Goal: Information Seeking & Learning: Learn about a topic

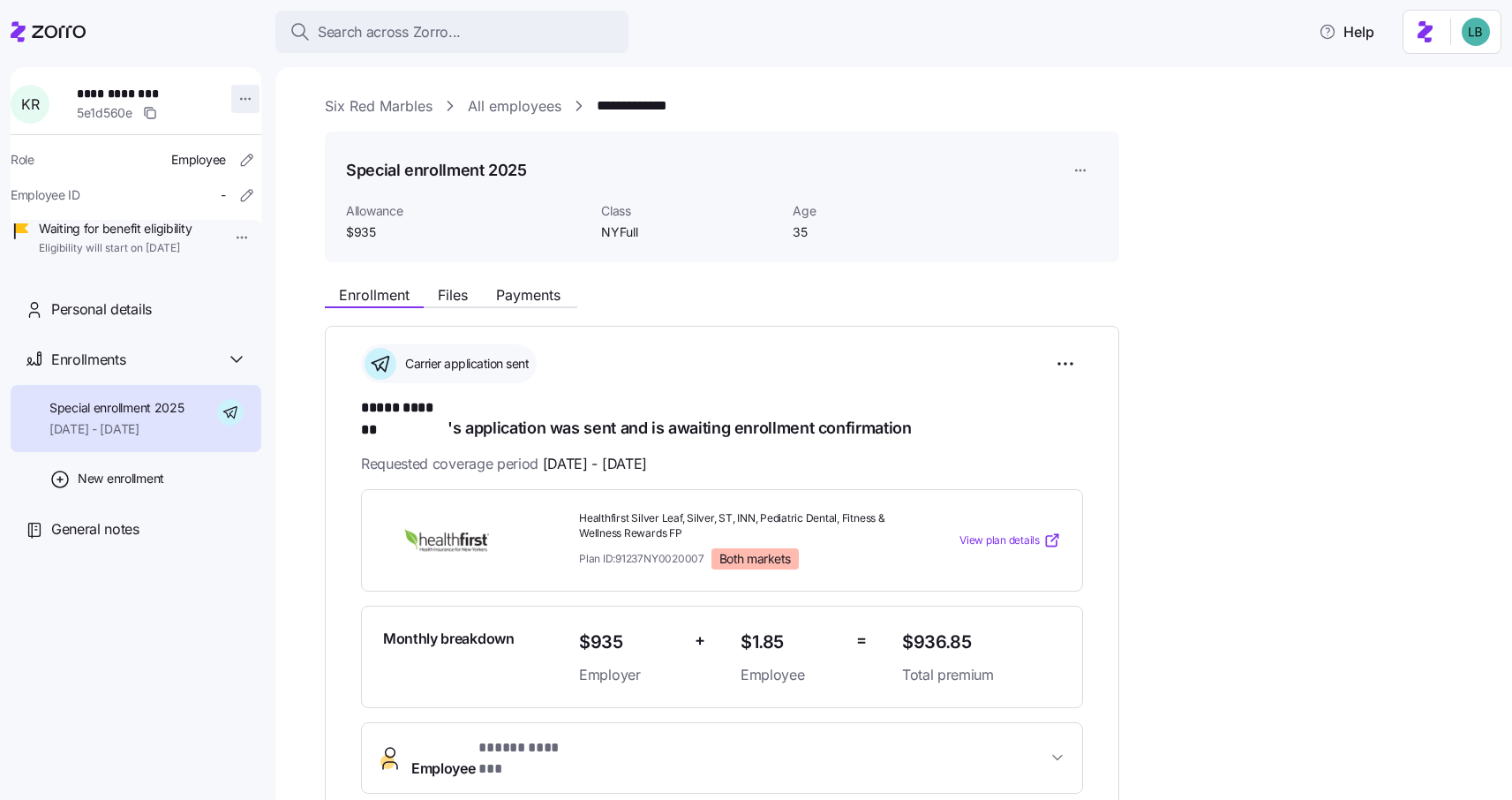
click at [233, 101] on html "**********" at bounding box center [756, 395] width 1512 height 789
click at [259, 86] on html "**********" at bounding box center [756, 395] width 1512 height 789
click at [450, 299] on span "Files" at bounding box center [452, 294] width 30 height 14
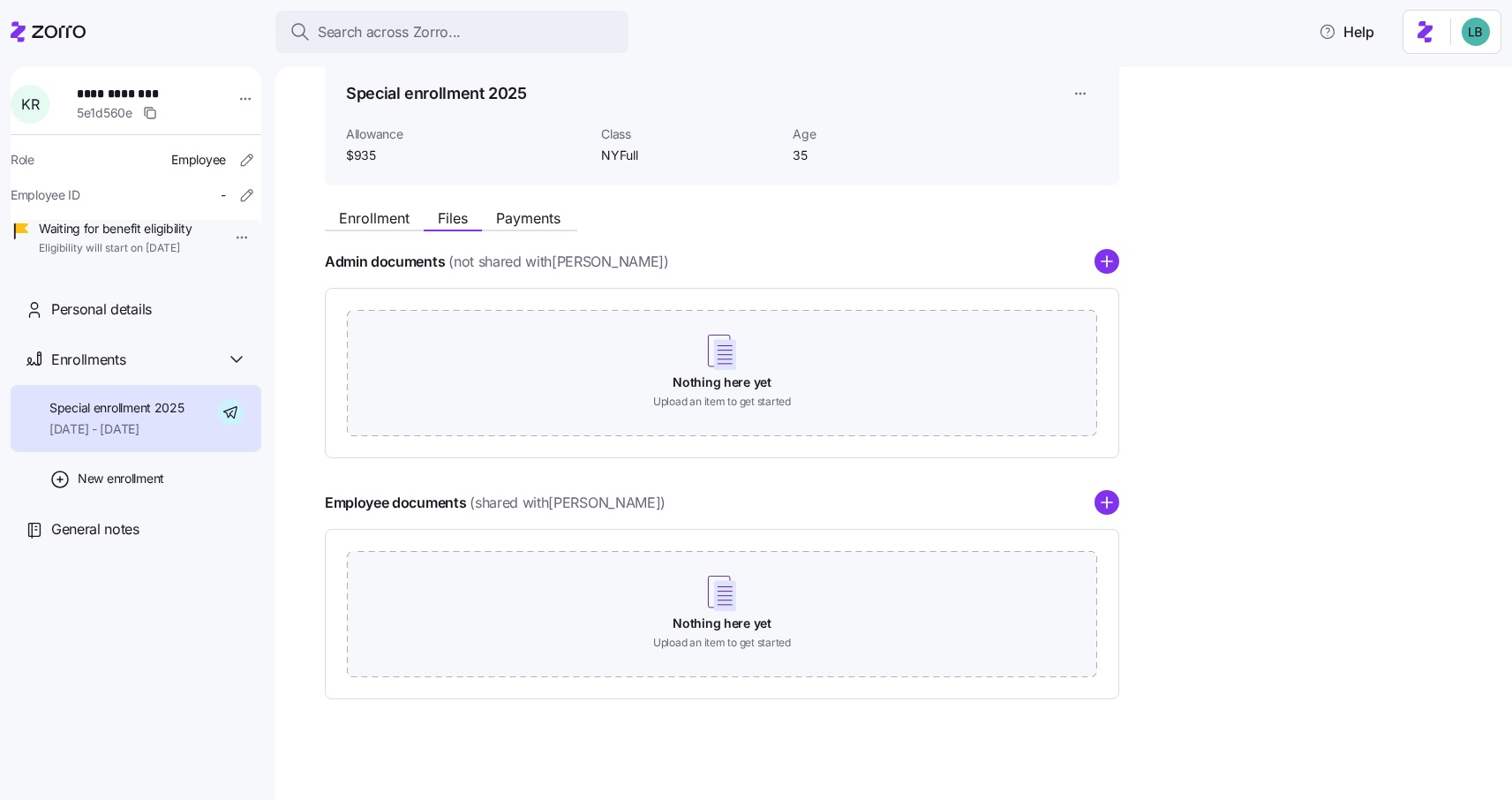
scroll to position [82, 0]
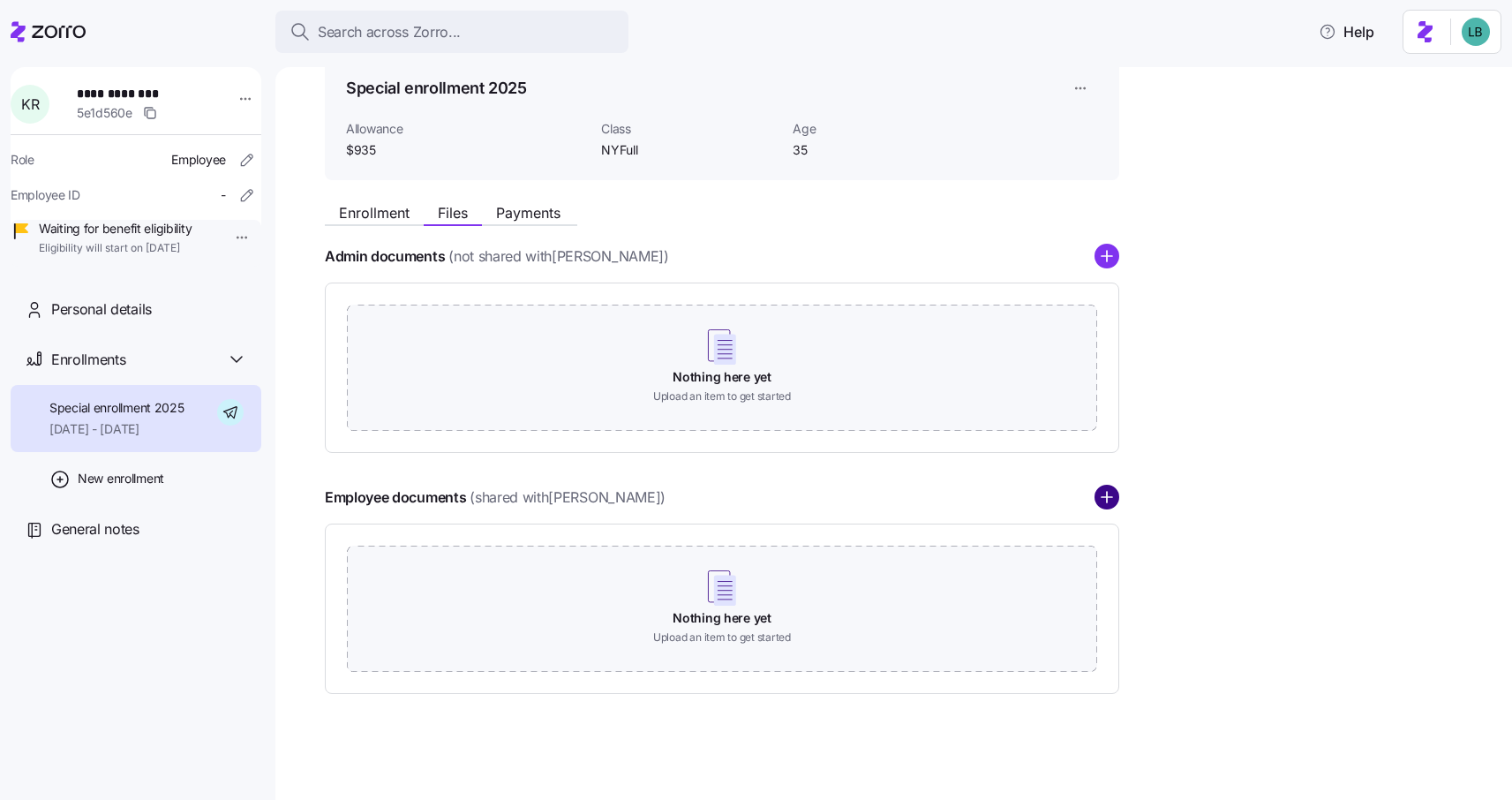
click at [1115, 499] on circle "add icon" at bounding box center [1106, 498] width 23 height 23
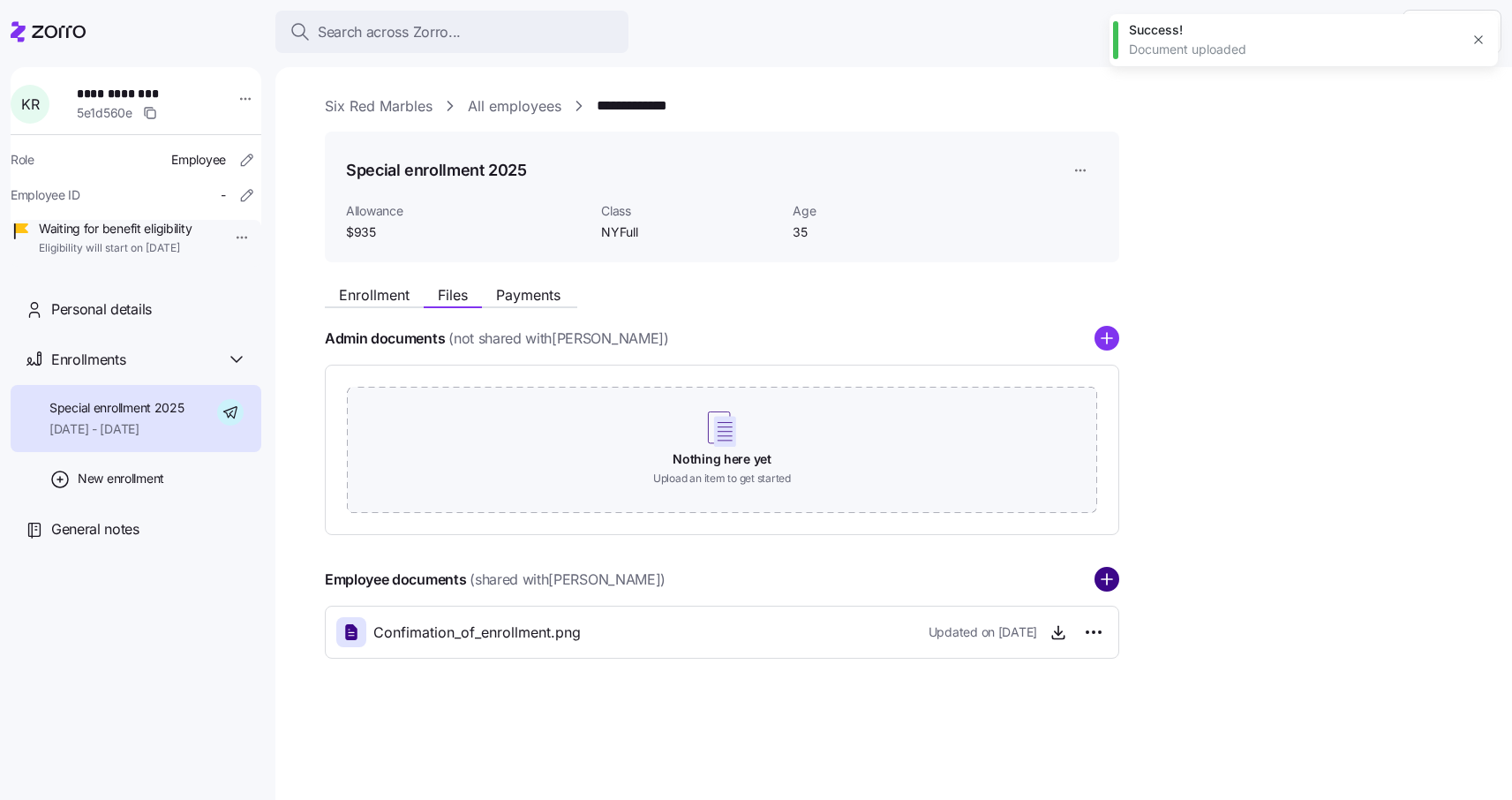
click at [1105, 574] on circle "add icon" at bounding box center [1106, 579] width 23 height 23
click at [1108, 573] on circle "add icon" at bounding box center [1106, 579] width 23 height 23
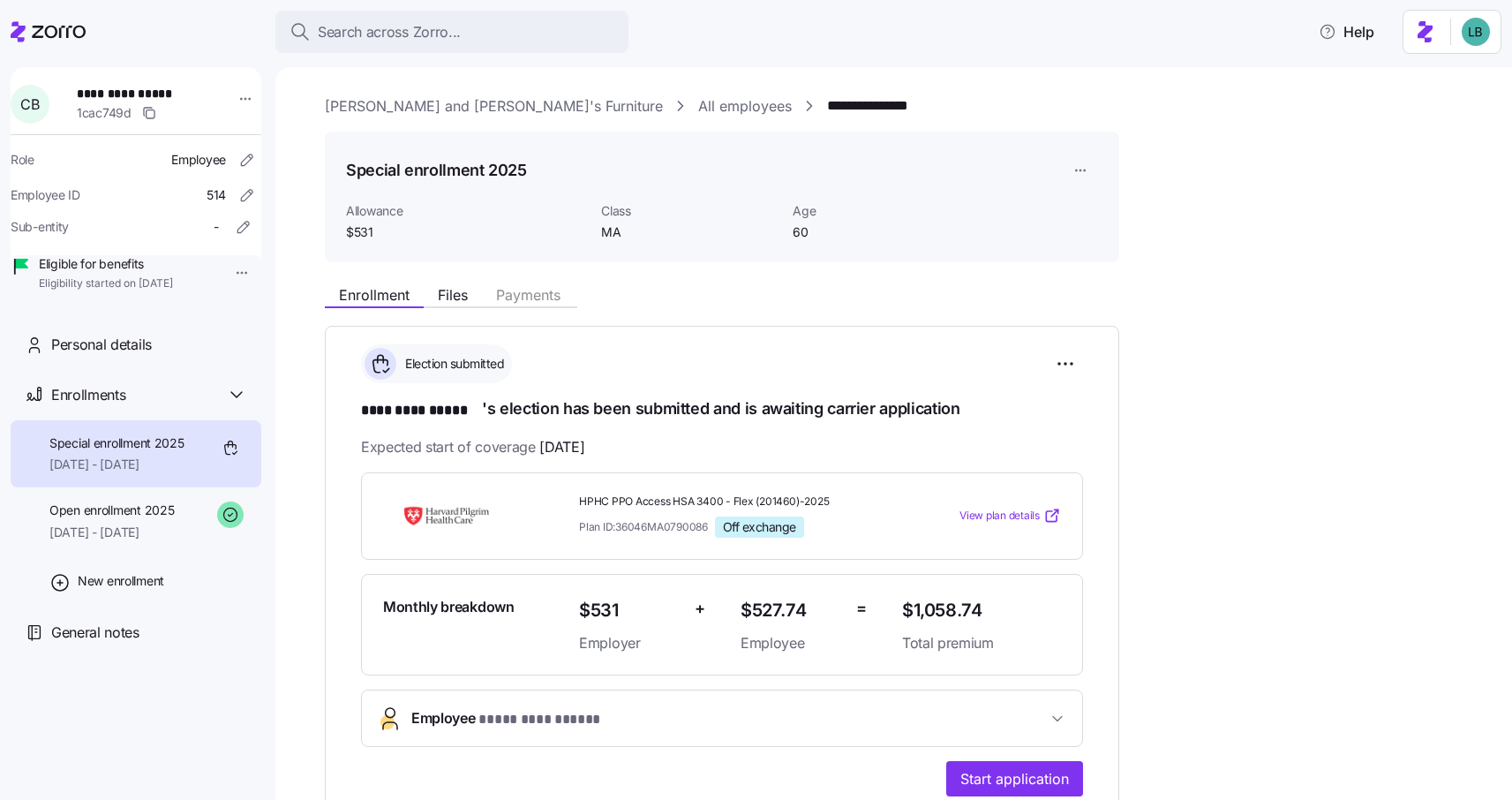
scroll to position [196, 0]
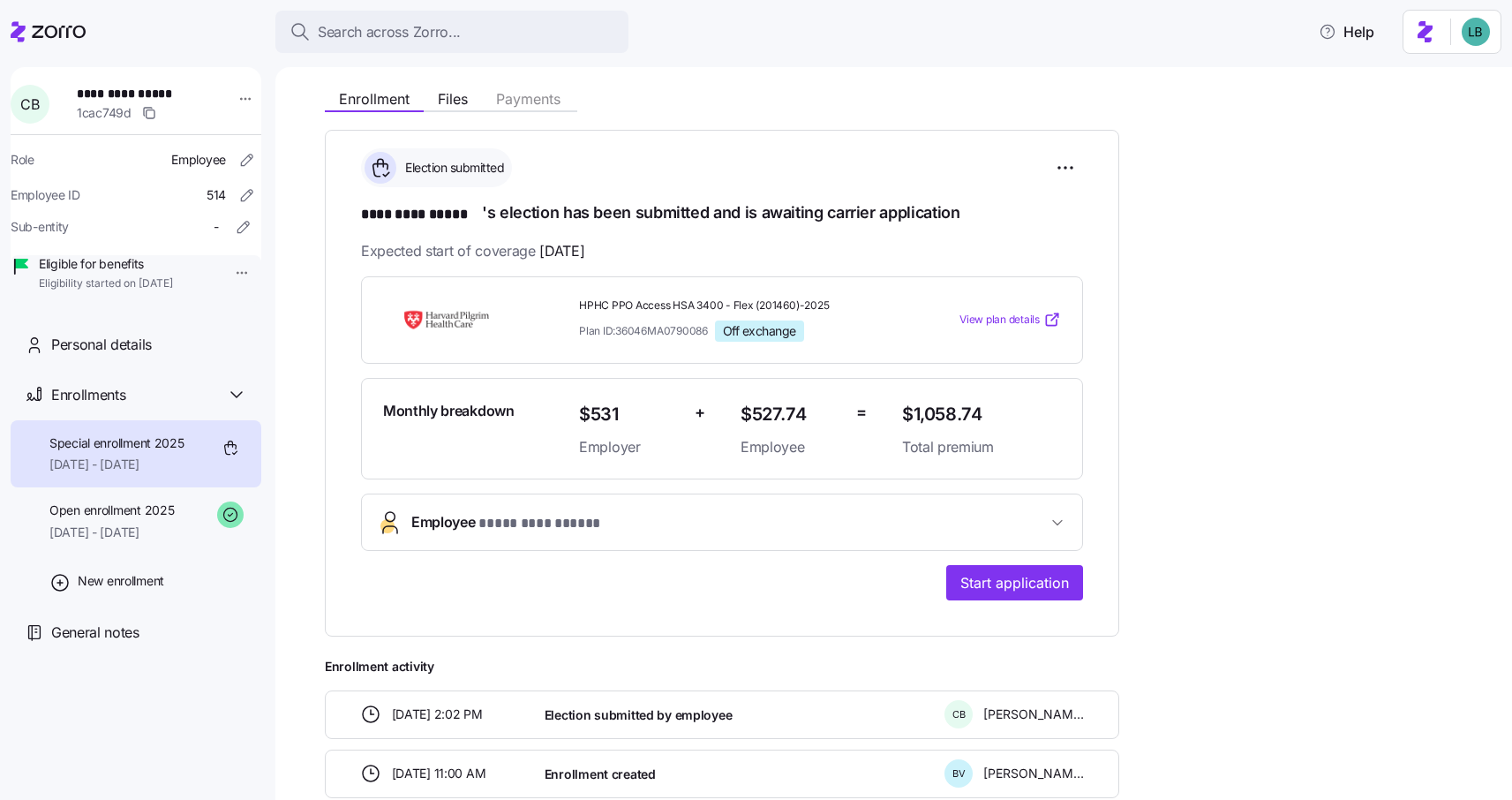
click at [349, 26] on span "Search across Zorro..." at bounding box center [390, 32] width 143 height 22
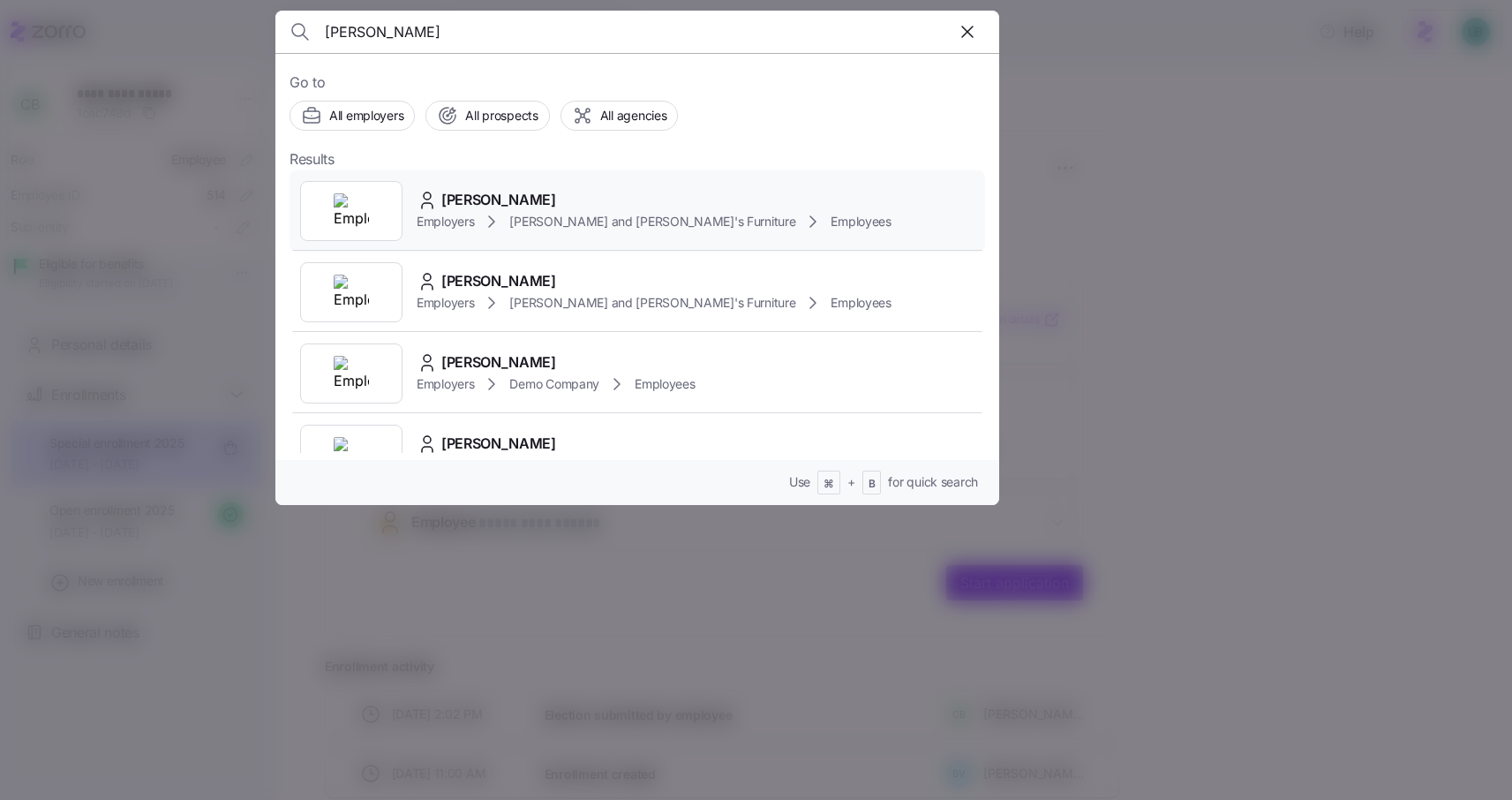
type input "Jacob Walsh"
click at [485, 194] on span "JACOB WALSH" at bounding box center [498, 199] width 115 height 22
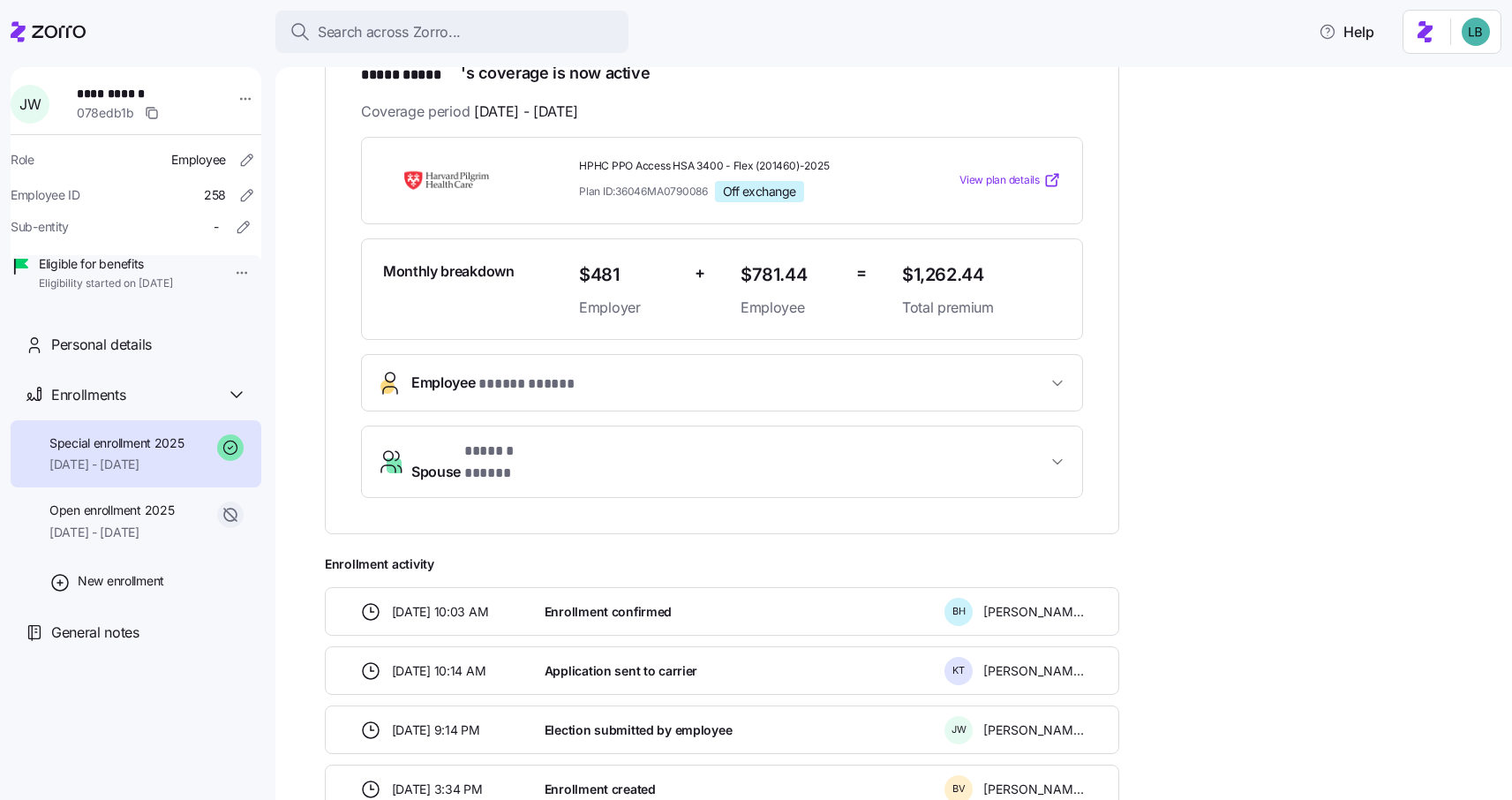
scroll to position [319, 0]
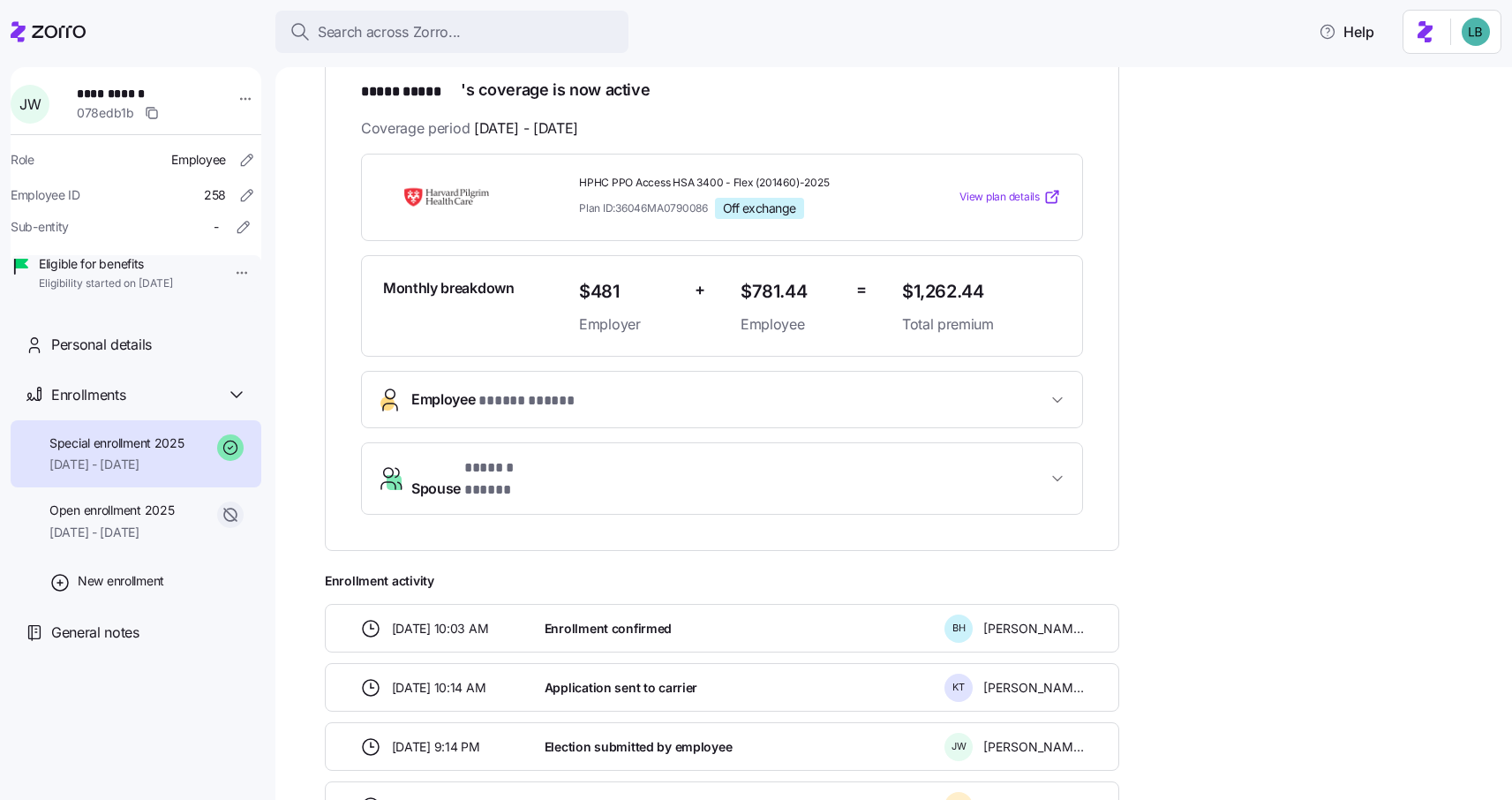
click at [504, 408] on button "Employee * ***** ***** *" at bounding box center [722, 400] width 720 height 56
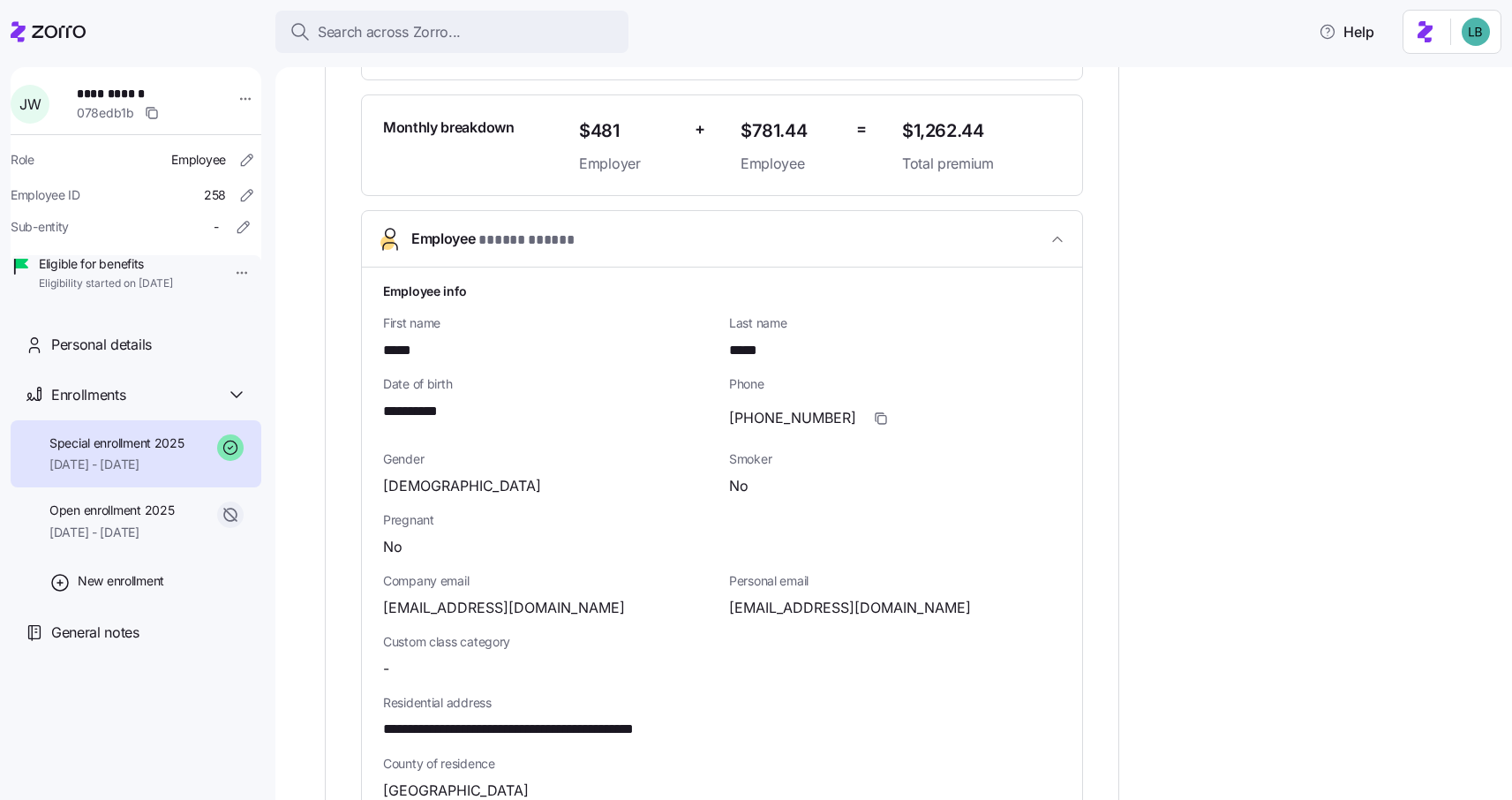
scroll to position [481, 0]
click at [451, 412] on span "**********" at bounding box center [421, 410] width 78 height 22
copy span "****"
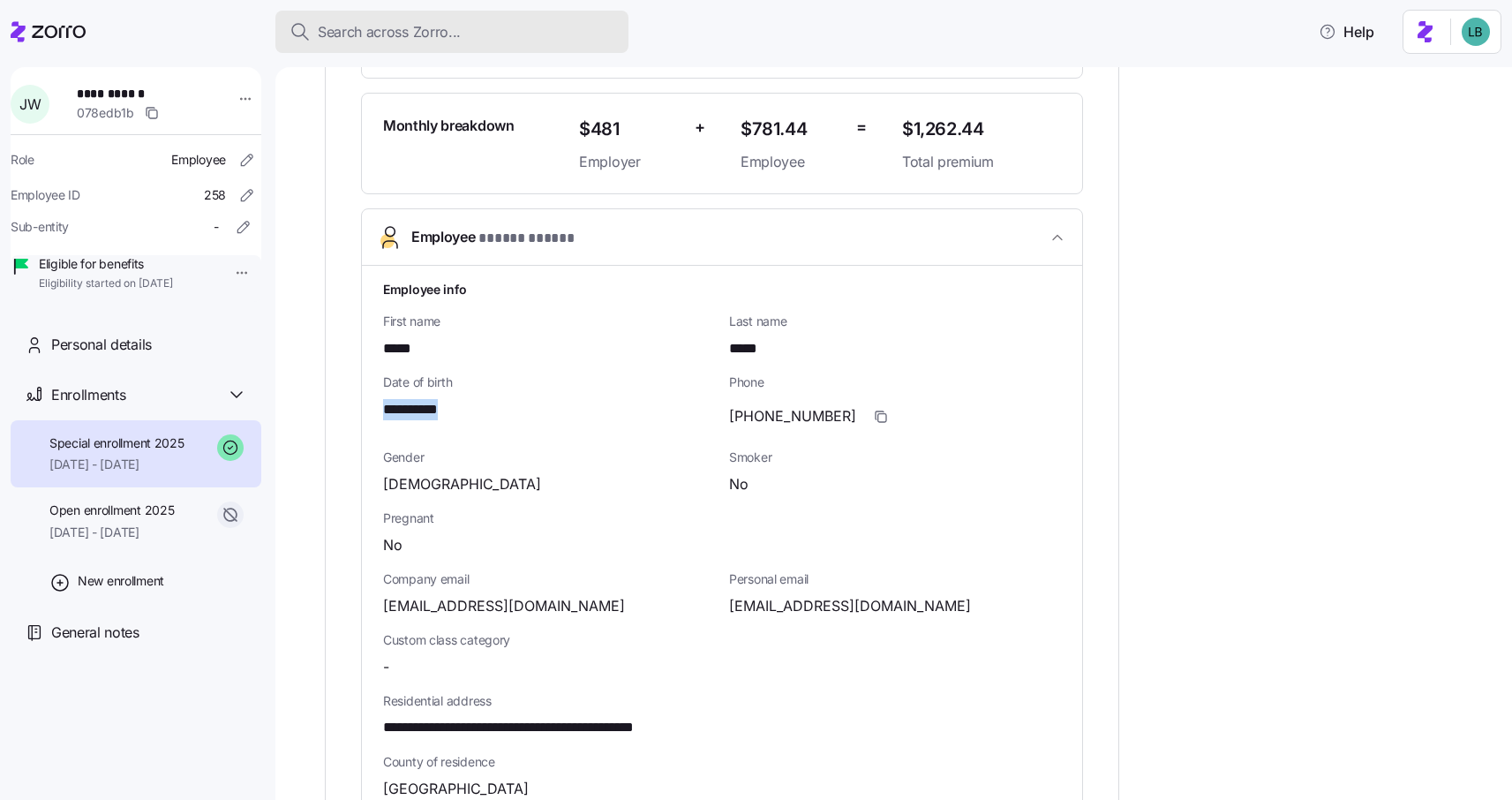
click at [348, 27] on span "Search across Zorro..." at bounding box center [390, 32] width 143 height 22
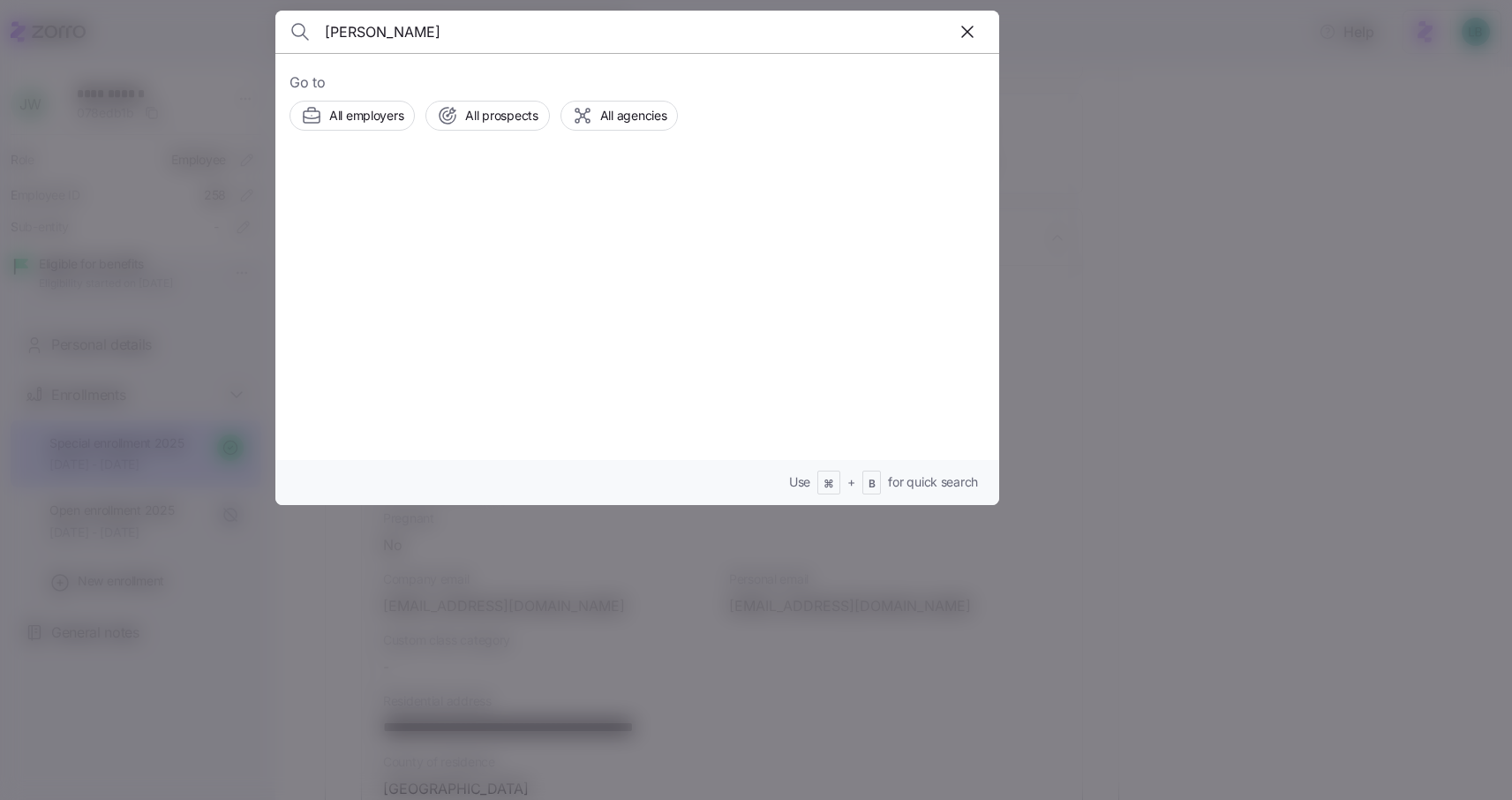
type input "Natalie Janotka"
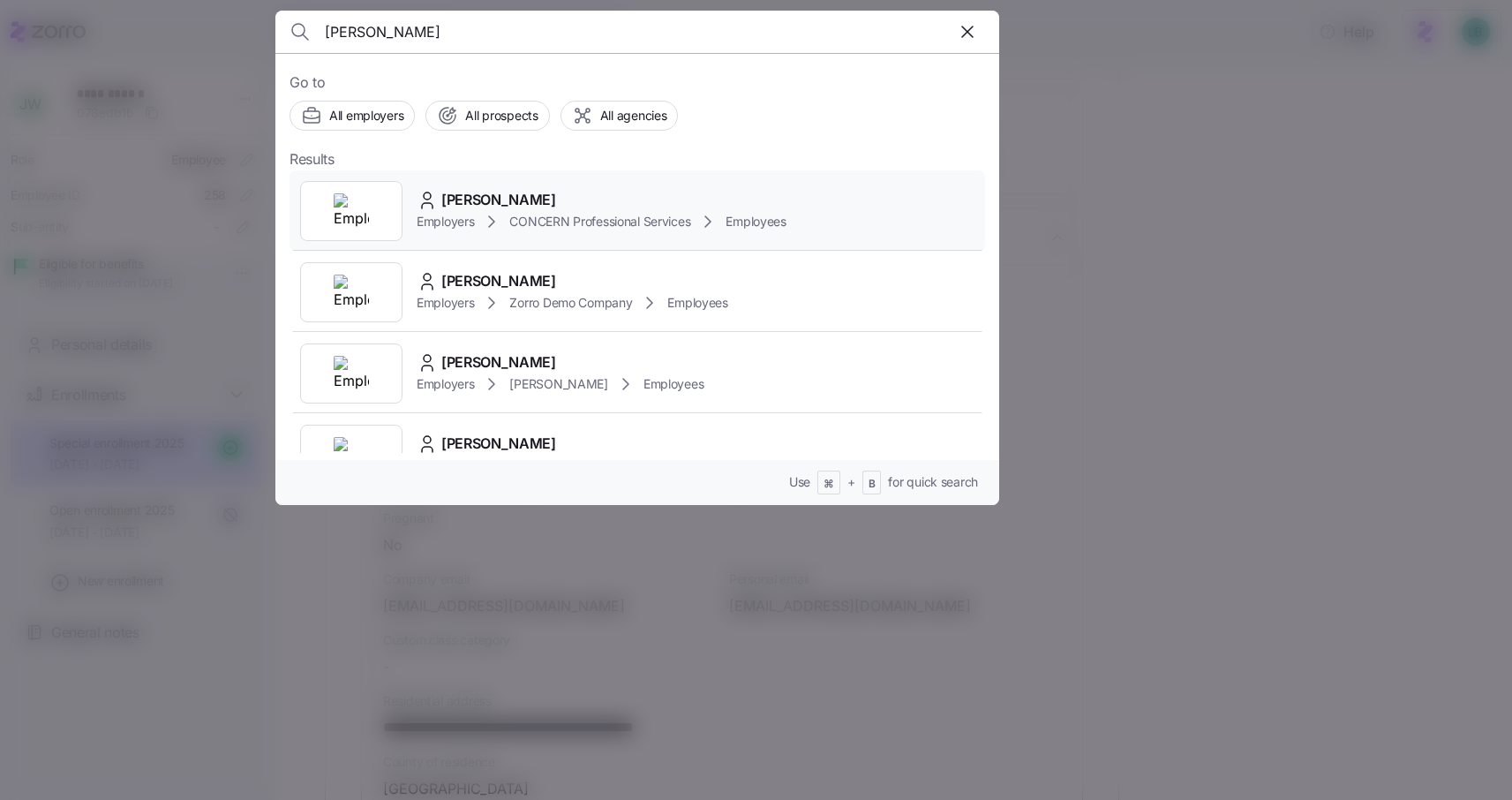
click at [503, 199] on span "Natalie Janotka" at bounding box center [498, 199] width 115 height 22
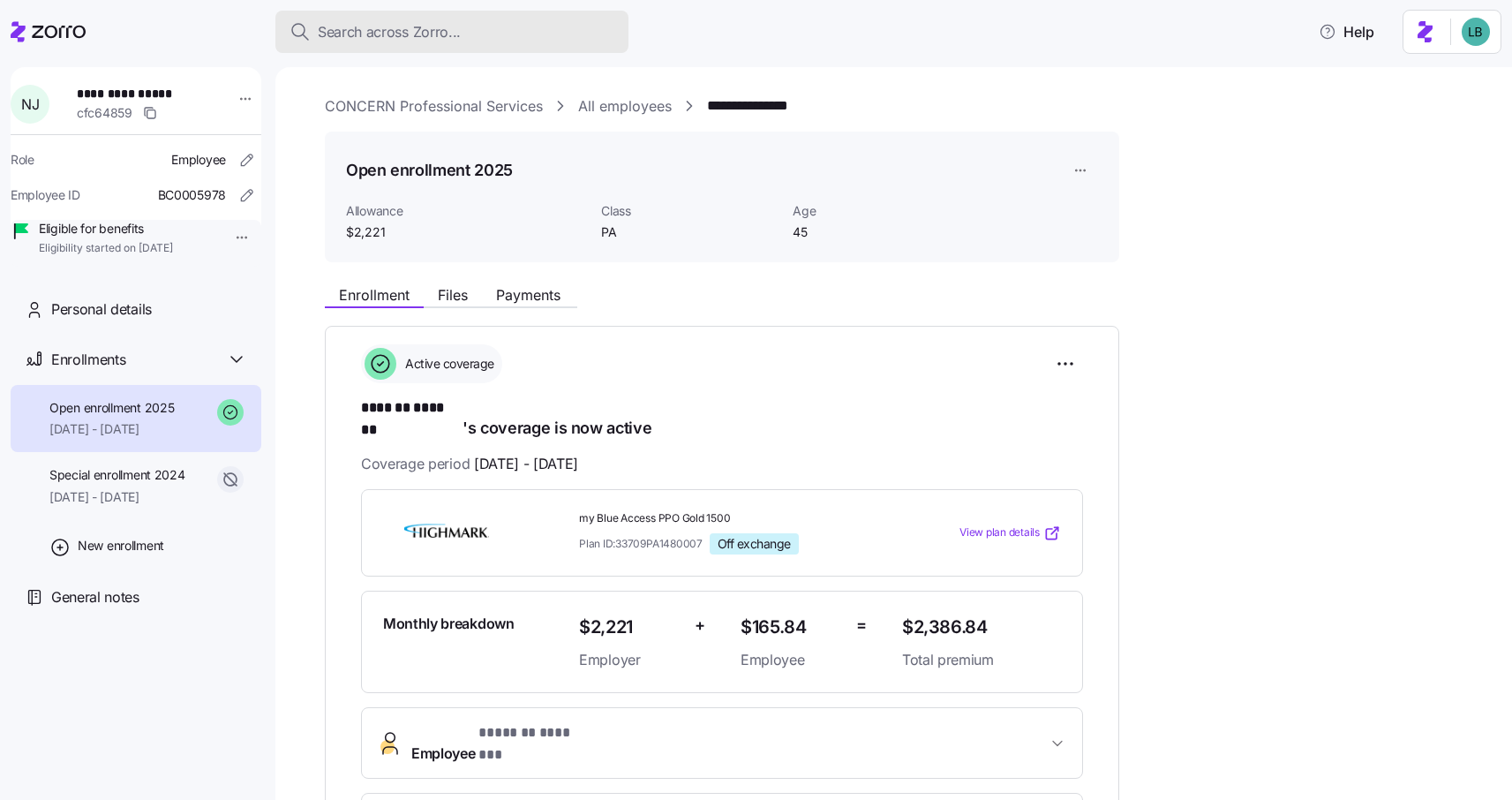
click at [384, 33] on span "Search across Zorro..." at bounding box center [390, 32] width 143 height 22
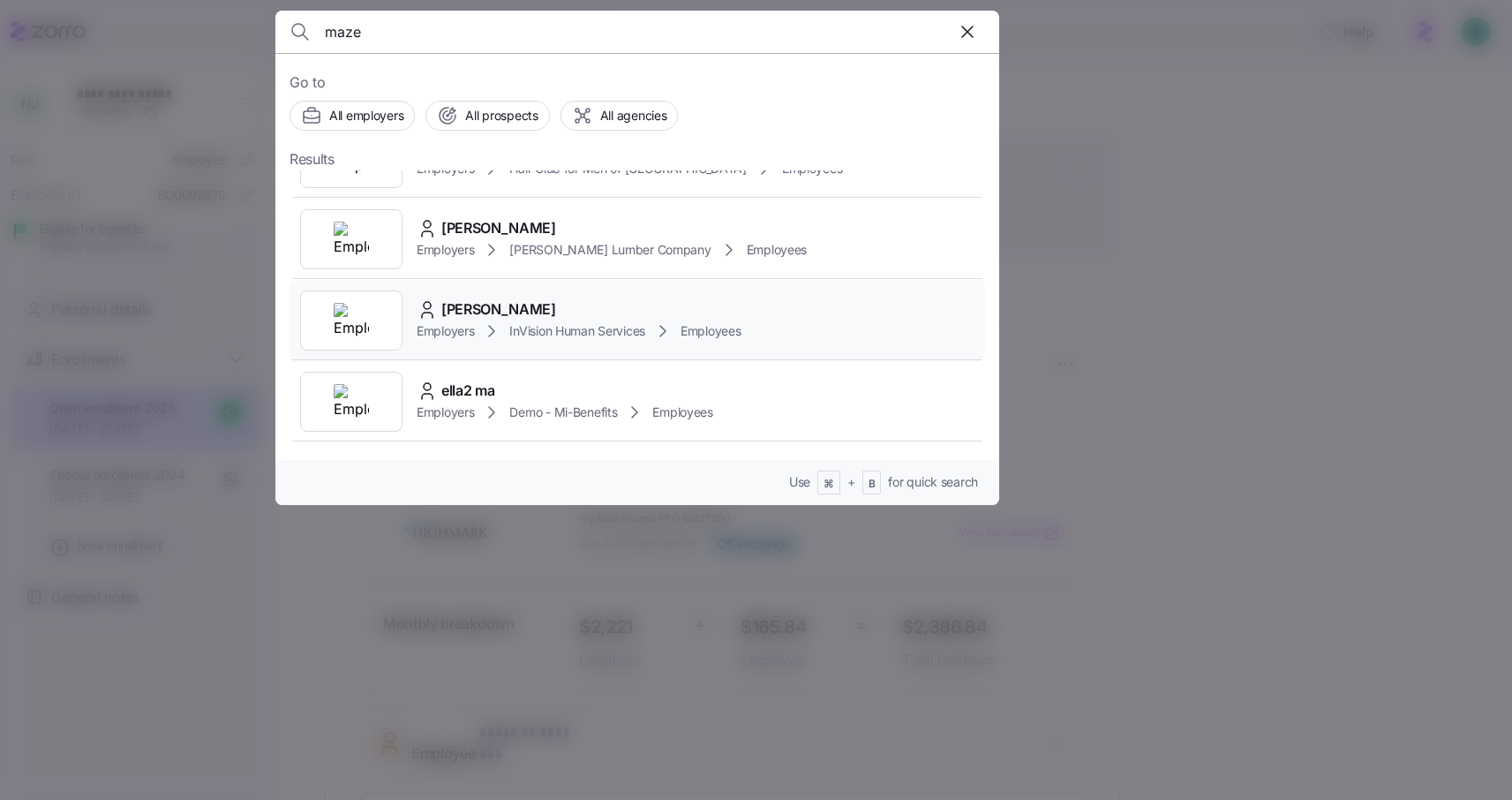
scroll to position [286, 0]
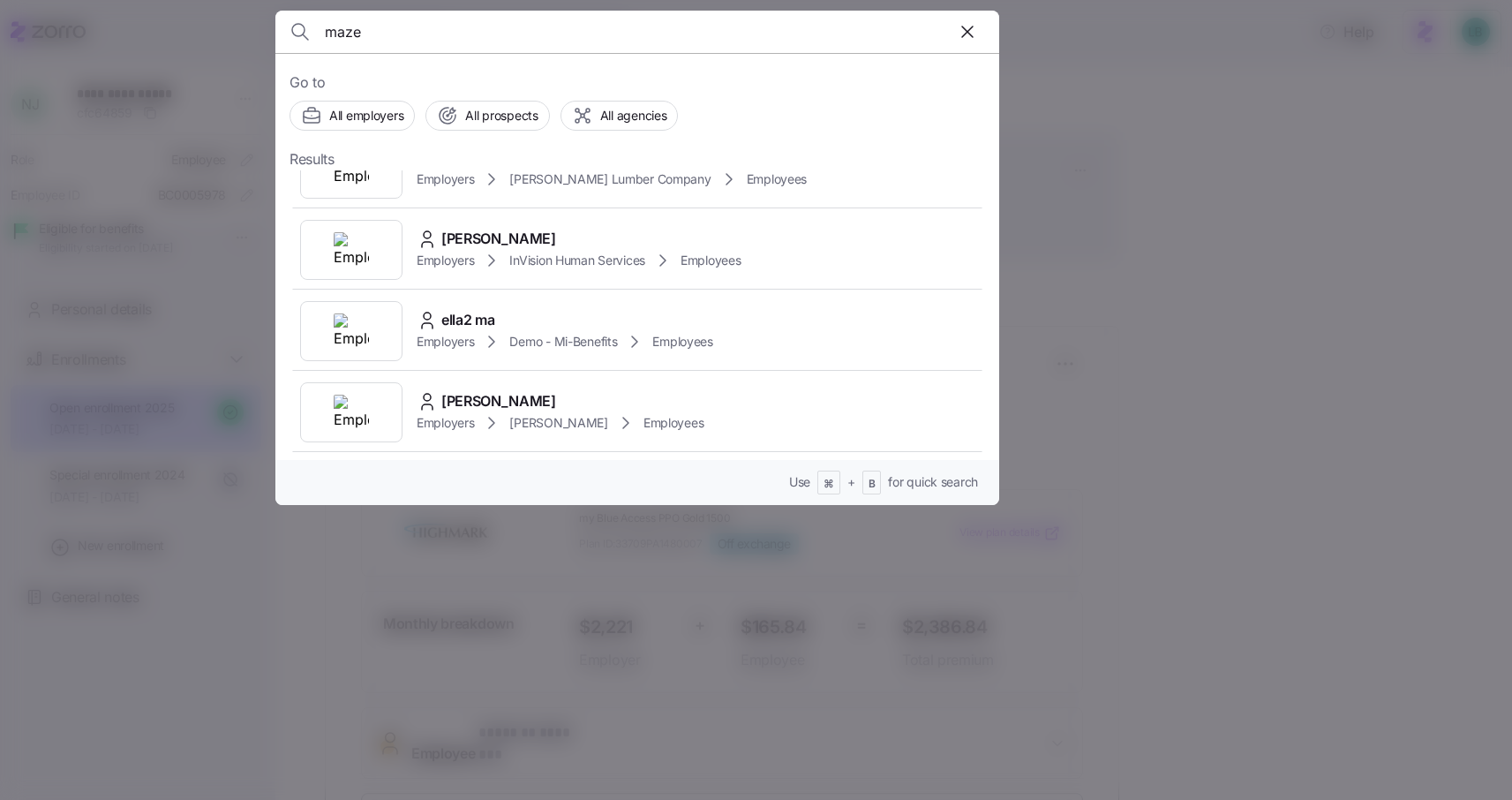
click at [401, 39] on input "maze" at bounding box center [550, 31] width 451 height 42
type input "jacob walsh"
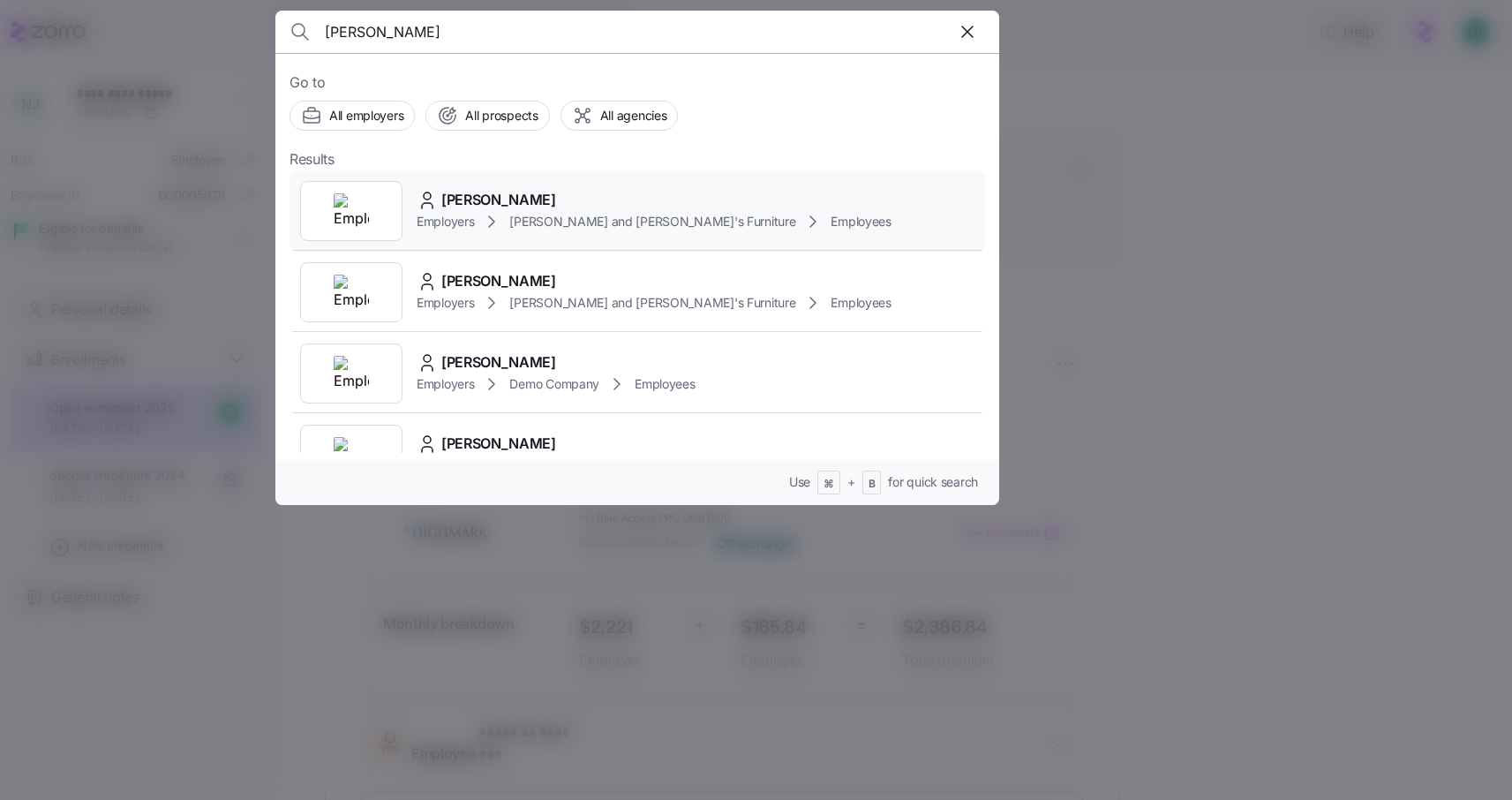
click at [471, 202] on span "JACOB WALSH" at bounding box center [498, 199] width 115 height 22
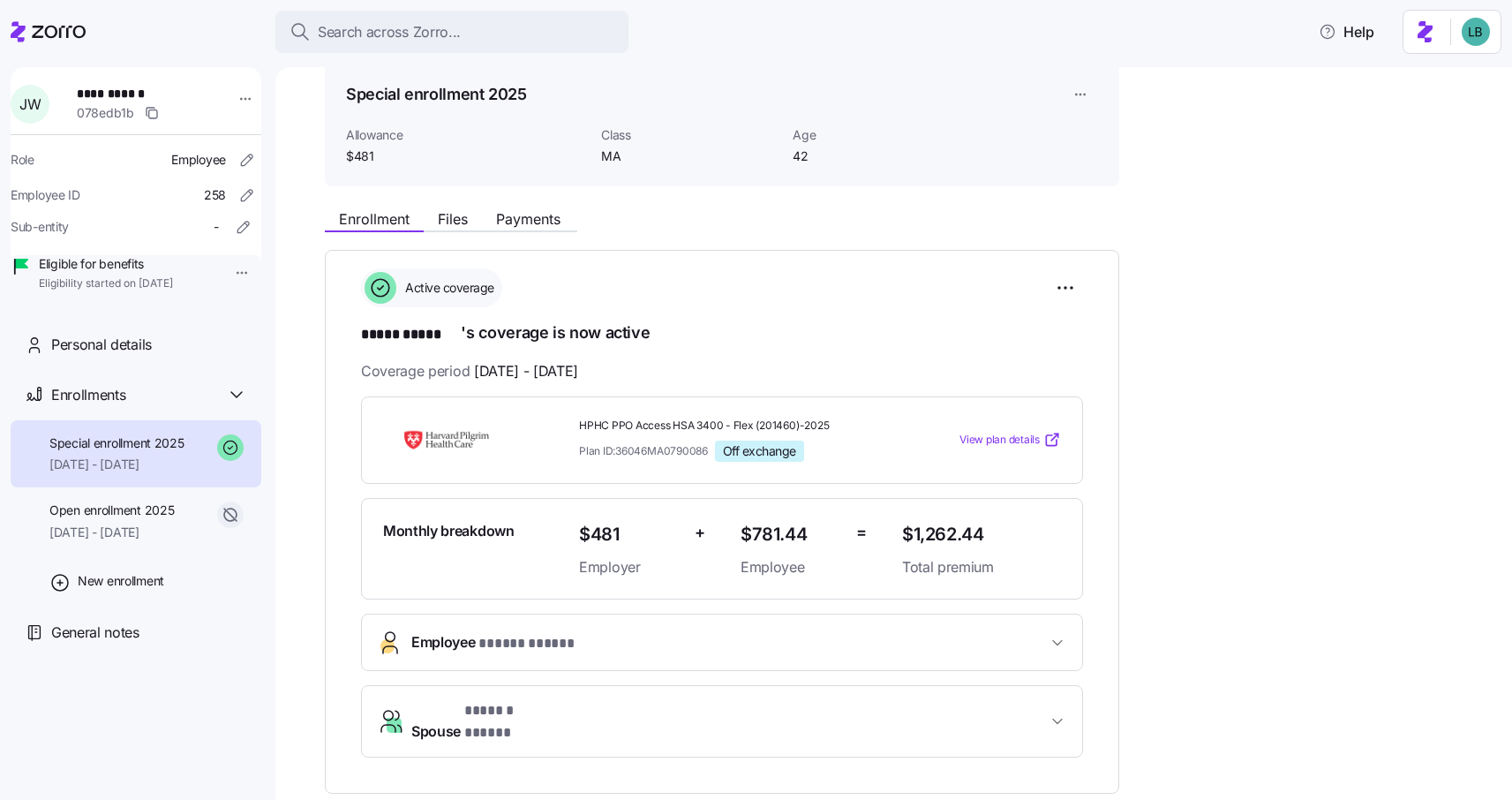
scroll to position [101, 0]
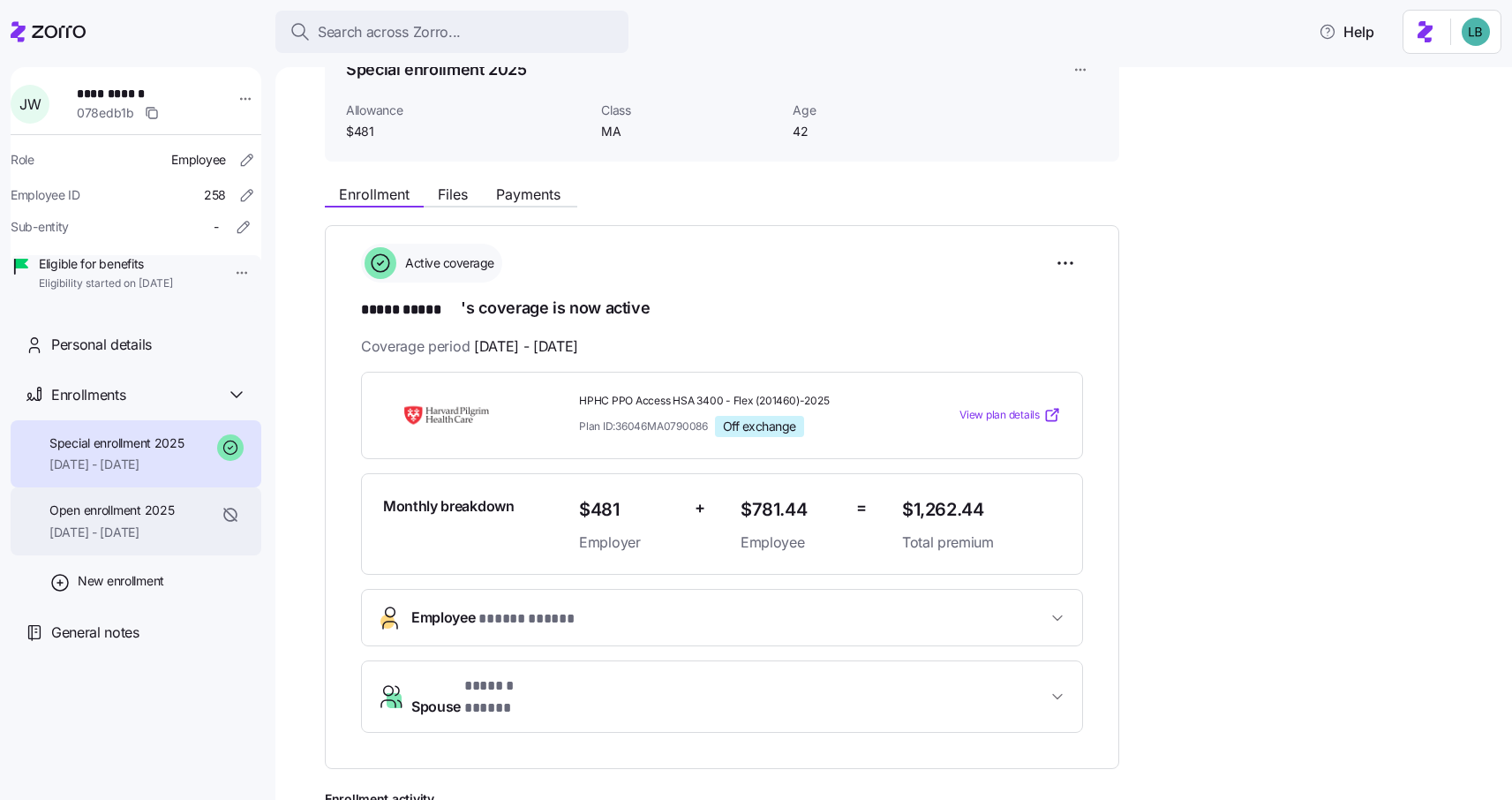
click at [128, 541] on span "08/01/2025 - 08/31/2025" at bounding box center [111, 532] width 125 height 18
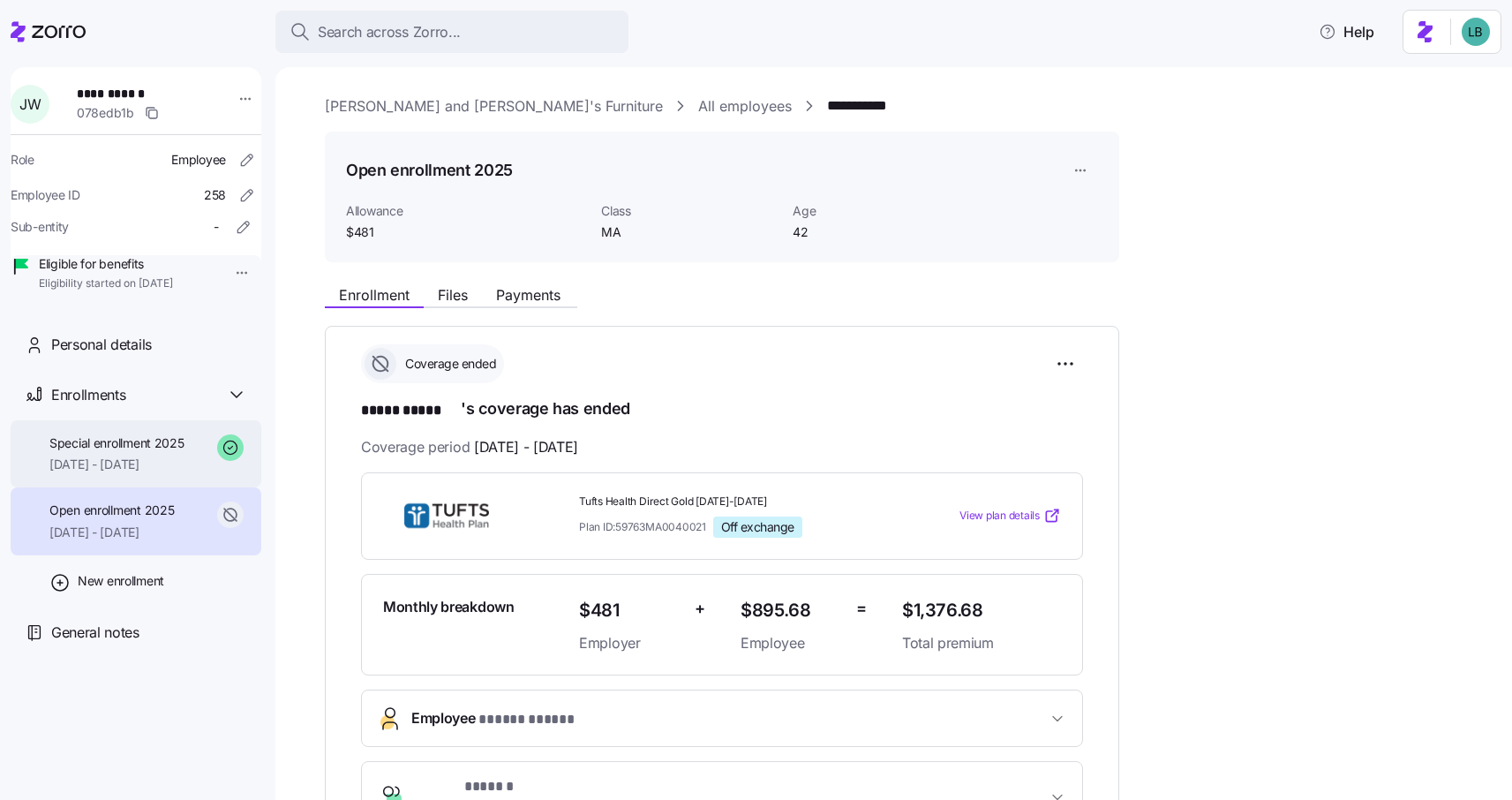
click at [107, 473] on span "09/01/2025 - 12/31/2025" at bounding box center [117, 464] width 135 height 18
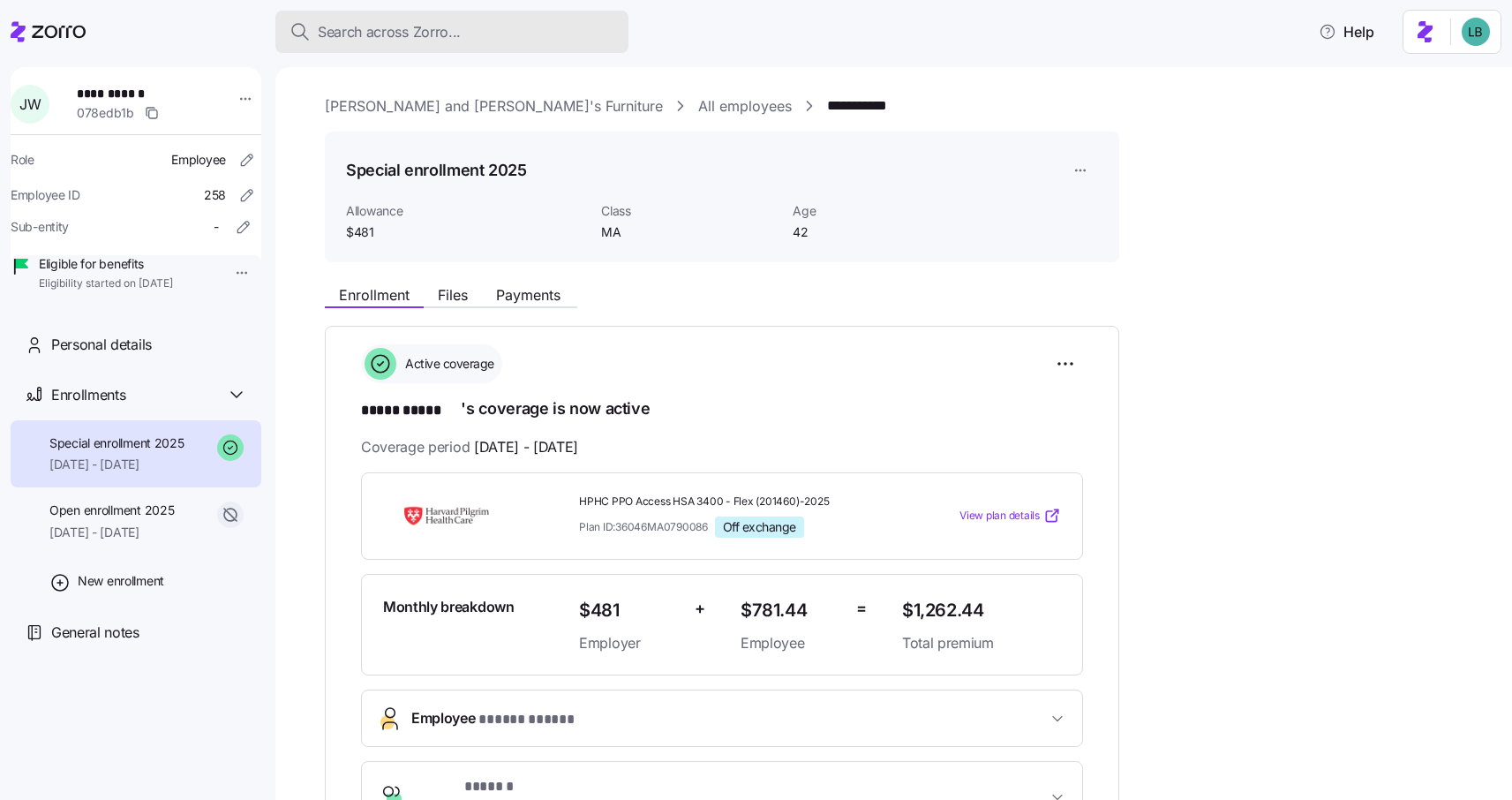
click at [342, 37] on span "Search across Zorro..." at bounding box center [390, 32] width 143 height 22
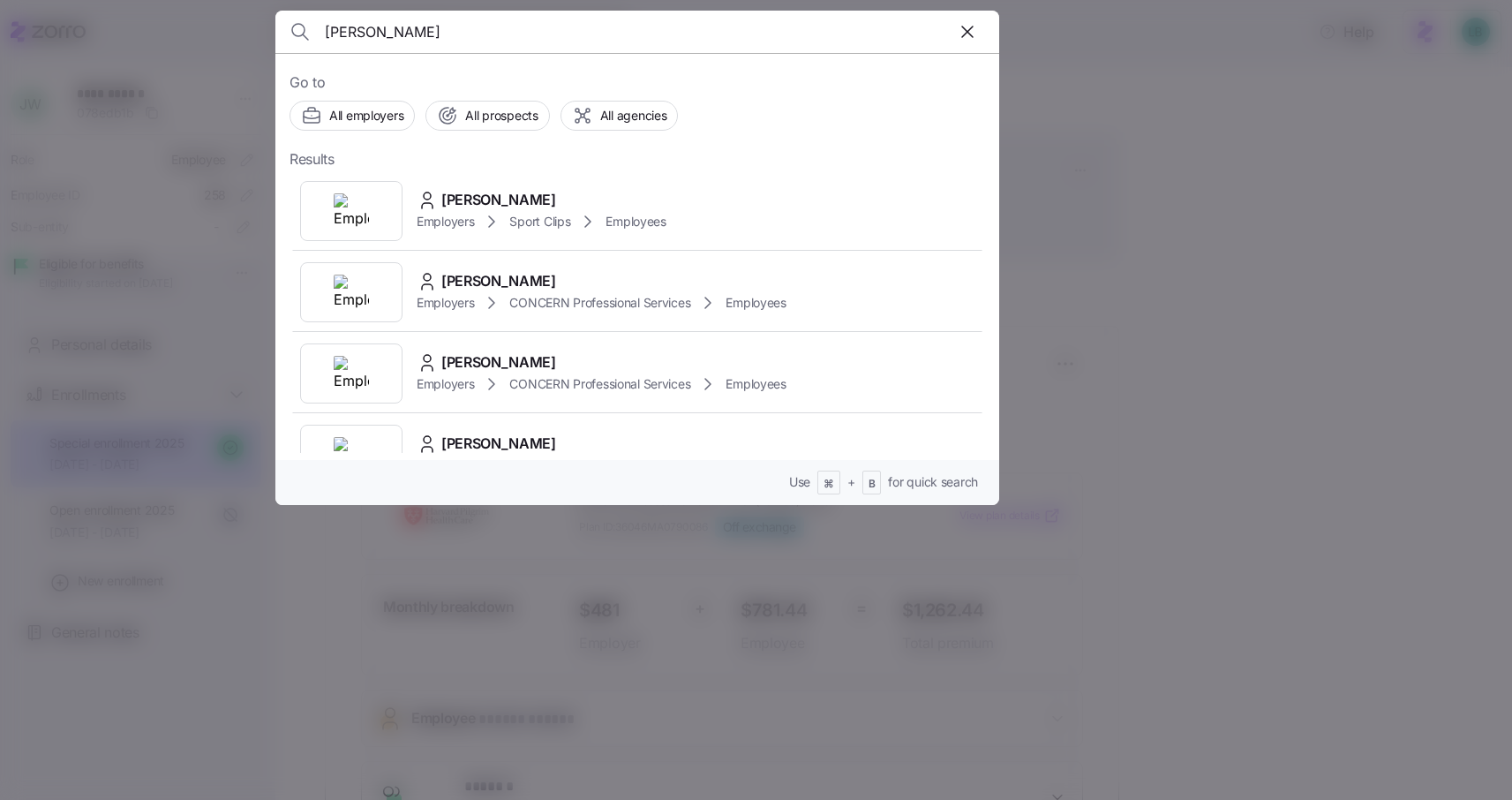
type input "cassandra wygle"
click at [467, 204] on span "Cassandra Wygle" at bounding box center [498, 199] width 115 height 22
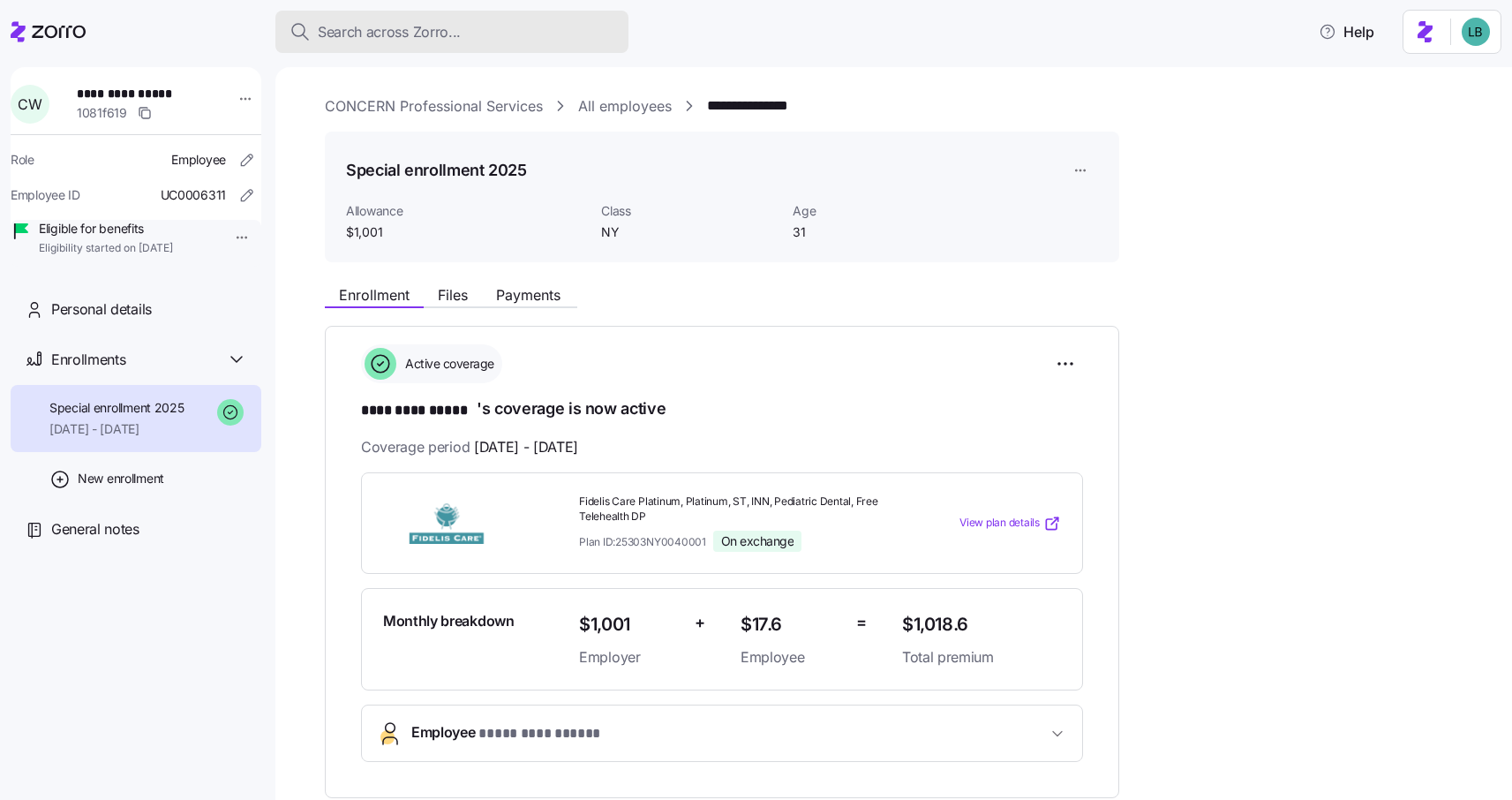
click at [346, 37] on span "Search across Zorro..." at bounding box center [390, 32] width 143 height 22
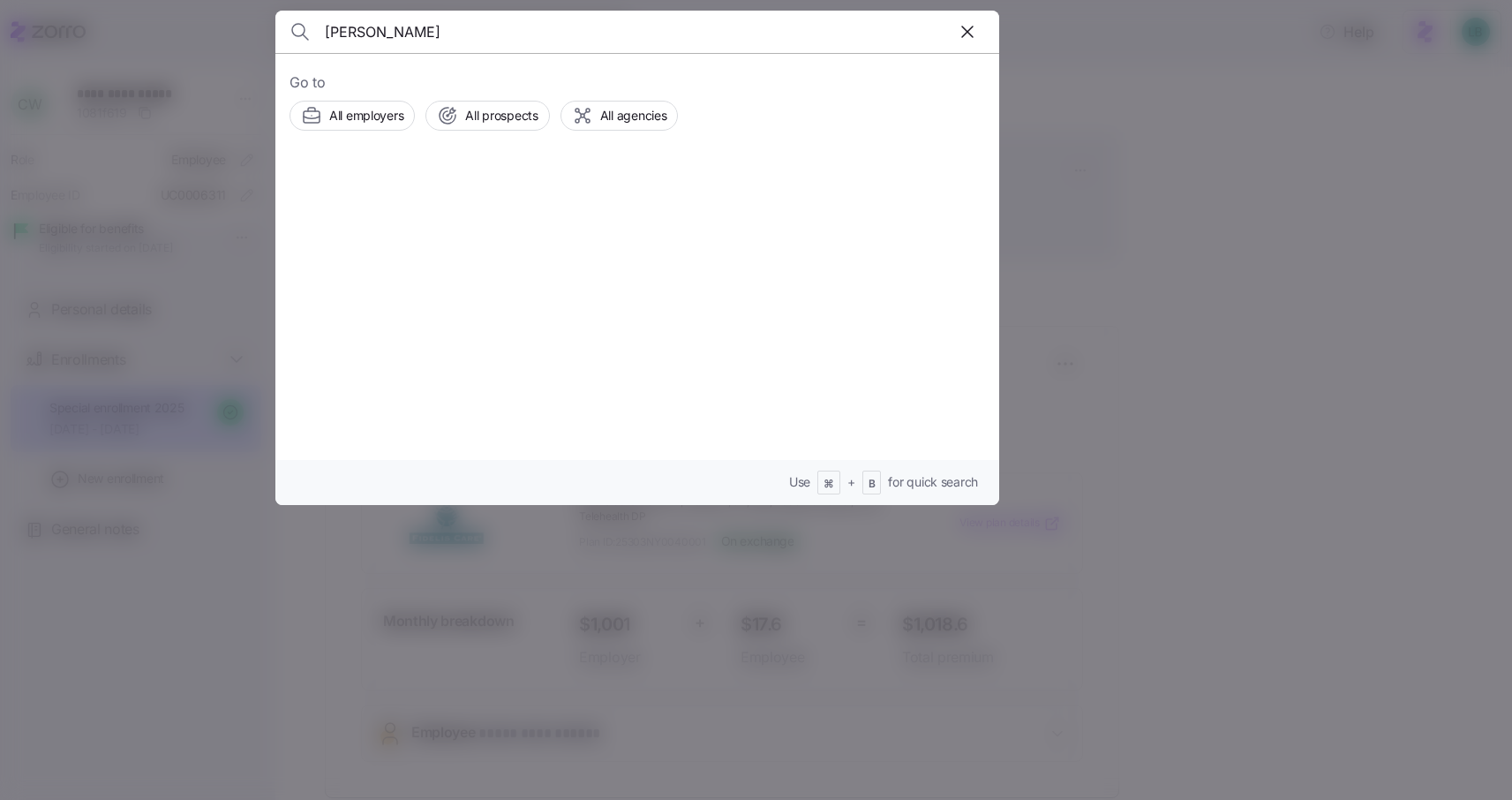
type input "[PERSON_NAME]"
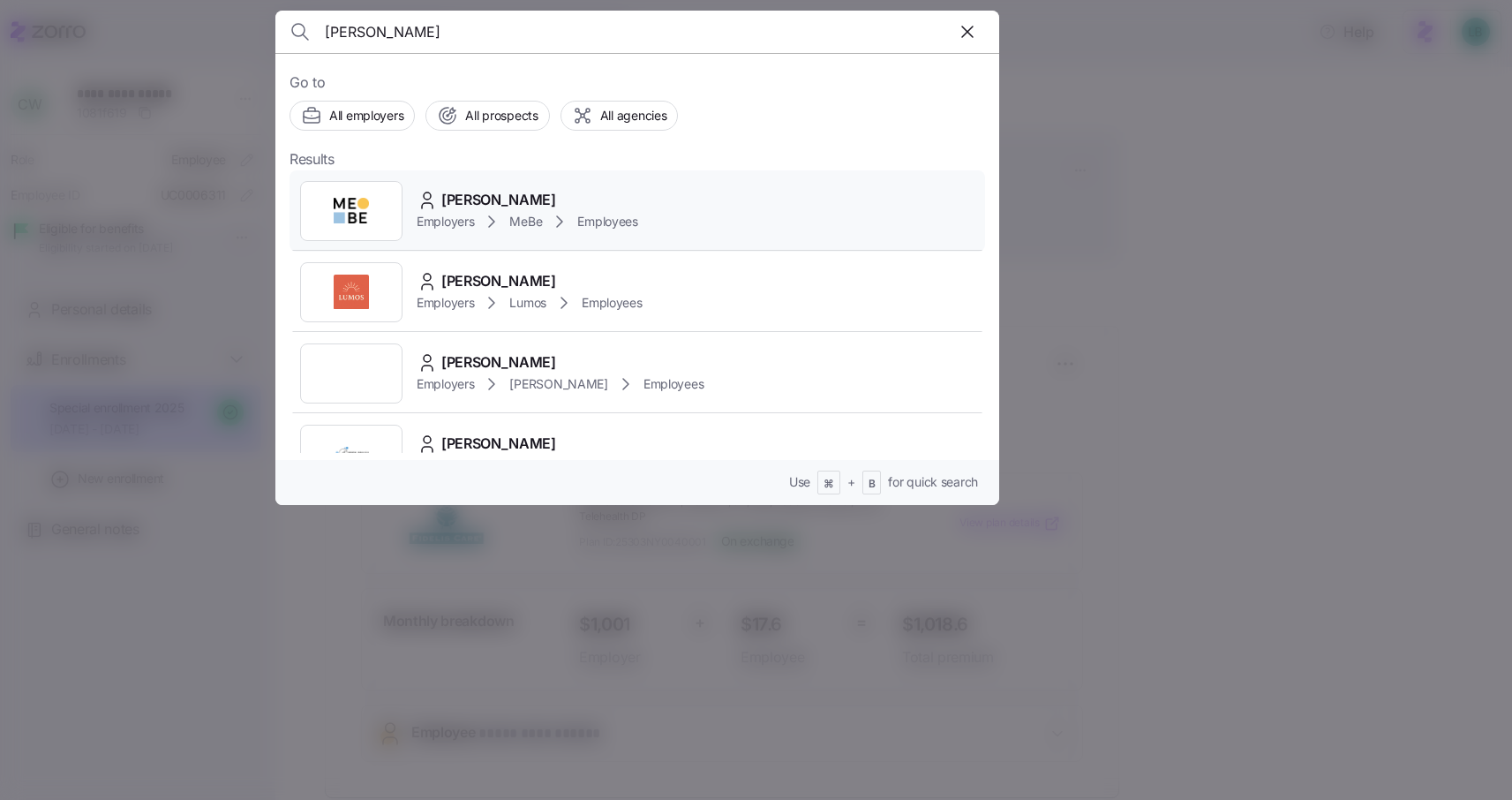
click at [491, 197] on span "[PERSON_NAME]" at bounding box center [498, 199] width 115 height 22
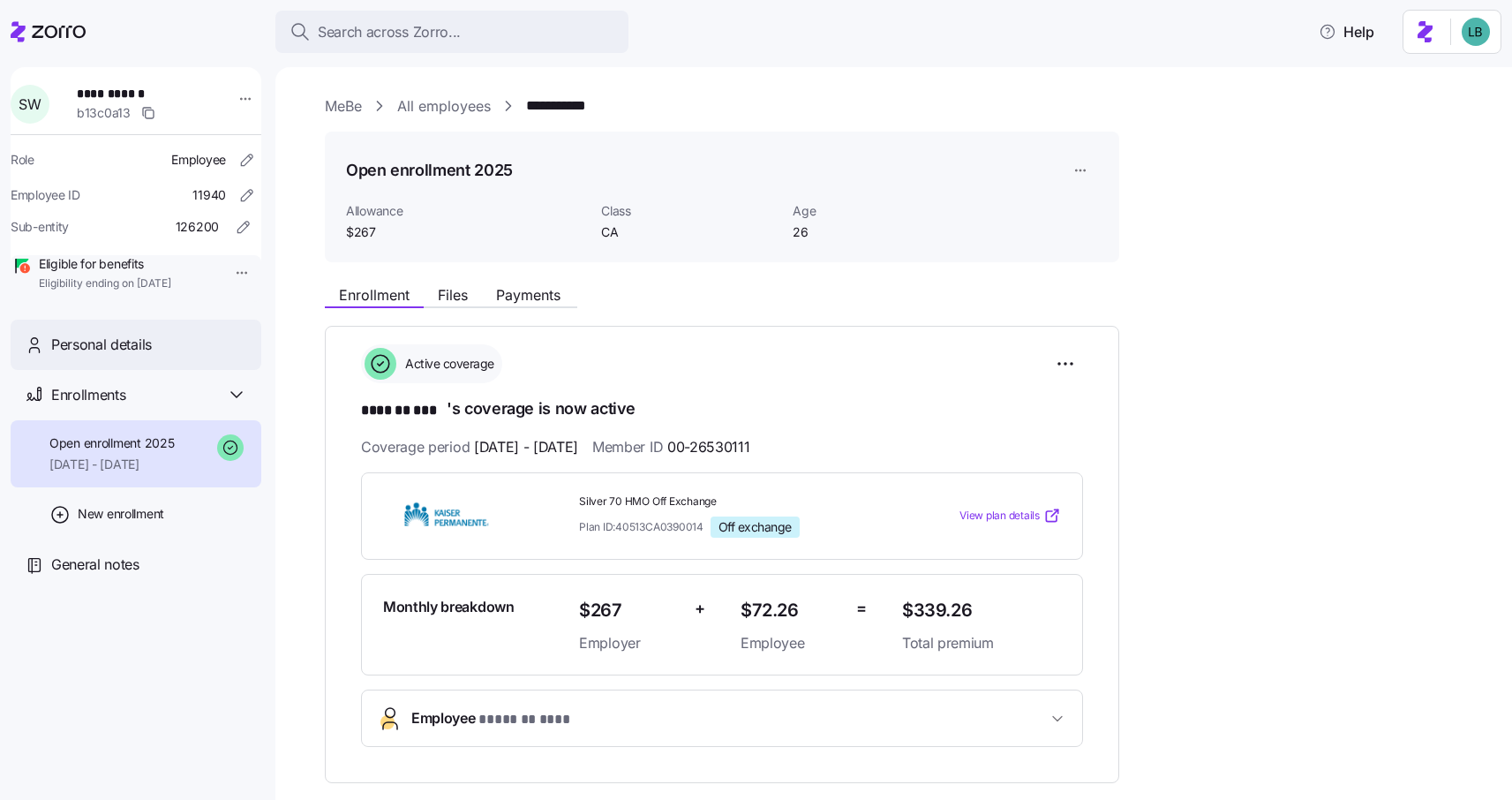
click at [177, 355] on div "Personal details" at bounding box center [149, 345] width 196 height 22
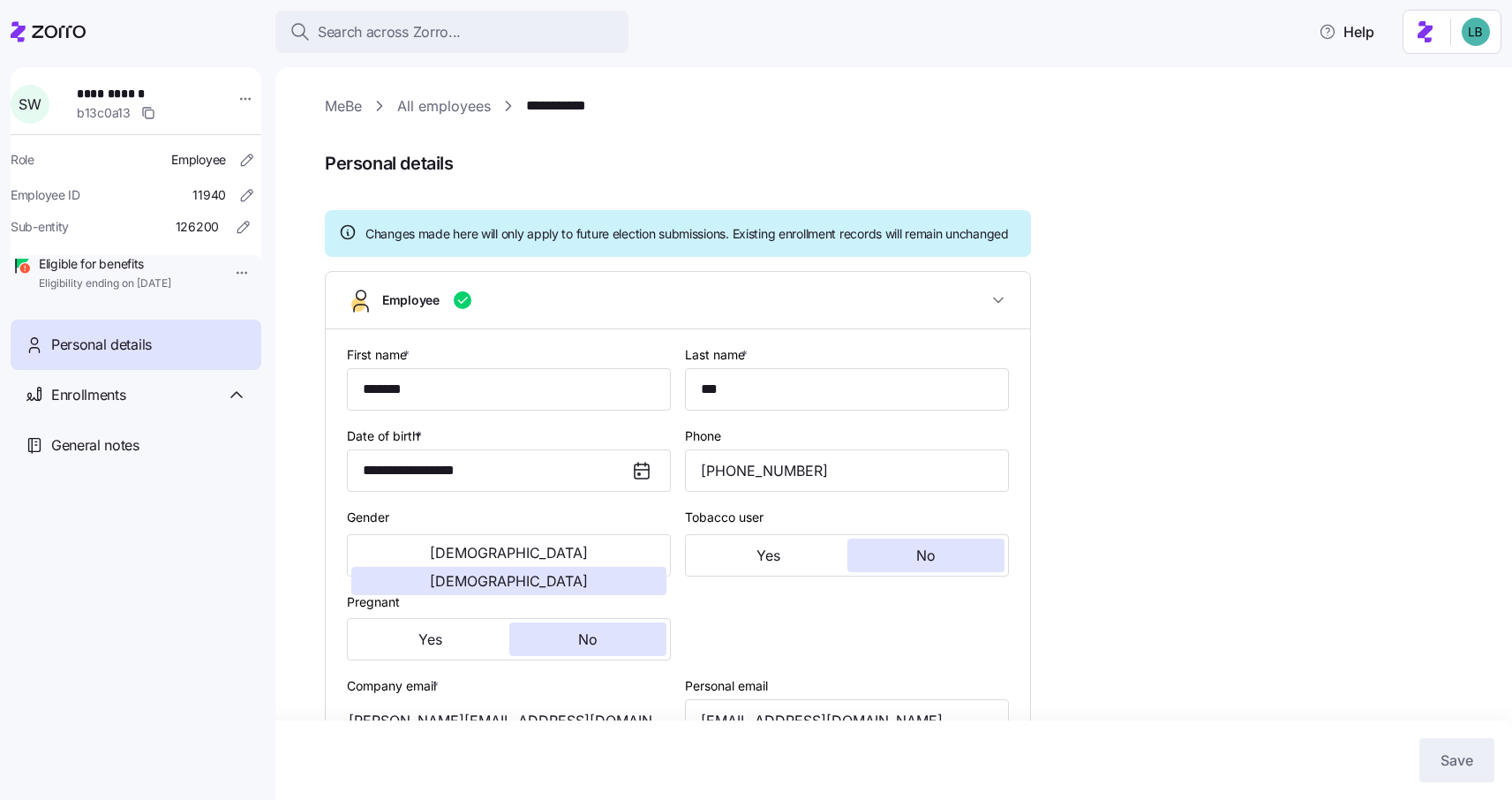
type input "CA"
click at [469, 109] on link "All employees" at bounding box center [443, 106] width 93 height 22
click at [172, 406] on div "Enrollments" at bounding box center [149, 395] width 196 height 22
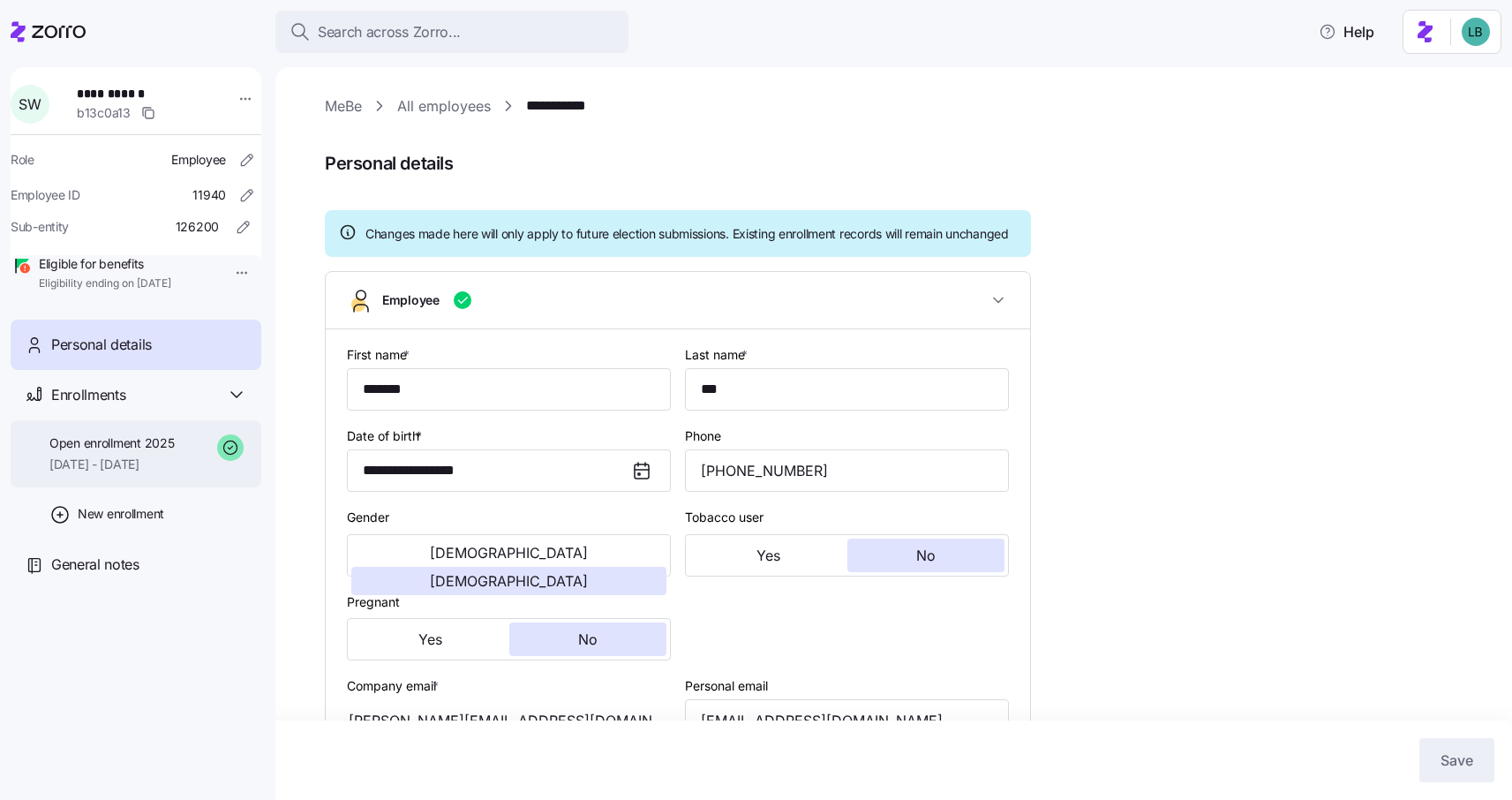
click at [174, 473] on span "06/01/2025 - 09/30/2025" at bounding box center [111, 464] width 125 height 18
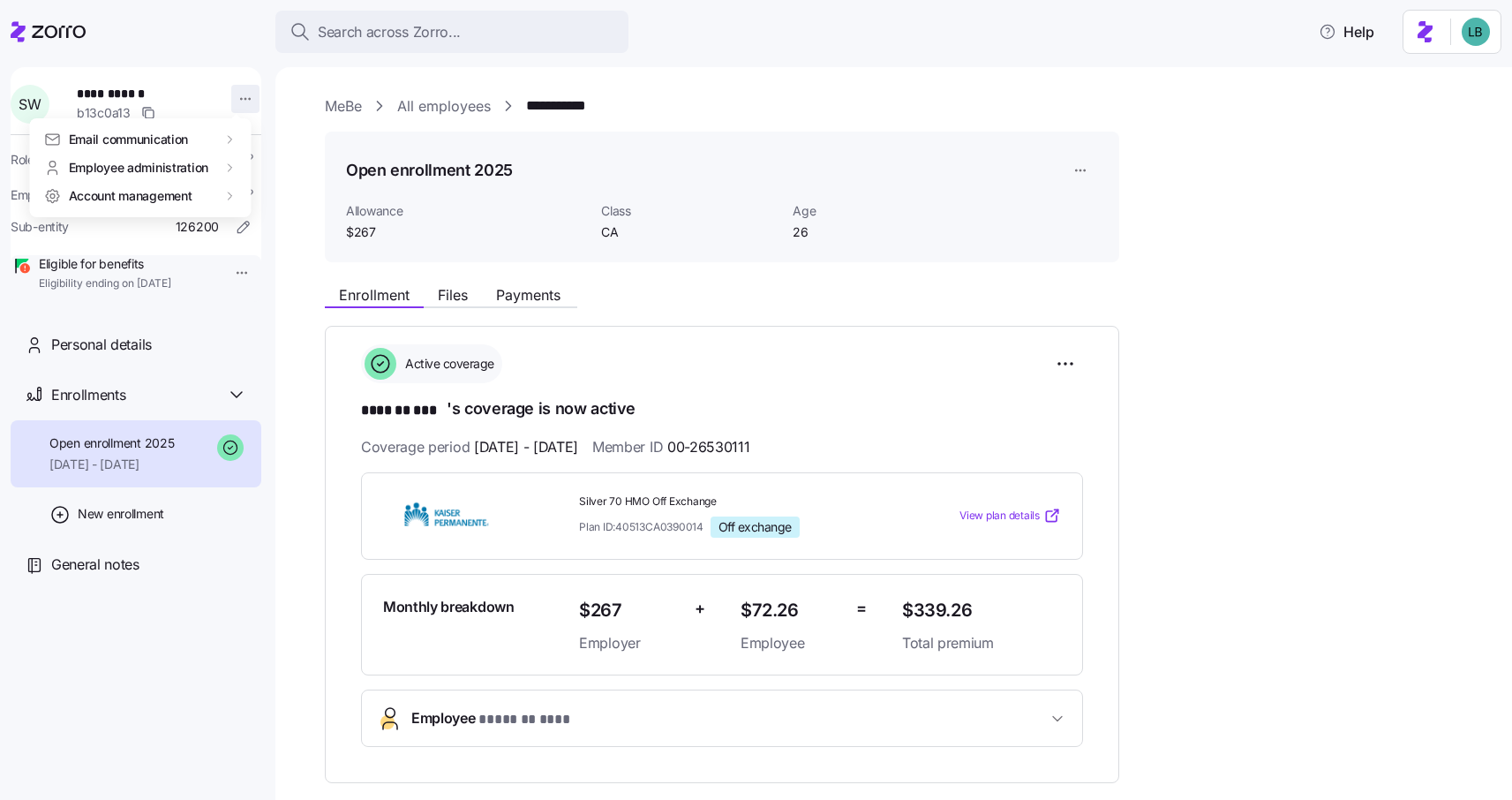
click at [239, 103] on html "**********" at bounding box center [756, 395] width 1512 height 789
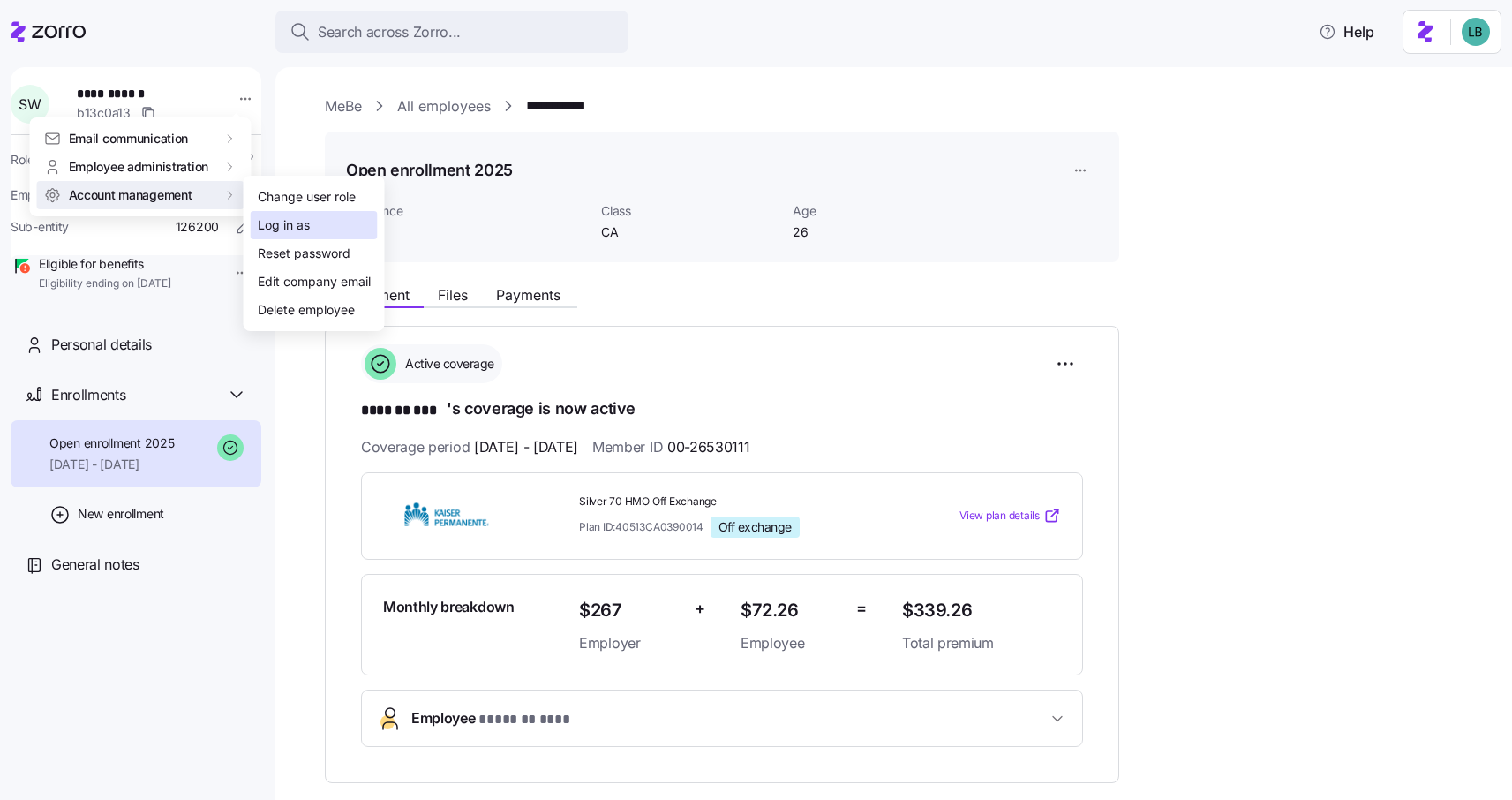
click at [287, 226] on div "Log in as" at bounding box center [284, 225] width 52 height 20
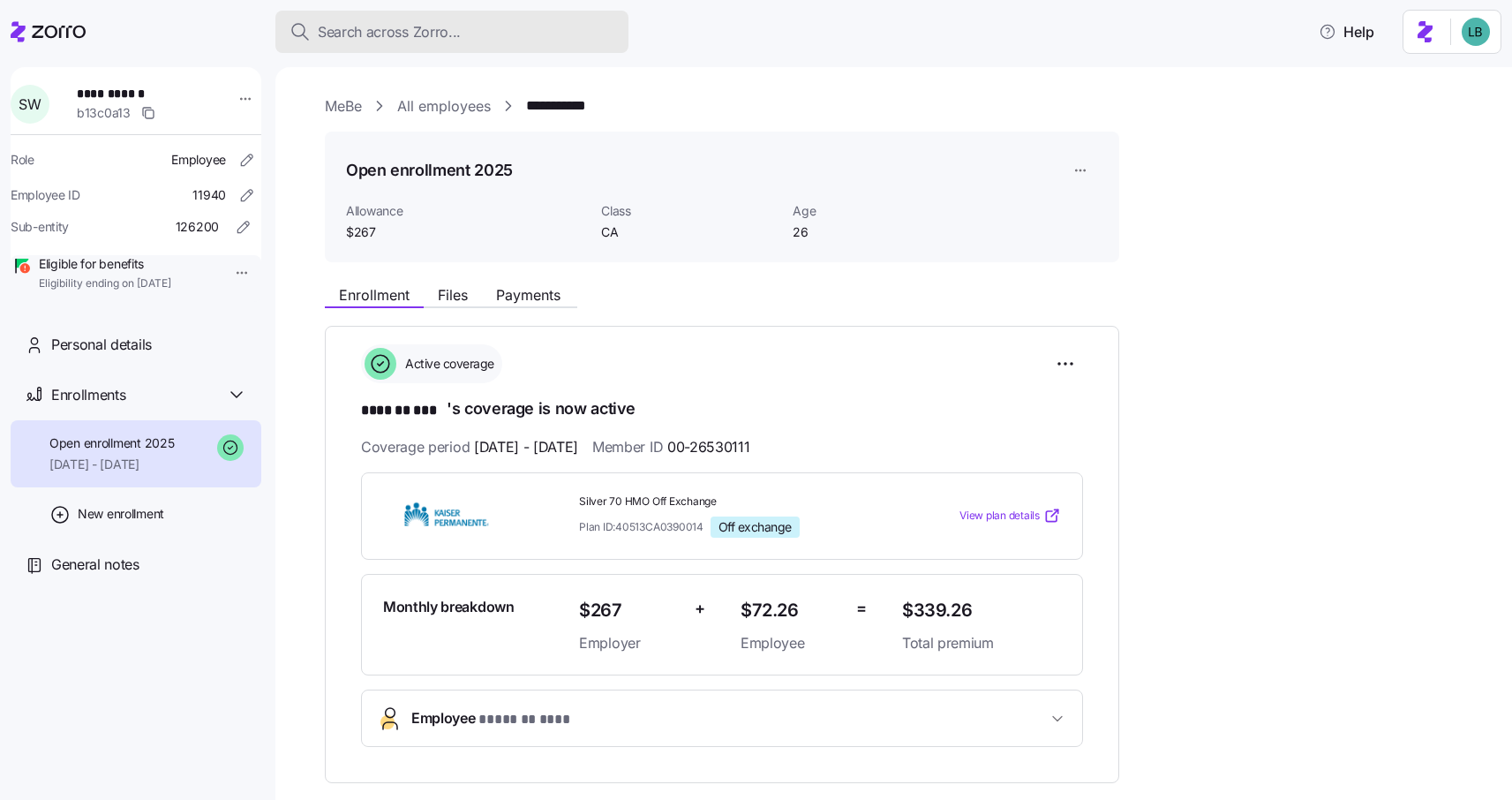
click at [382, 22] on span "Search across Zorro..." at bounding box center [390, 32] width 143 height 22
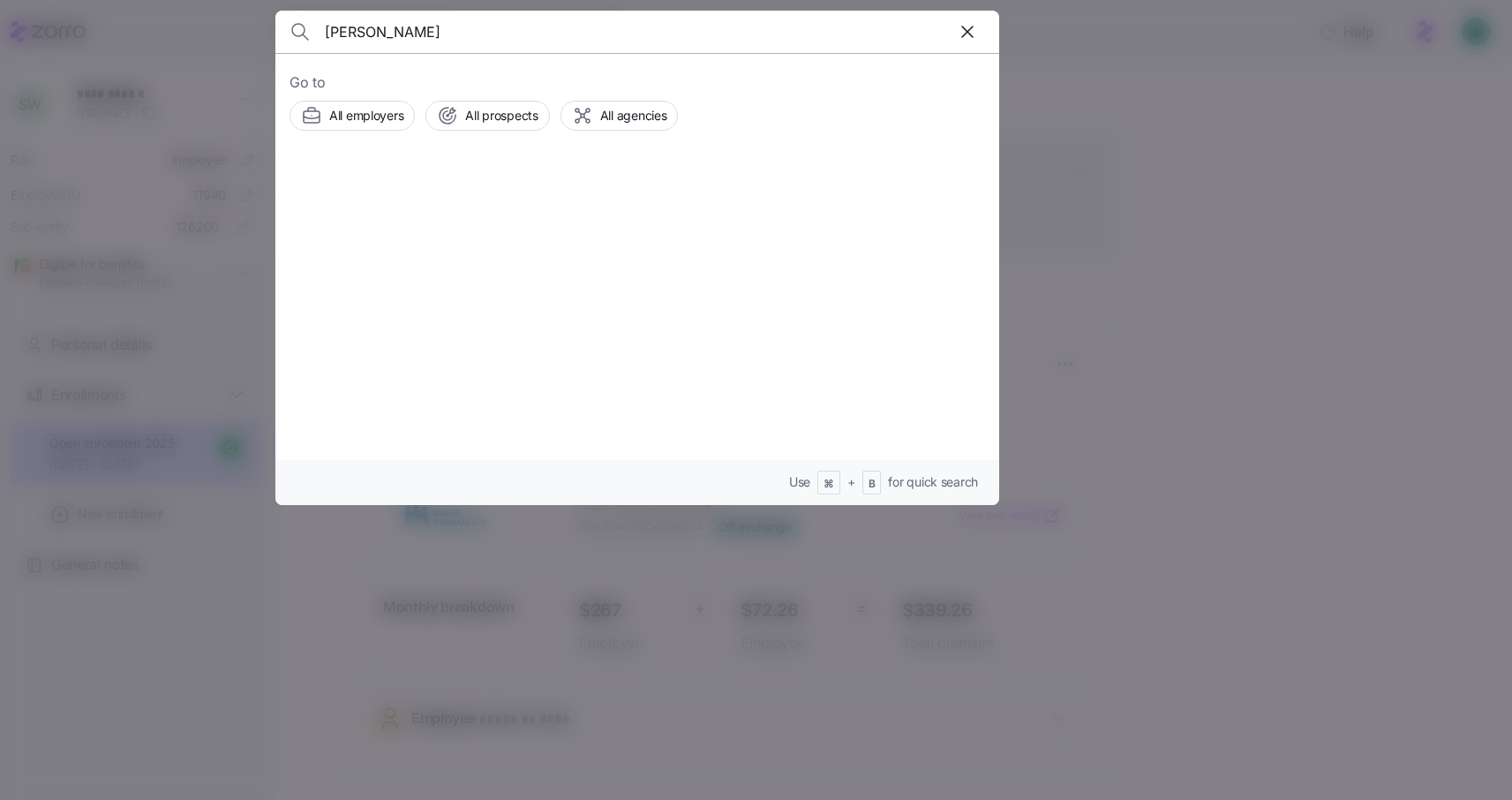
type input "Gregory Hekter"
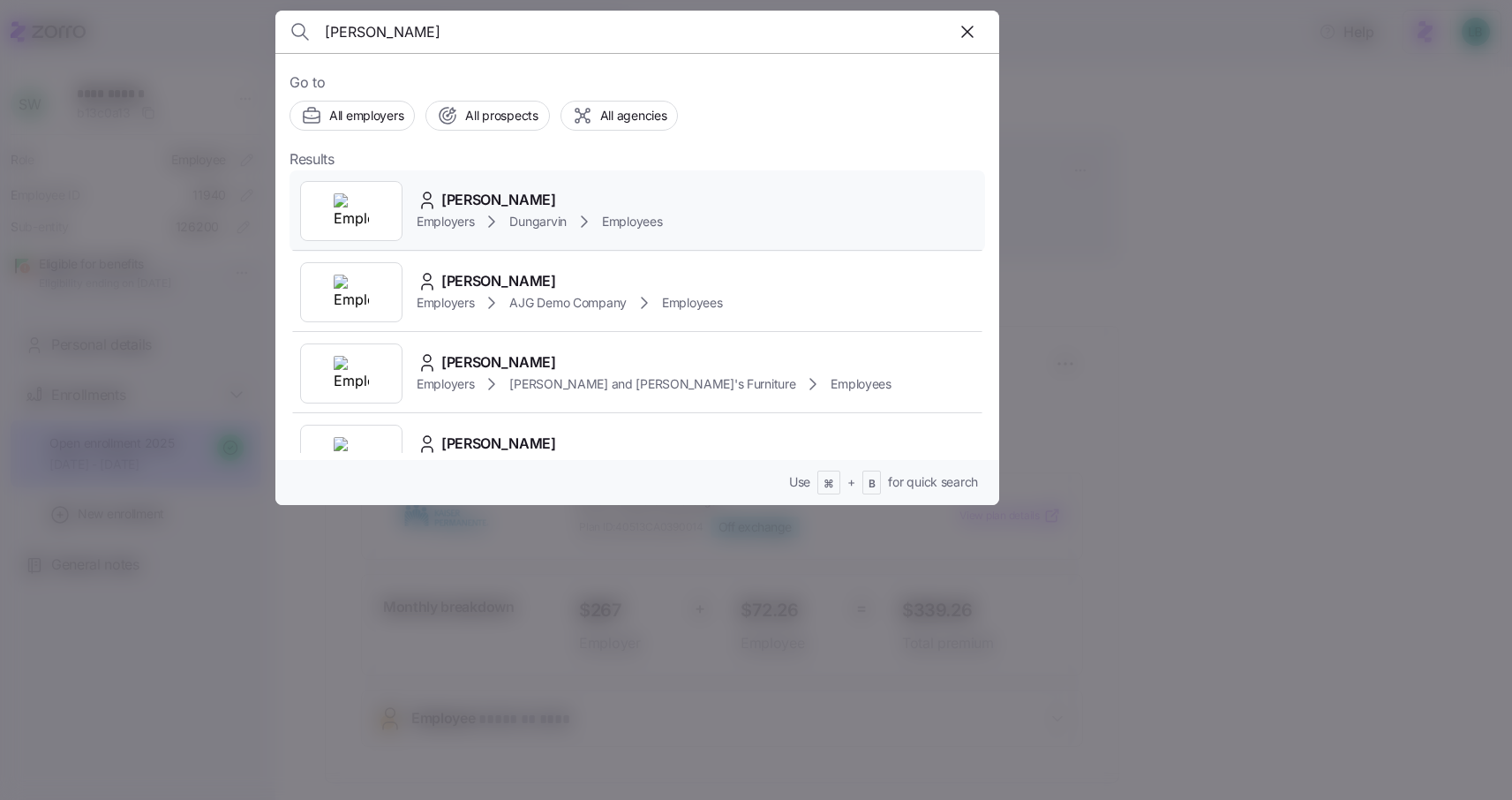
click at [515, 196] on span "Gregory Hekter" at bounding box center [498, 199] width 115 height 22
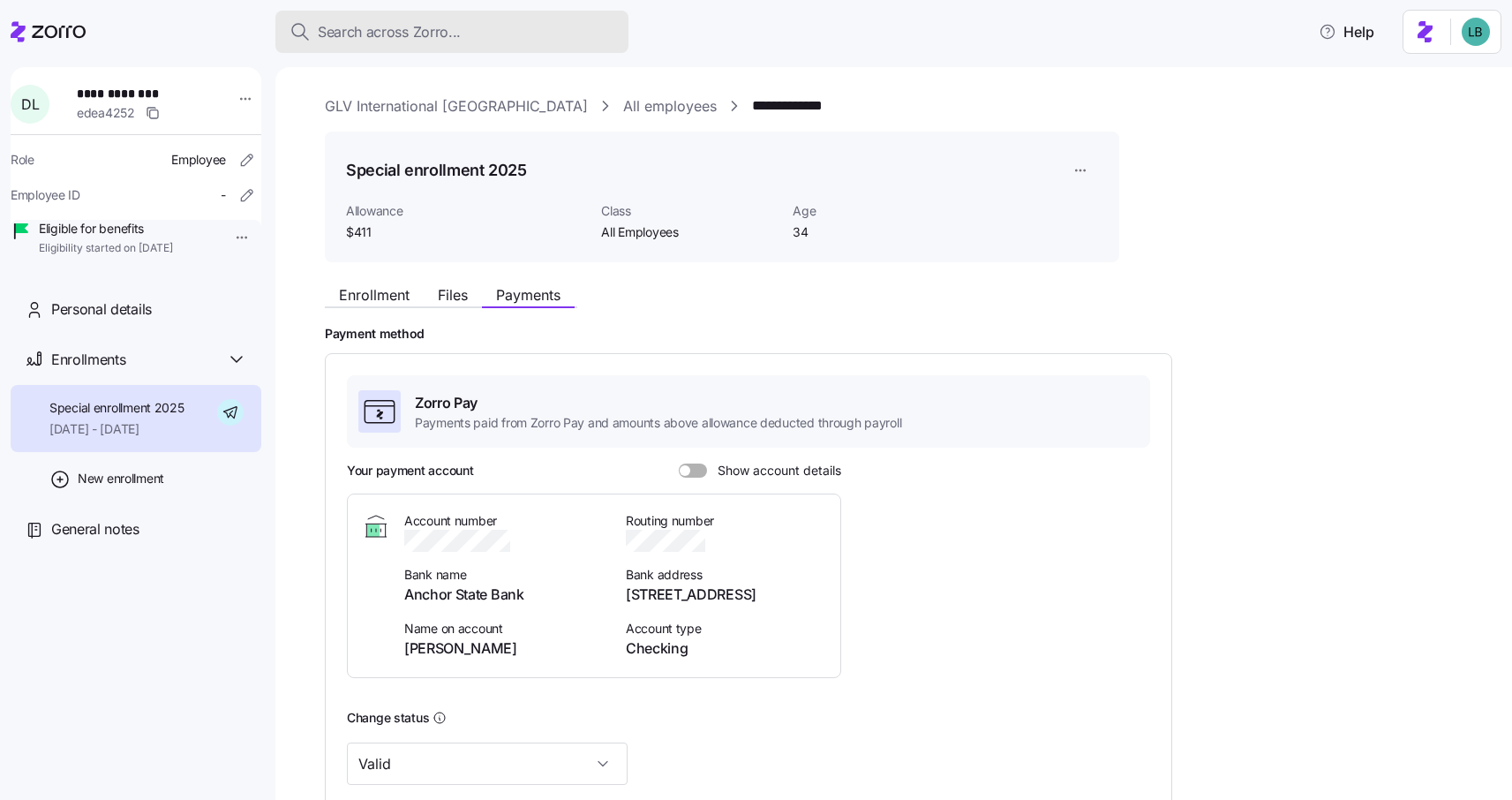
click at [391, 30] on span "Search across Zorro..." at bounding box center [390, 32] width 143 height 22
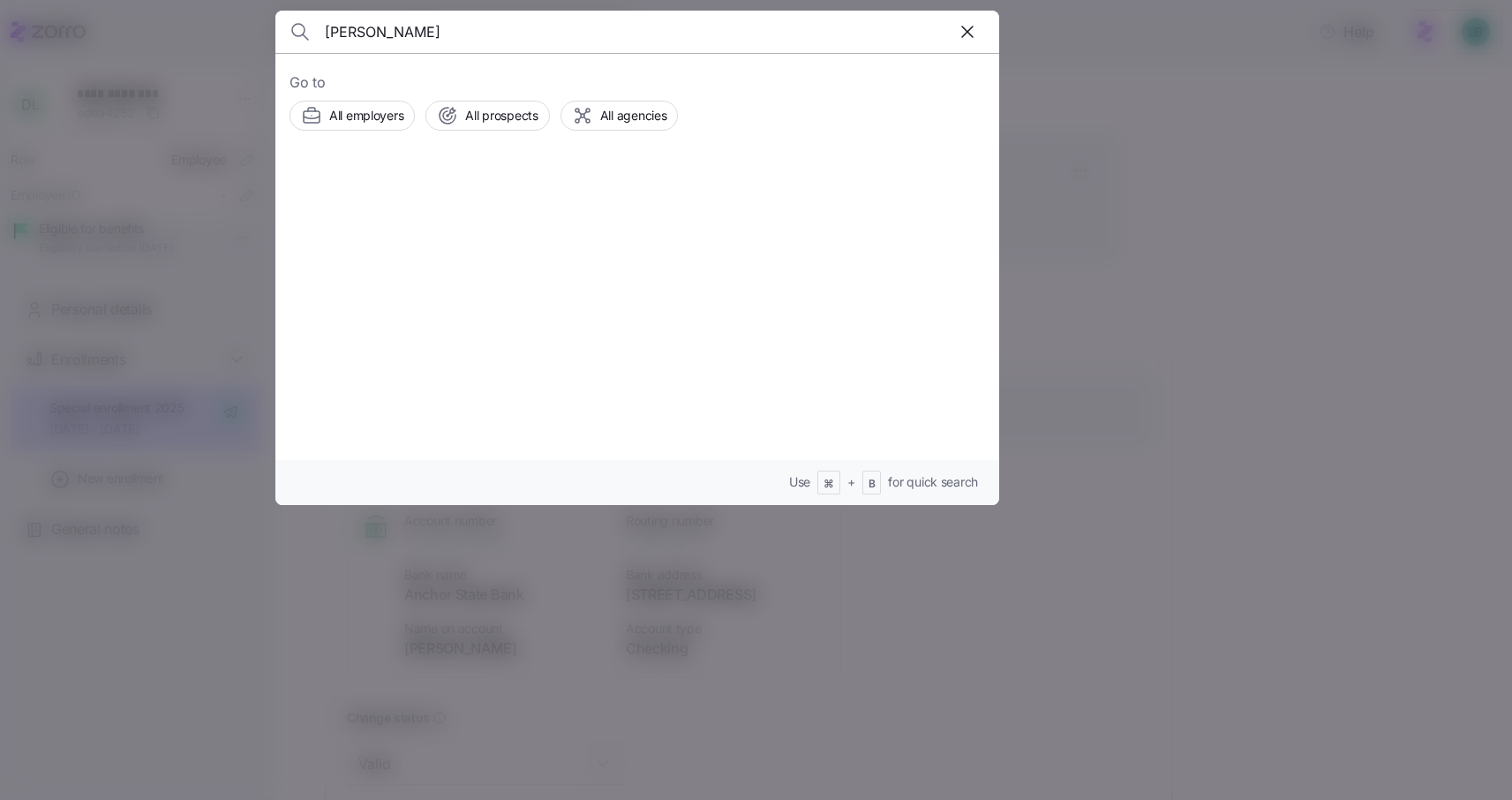
type input "bucci"
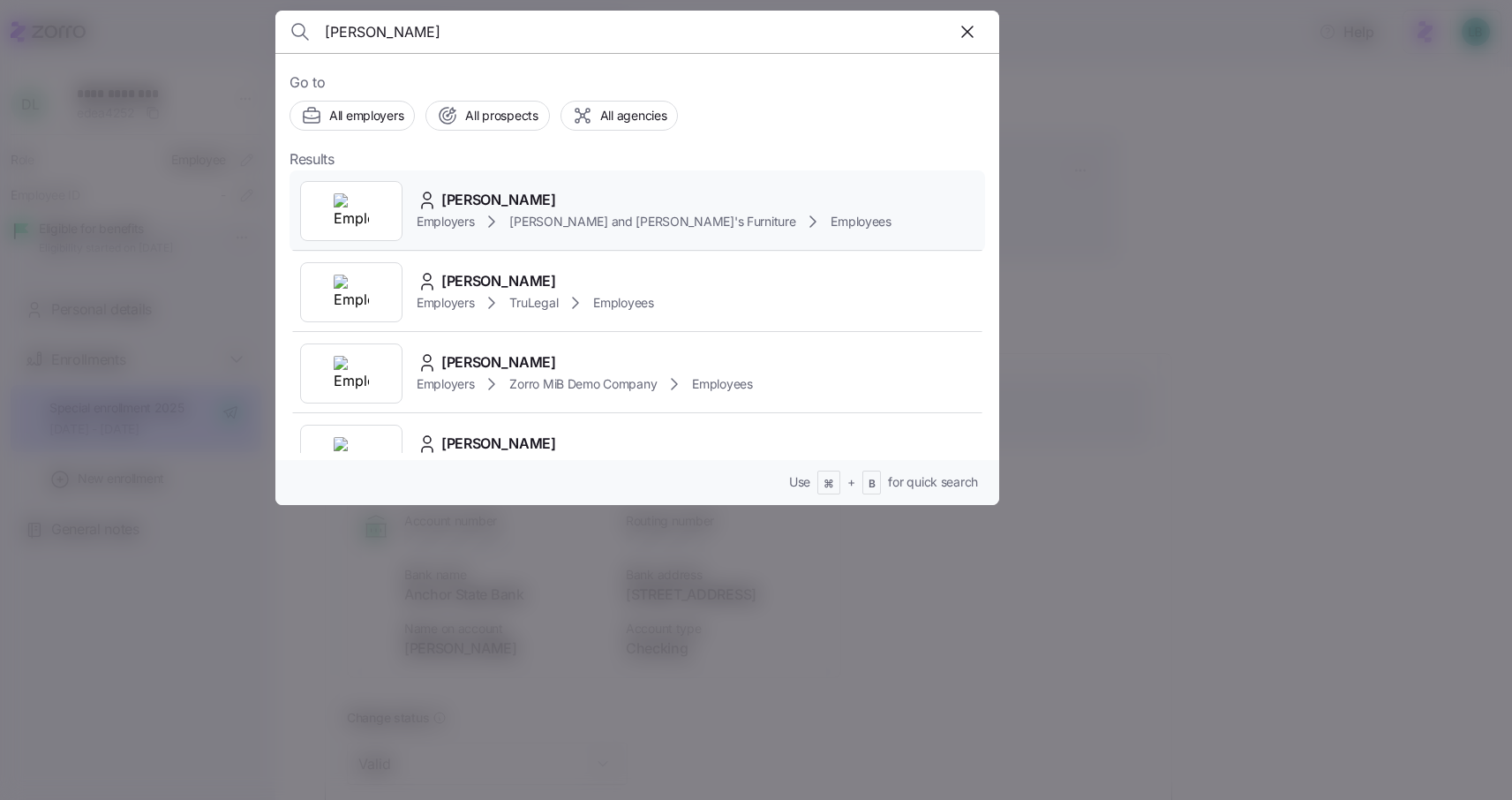
click at [511, 194] on span "CHRISTINA BUCCI" at bounding box center [498, 199] width 115 height 22
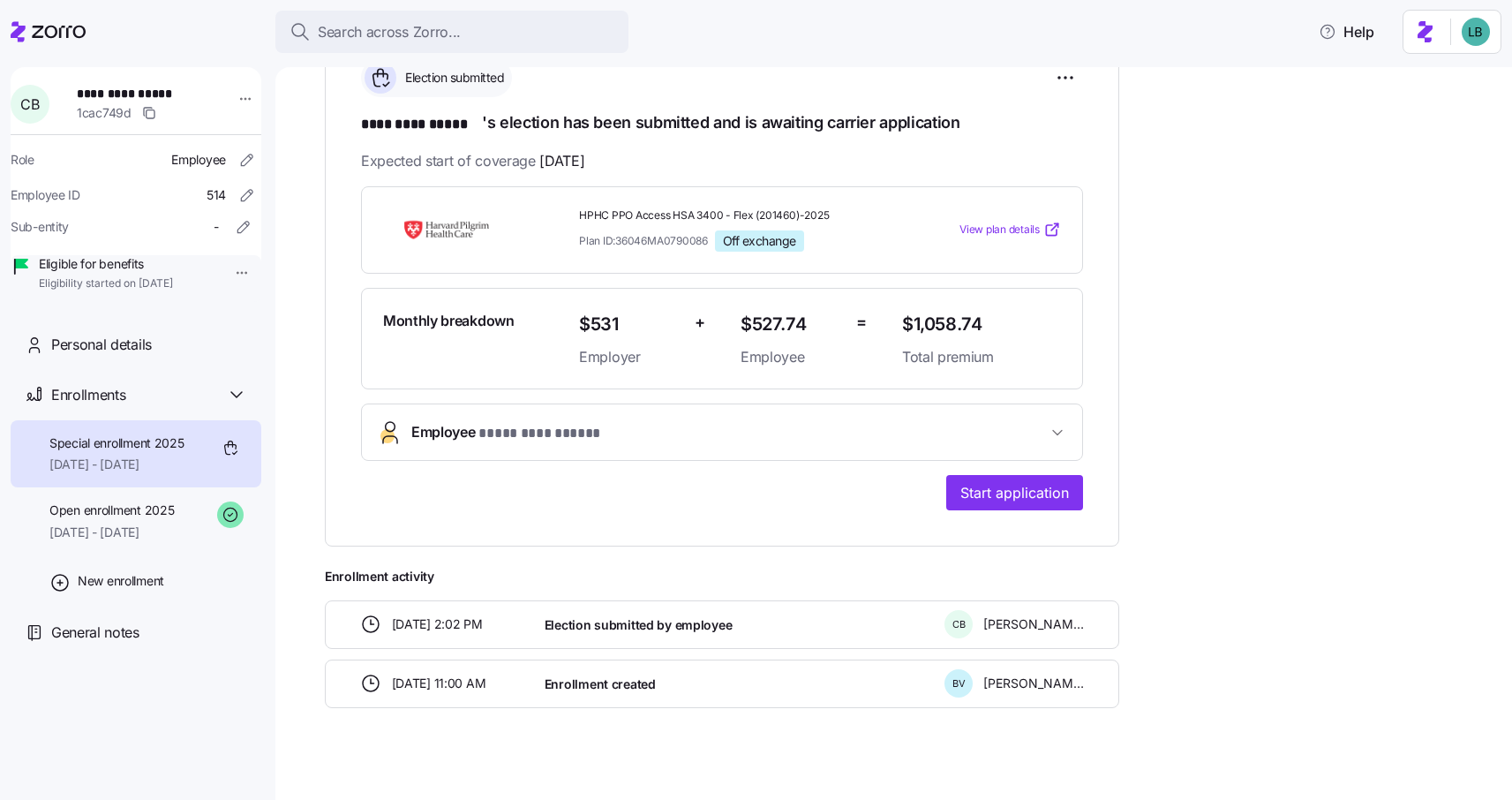
scroll to position [298, 0]
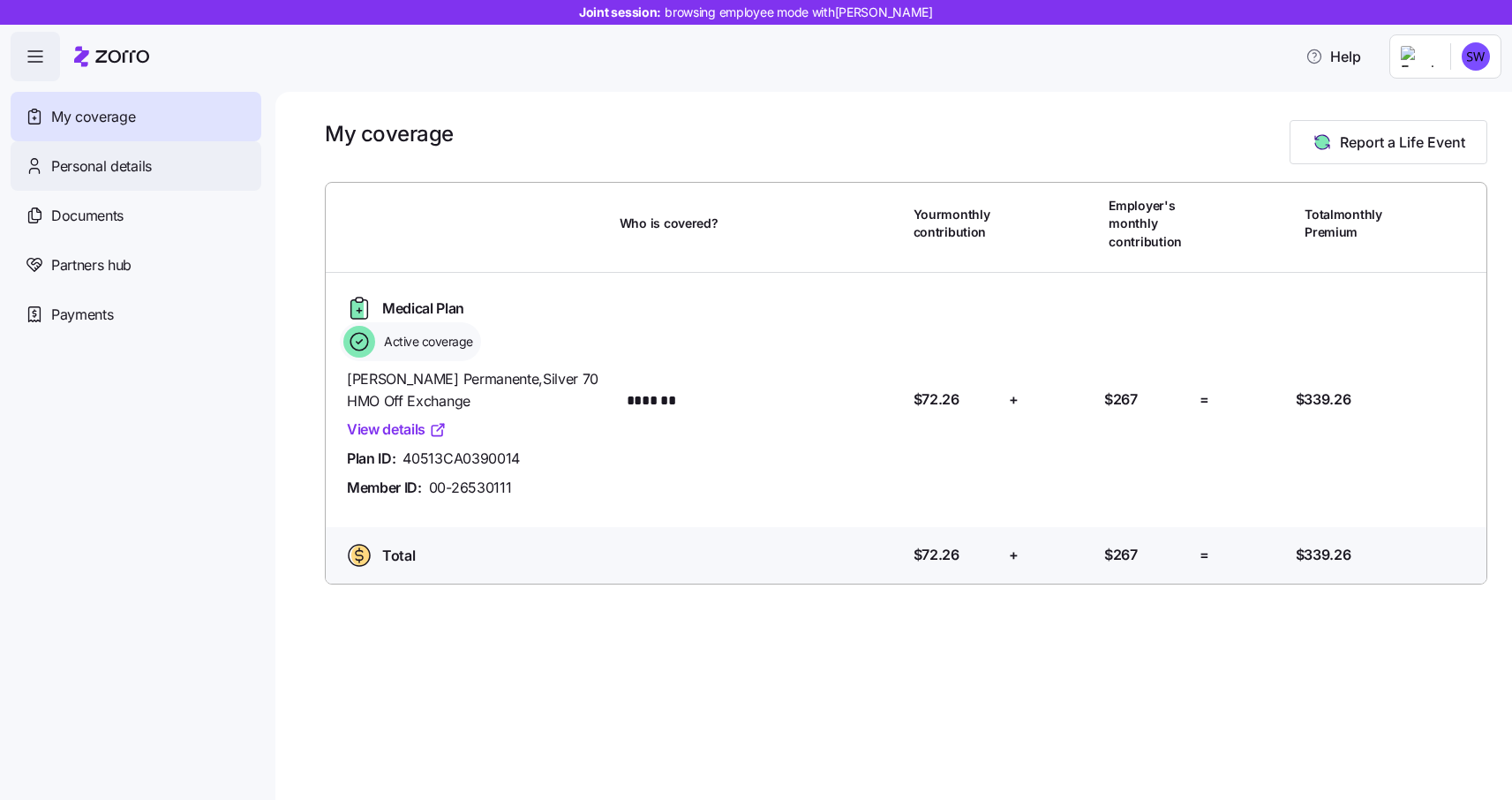
click at [134, 169] on span "Personal details" at bounding box center [101, 166] width 101 height 22
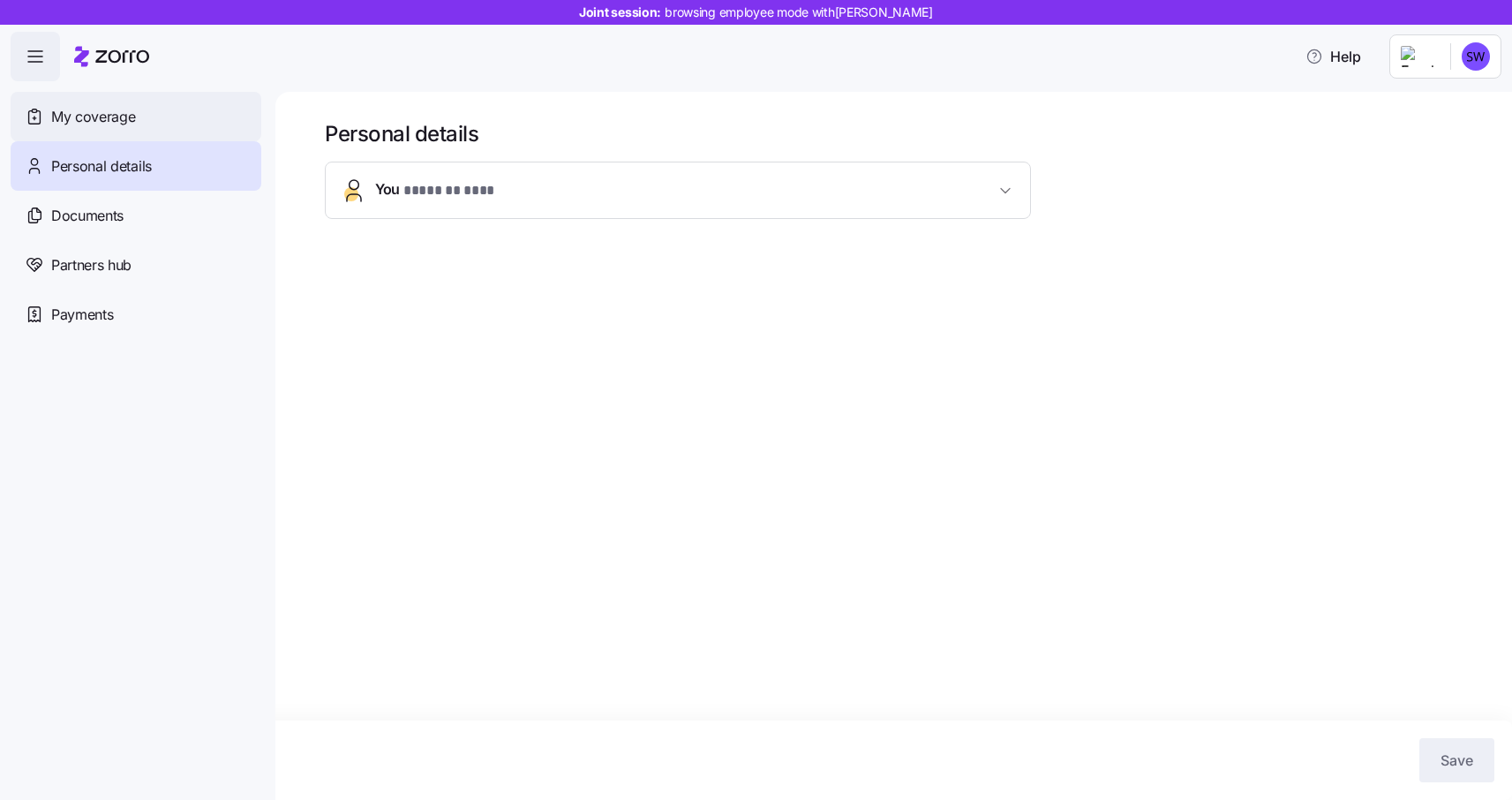
click at [116, 122] on span "My coverage" at bounding box center [92, 117] width 83 height 22
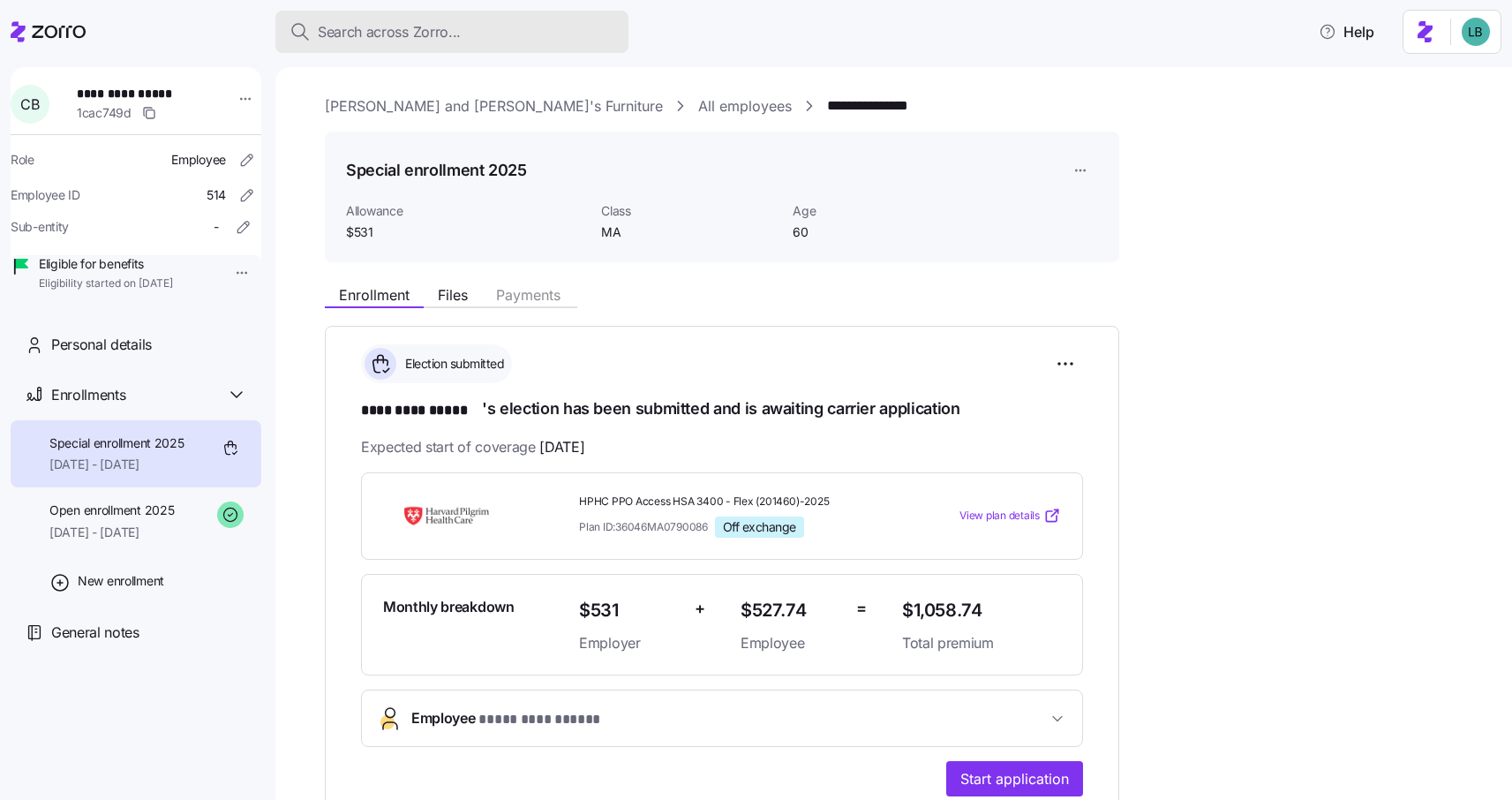
scroll to position [298, 0]
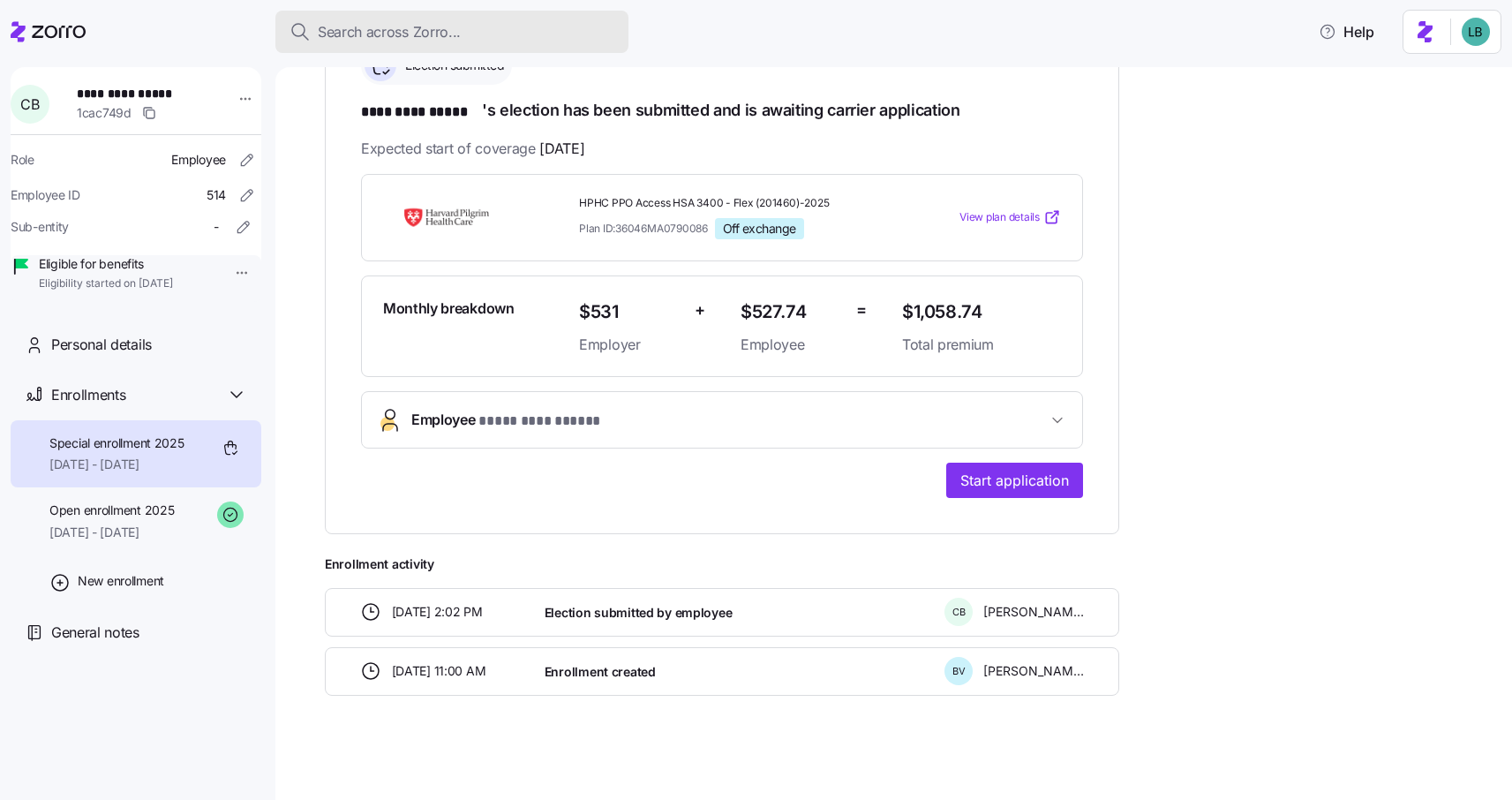
click at [399, 32] on span "Search across Zorro..." at bounding box center [390, 32] width 143 height 22
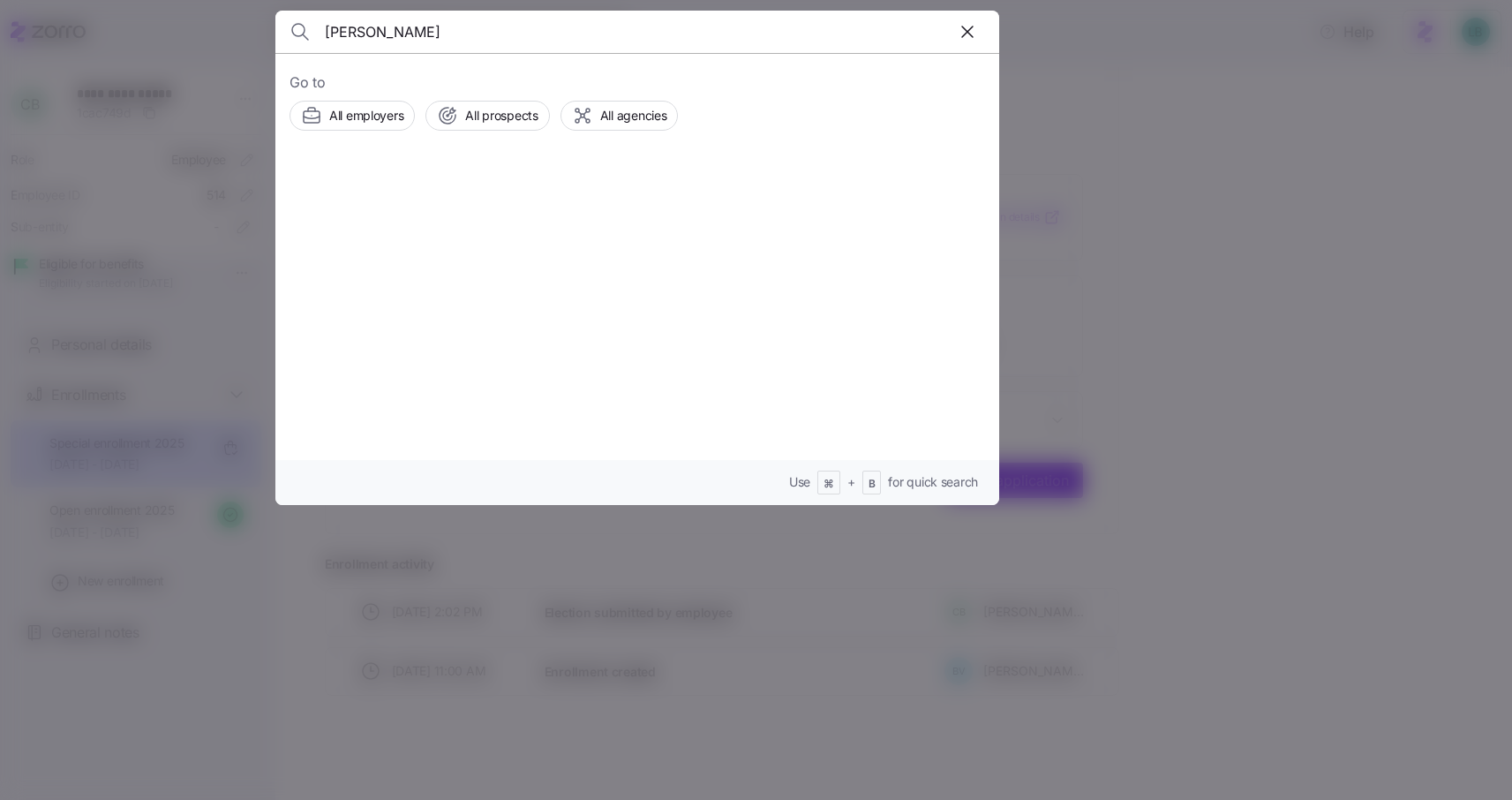
type input "[PERSON_NAME]"
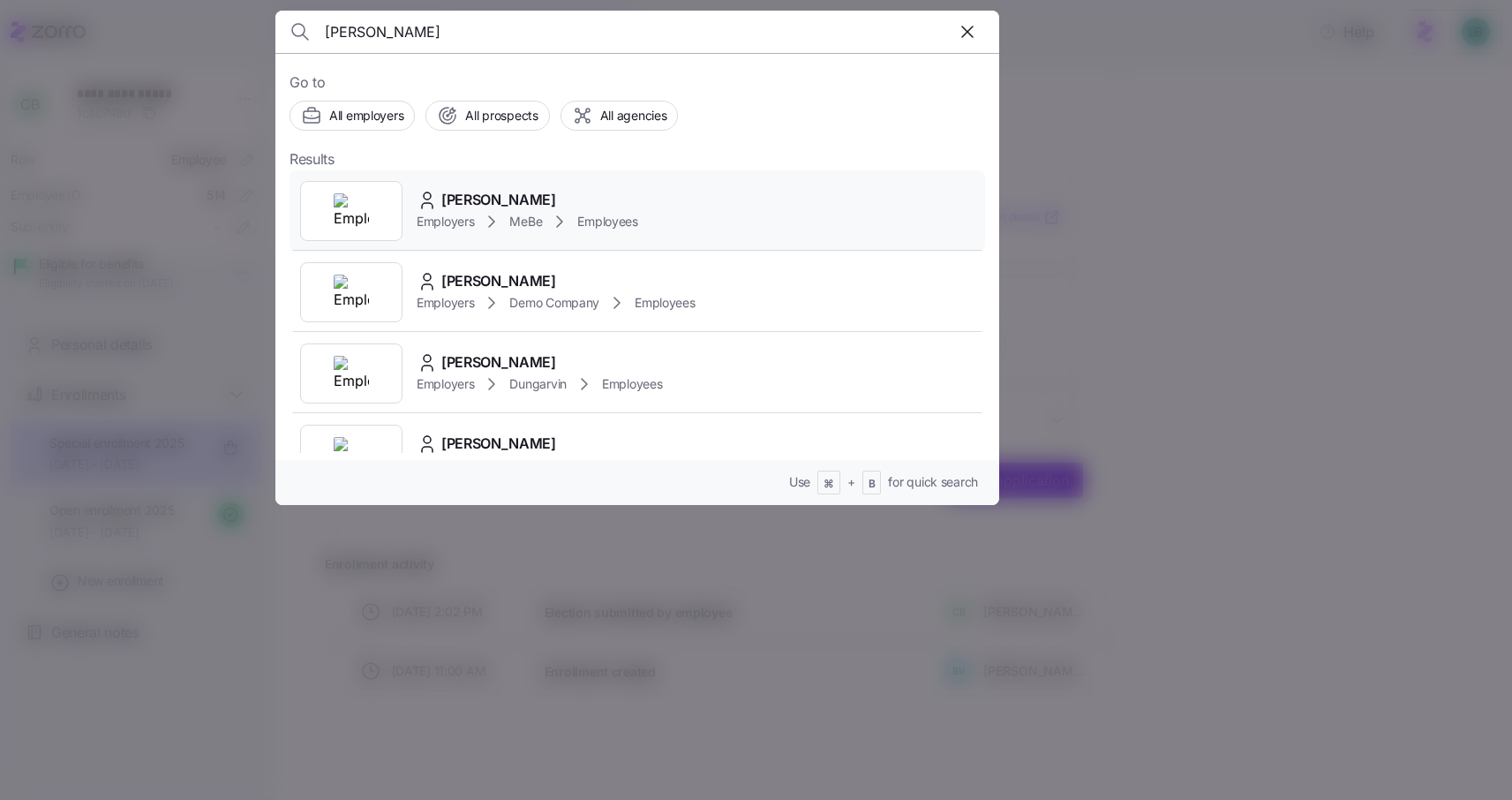
click at [510, 202] on span "[PERSON_NAME]" at bounding box center [498, 199] width 115 height 22
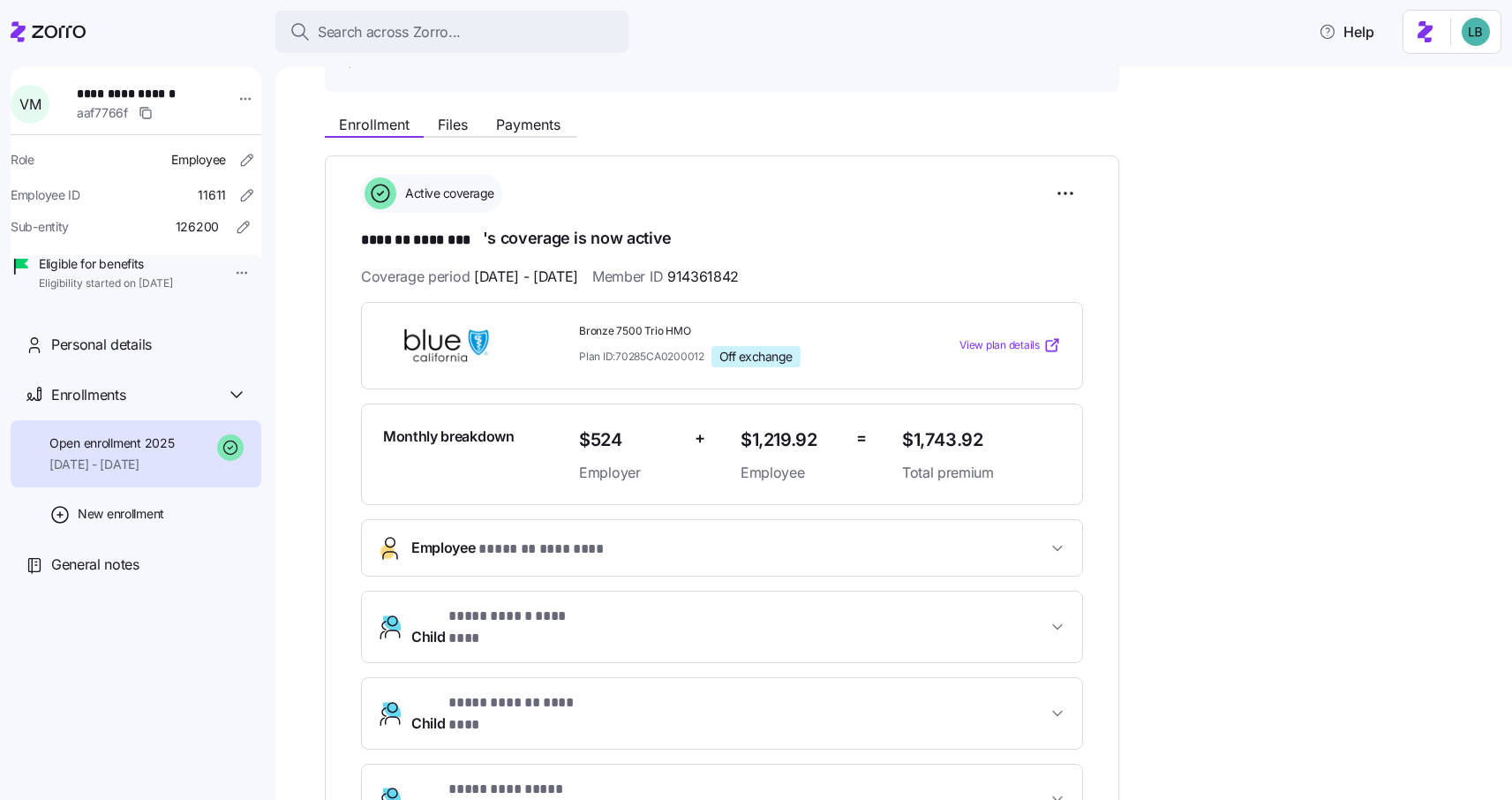
scroll to position [171, 0]
click at [327, 40] on span "Search across Zorro..." at bounding box center [390, 32] width 143 height 22
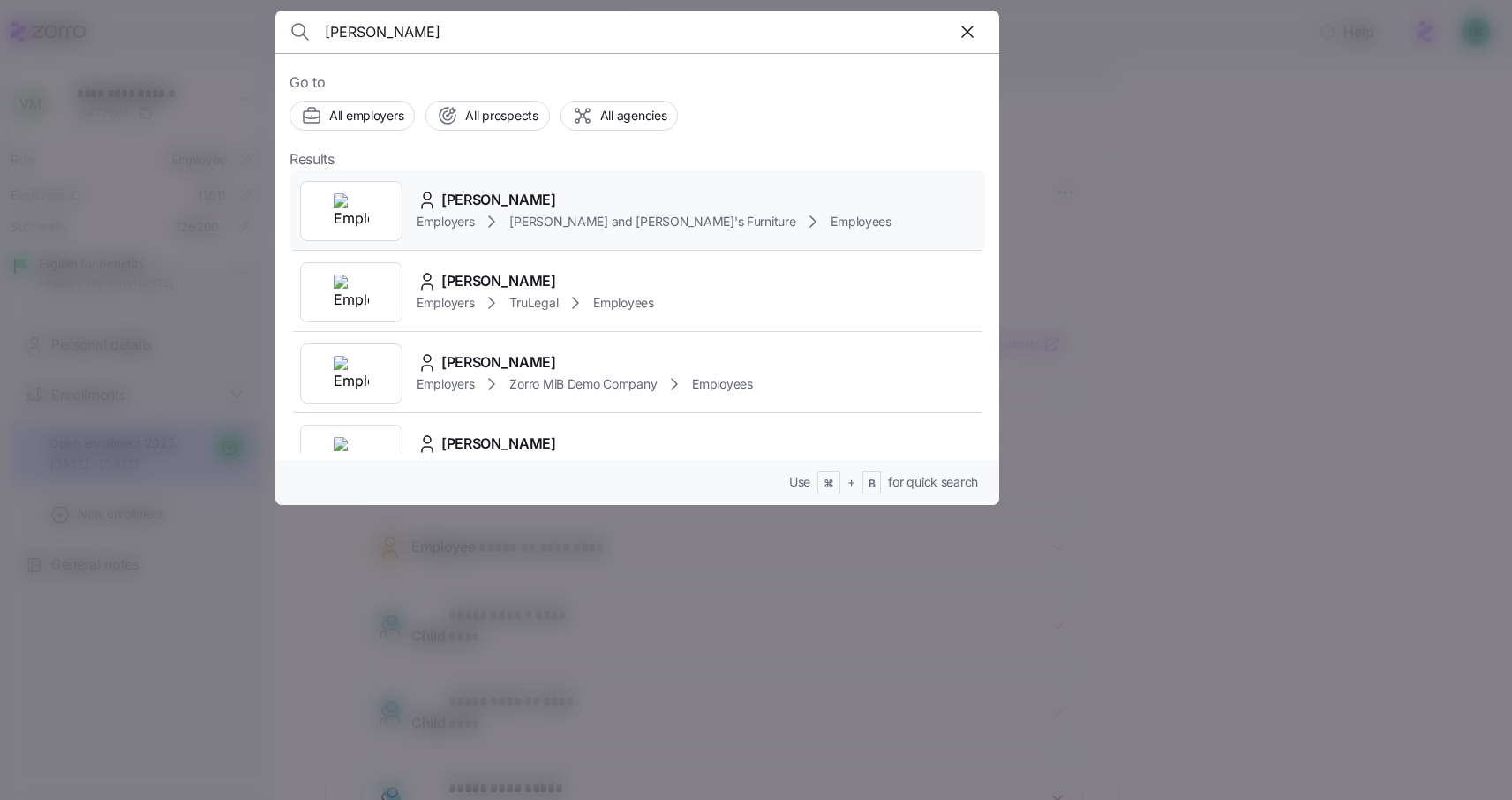
type input "bucci"
click at [491, 195] on span "CHRISTINA BUCCI" at bounding box center [498, 199] width 115 height 22
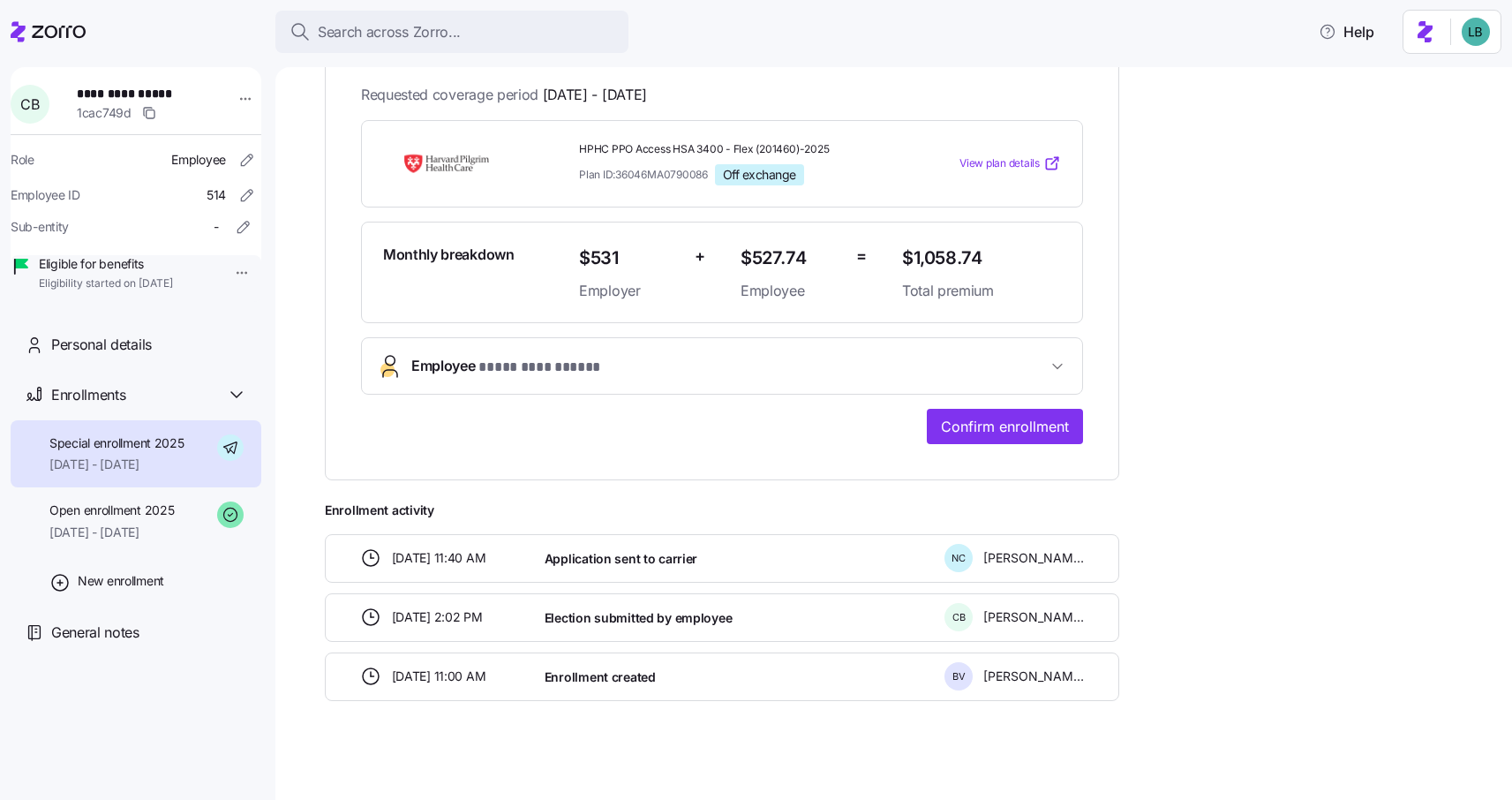
scroll to position [353, 0]
click at [397, 41] on span "Search across Zorro..." at bounding box center [390, 32] width 143 height 22
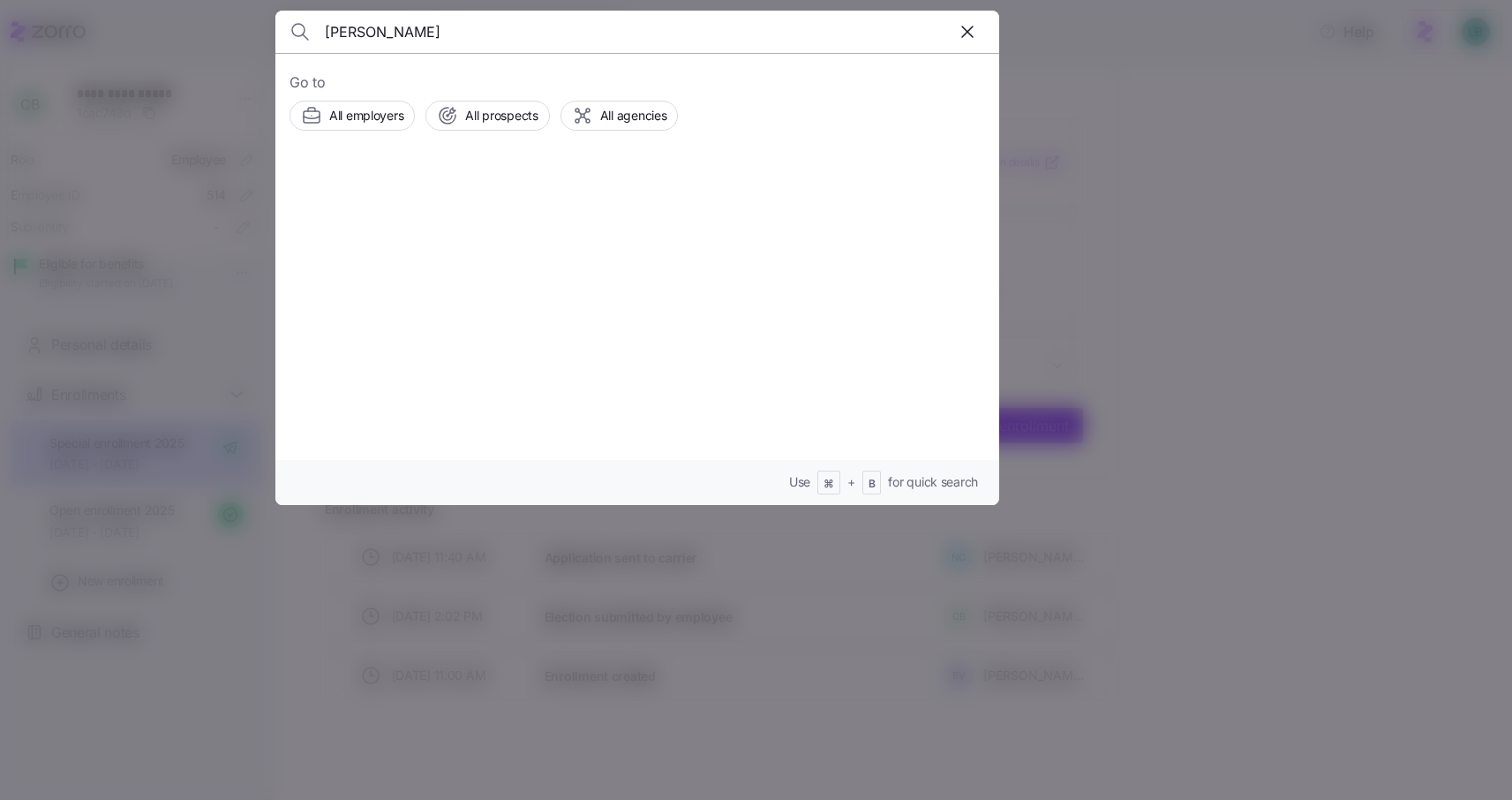
type input "Vanessa Madrigal"
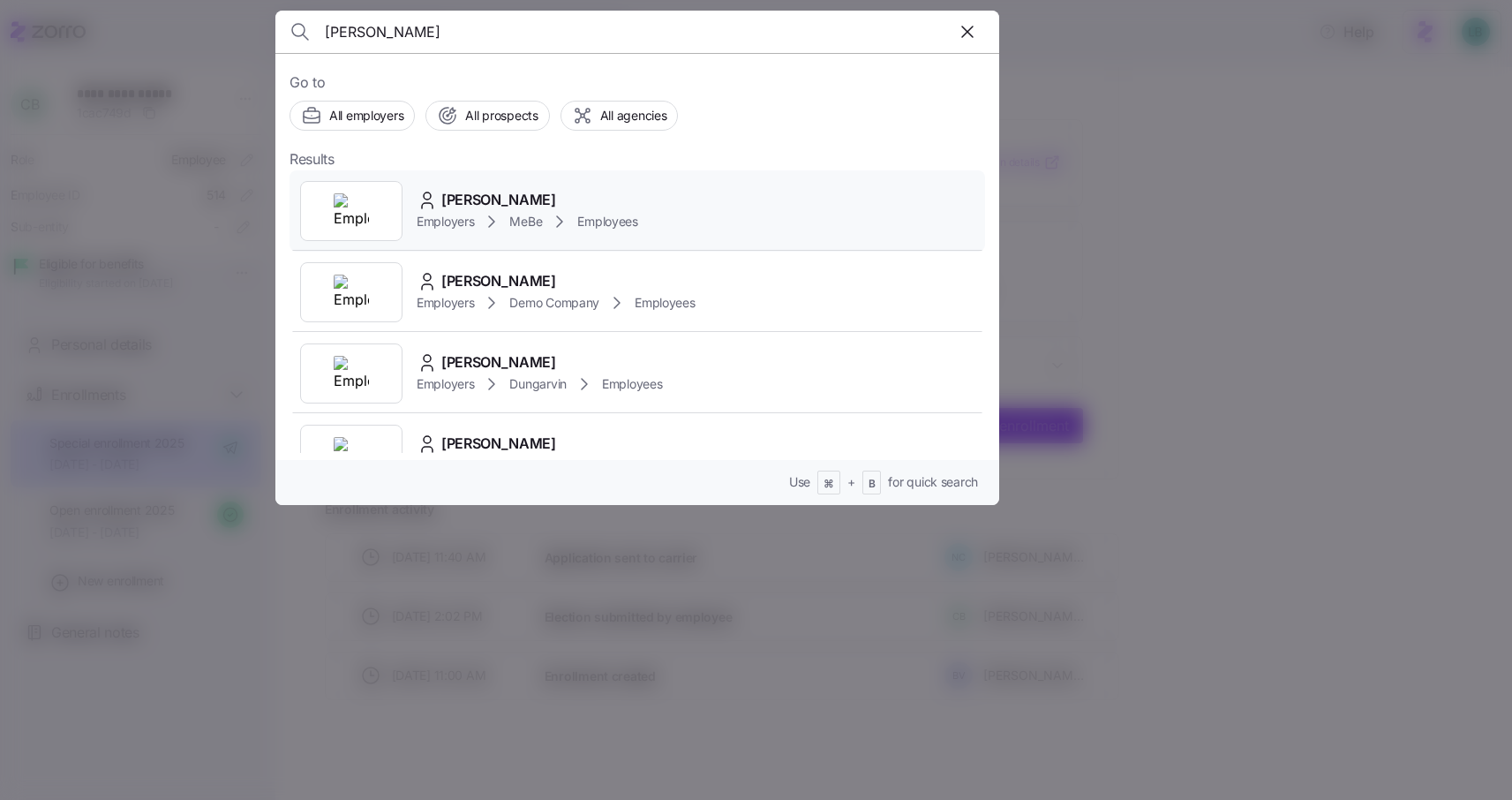
click at [517, 194] on span "Vanessa Madriaga" at bounding box center [498, 199] width 115 height 22
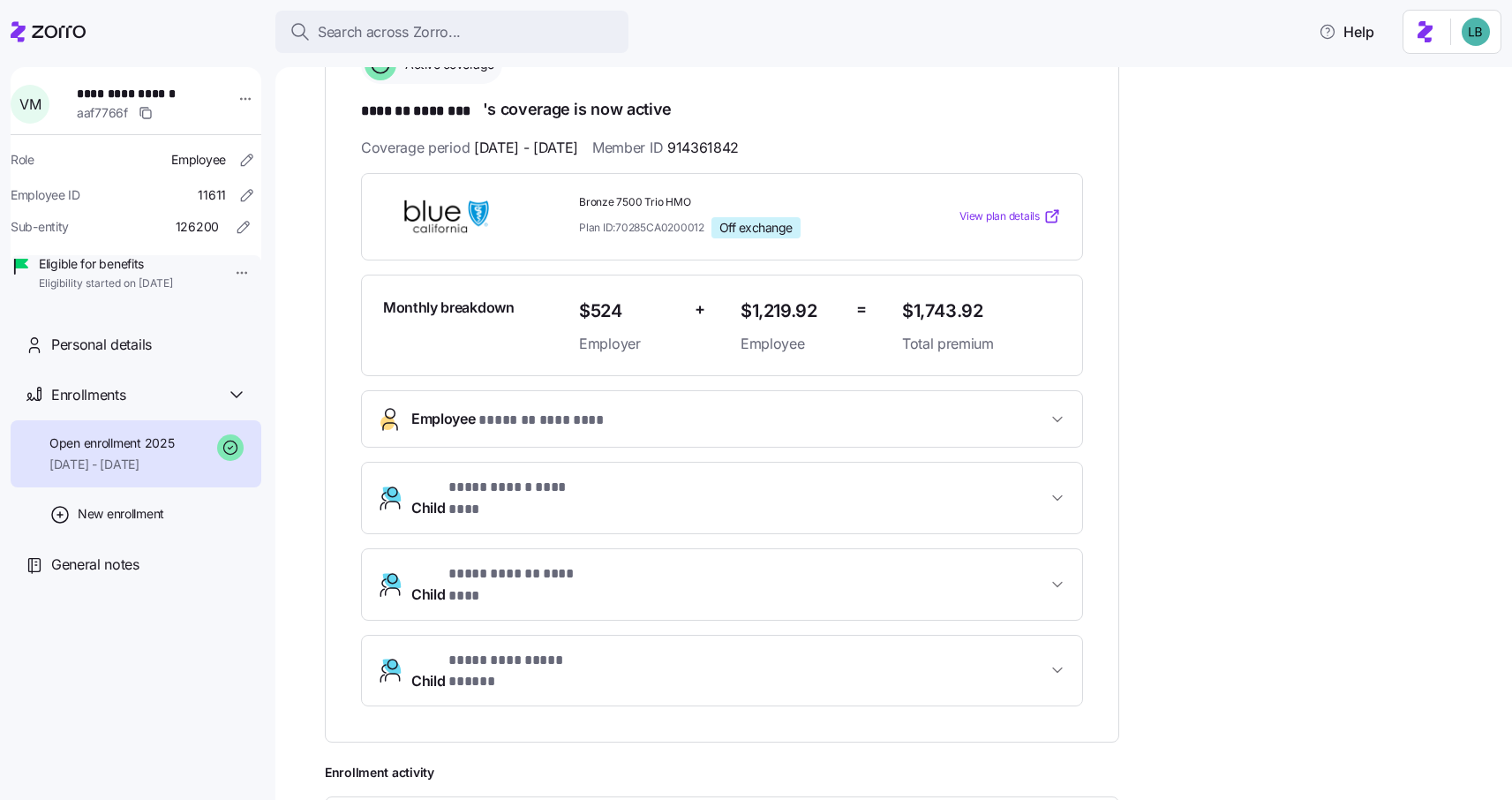
scroll to position [347, 0]
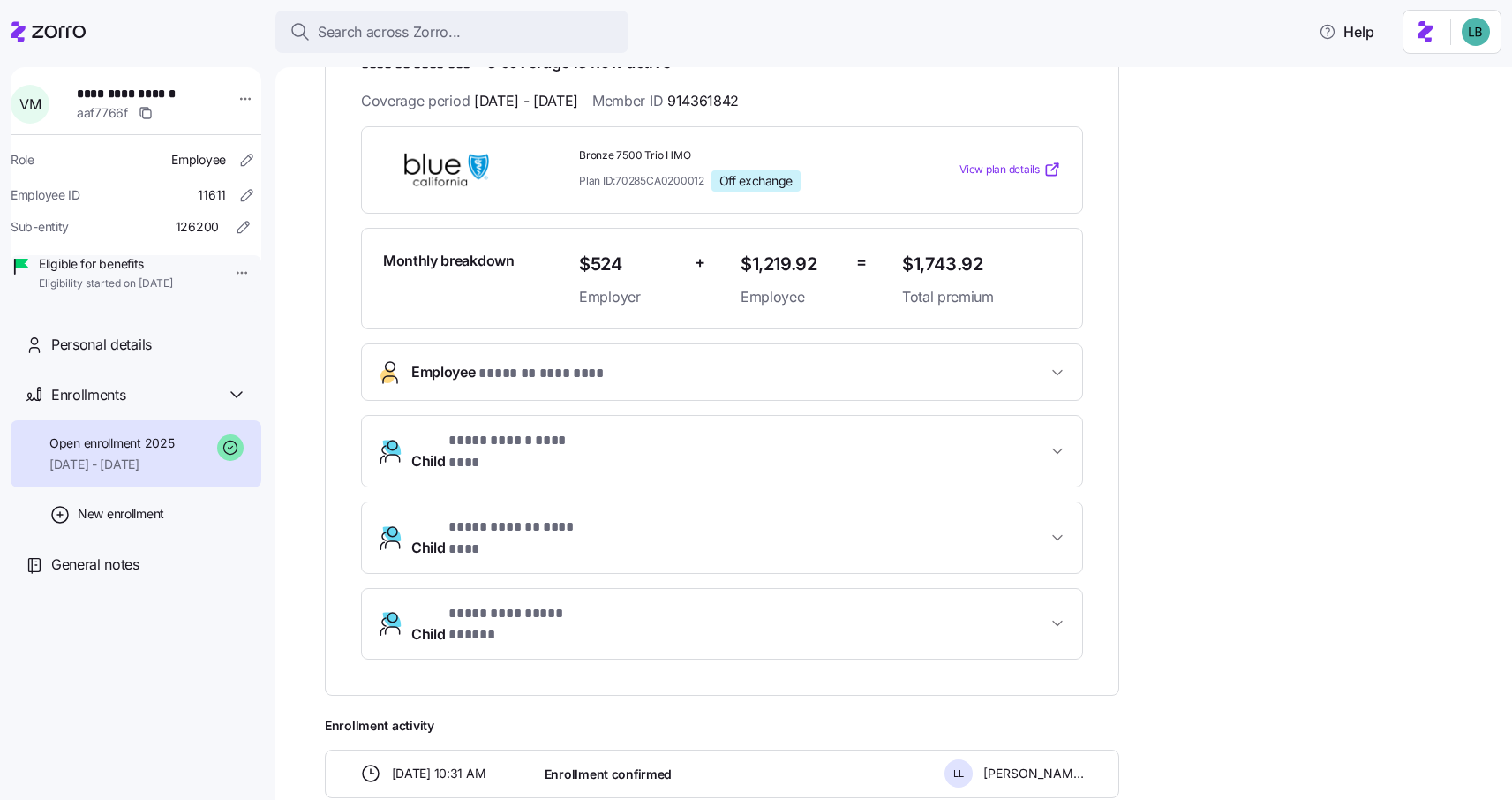
click at [613, 441] on span "**********" at bounding box center [729, 451] width 636 height 42
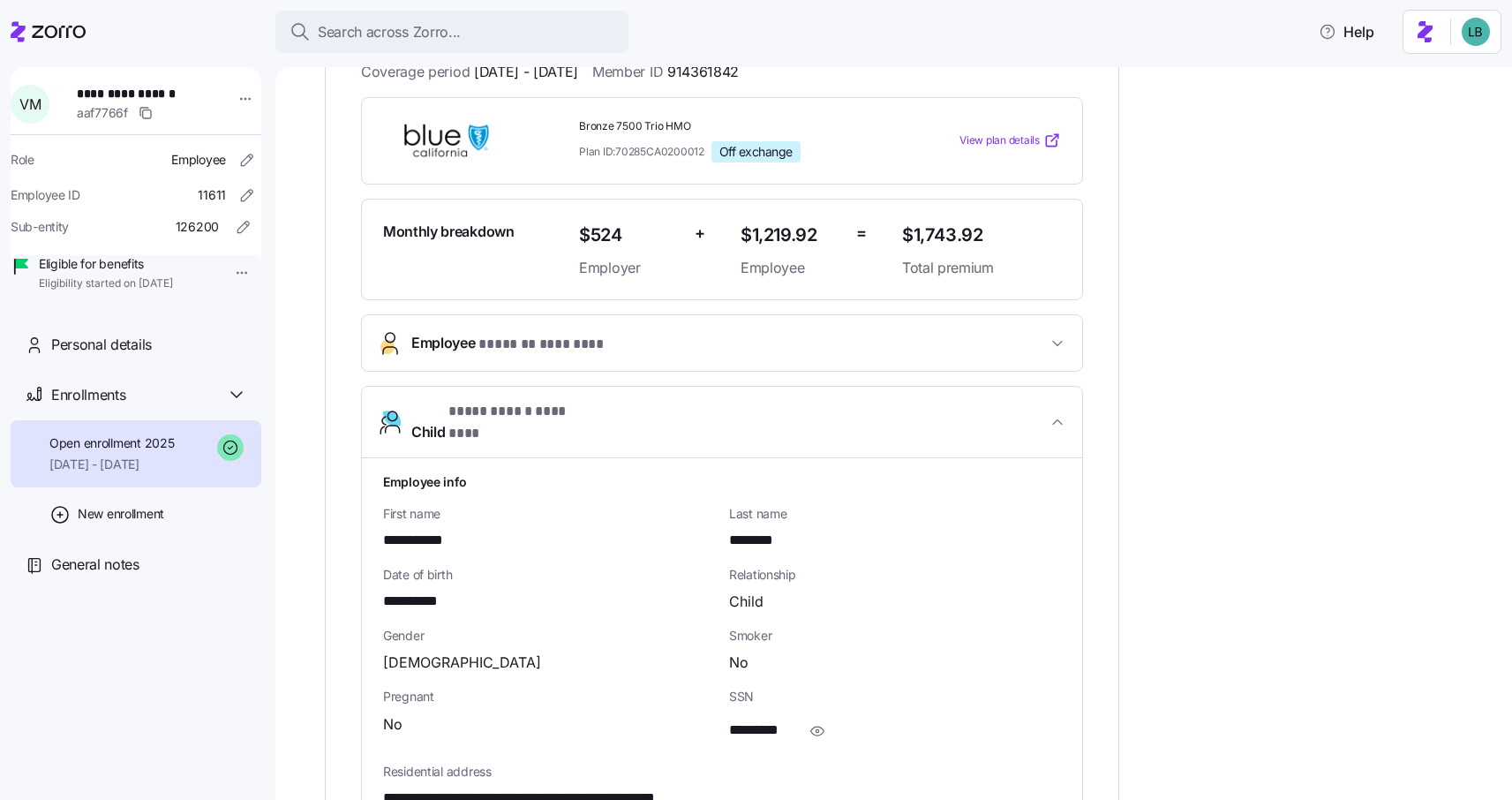
scroll to position [377, 0]
click at [1061, 412] on icon "button" at bounding box center [1057, 420] width 18 height 18
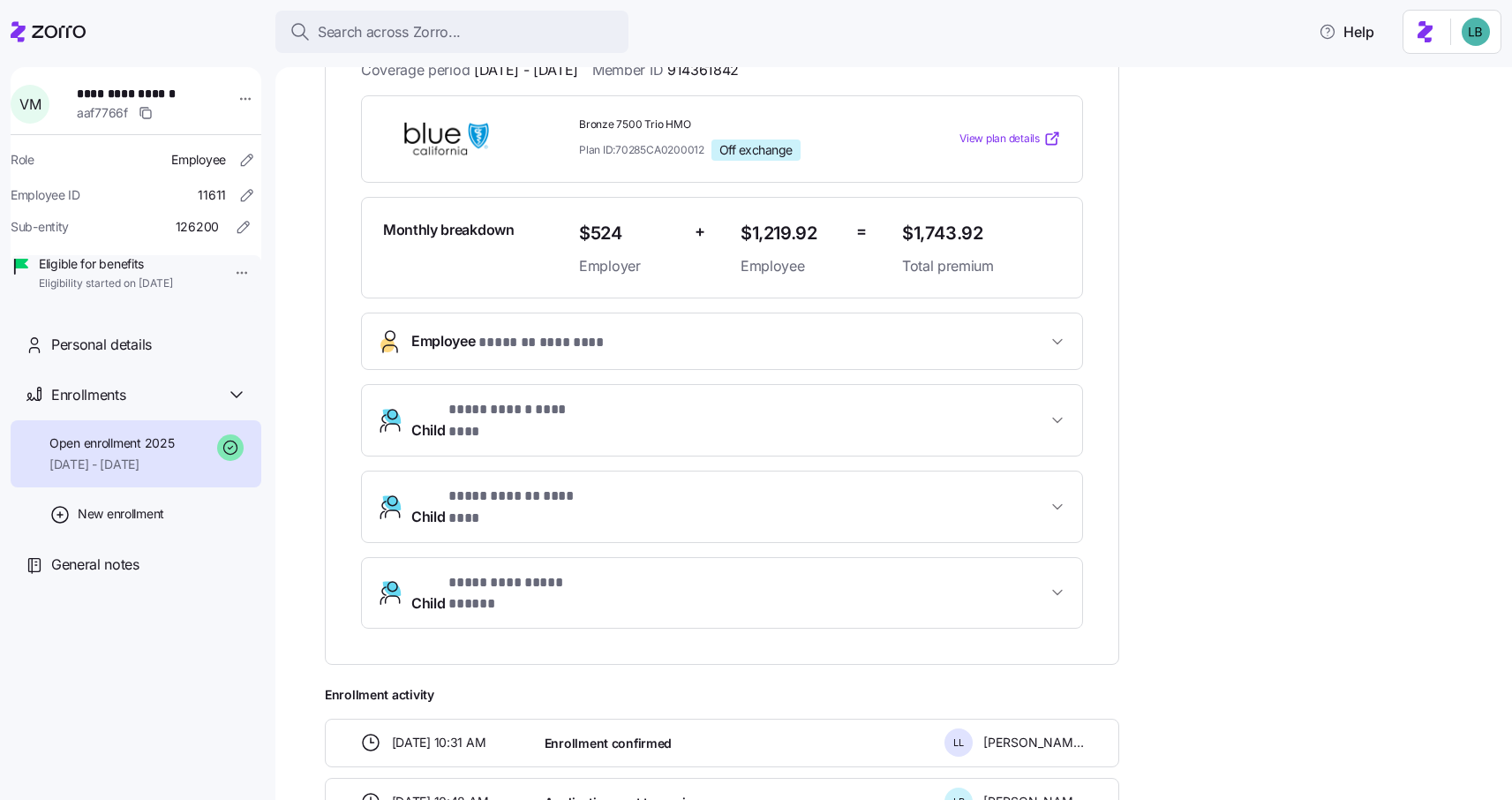
click at [869, 492] on span "**********" at bounding box center [729, 507] width 636 height 42
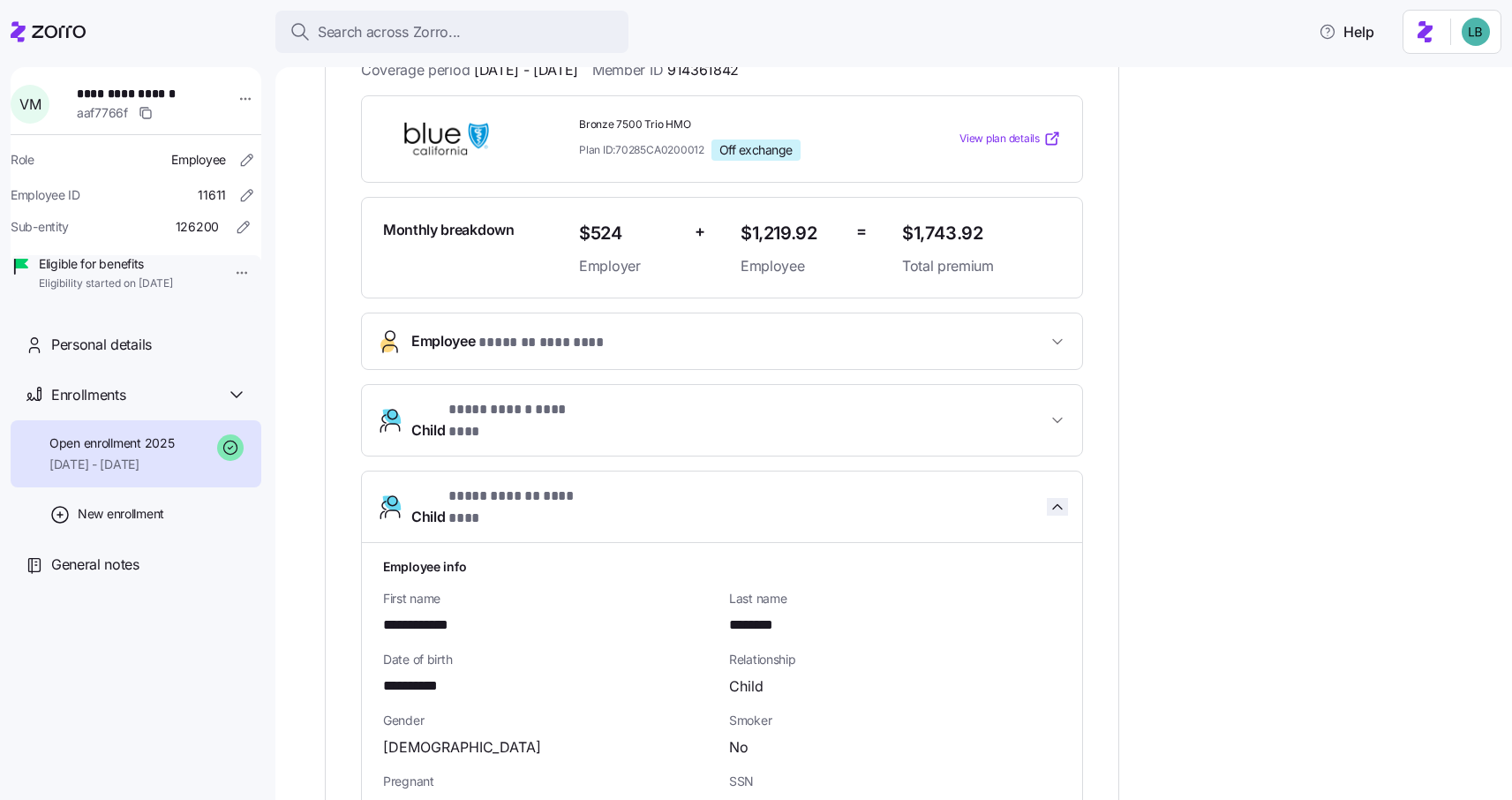
click at [1065, 498] on icon "button" at bounding box center [1057, 507] width 18 height 18
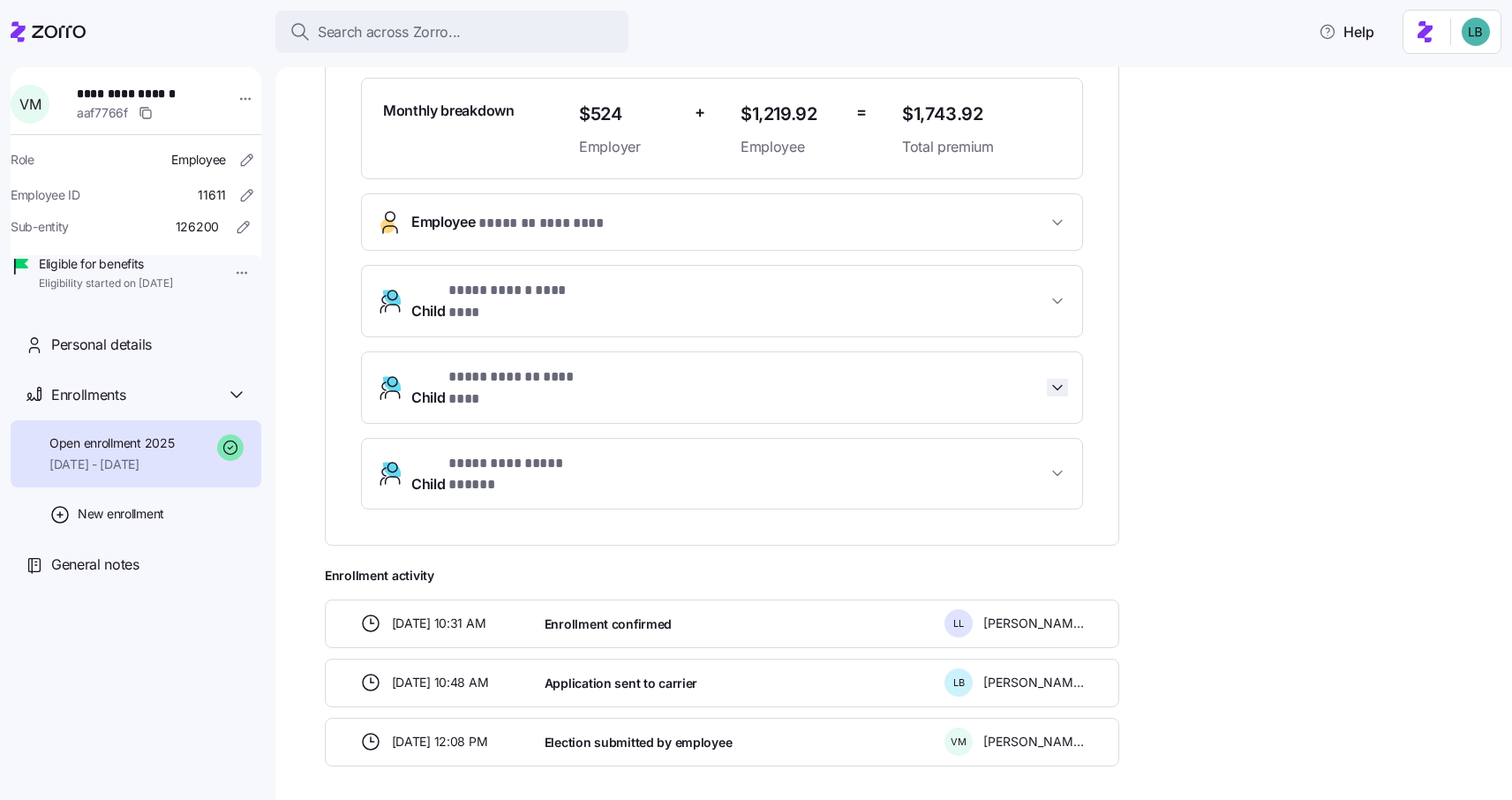
scroll to position [525, 0]
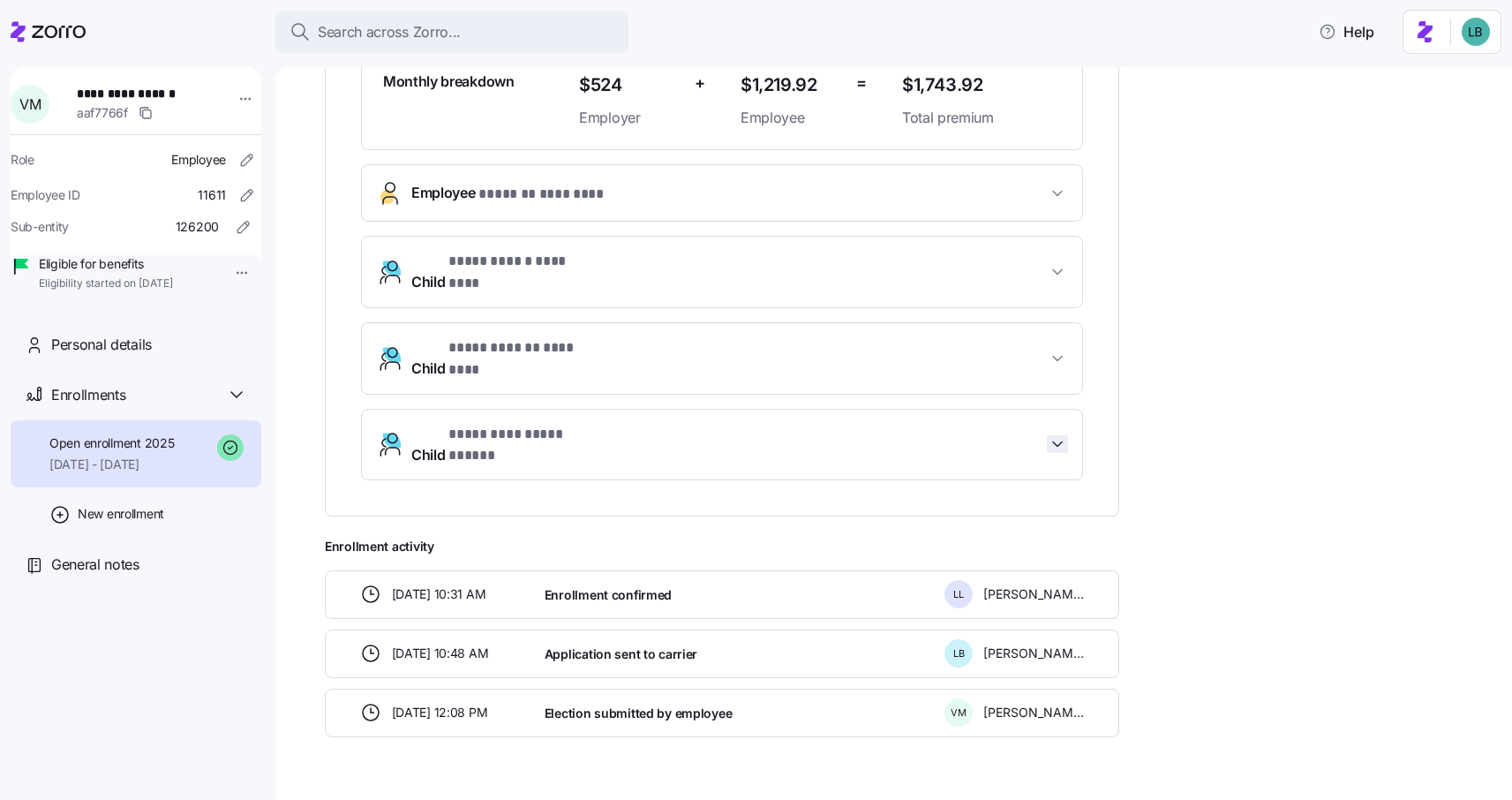
click at [1060, 443] on icon "button" at bounding box center [1057, 445] width 9 height 4
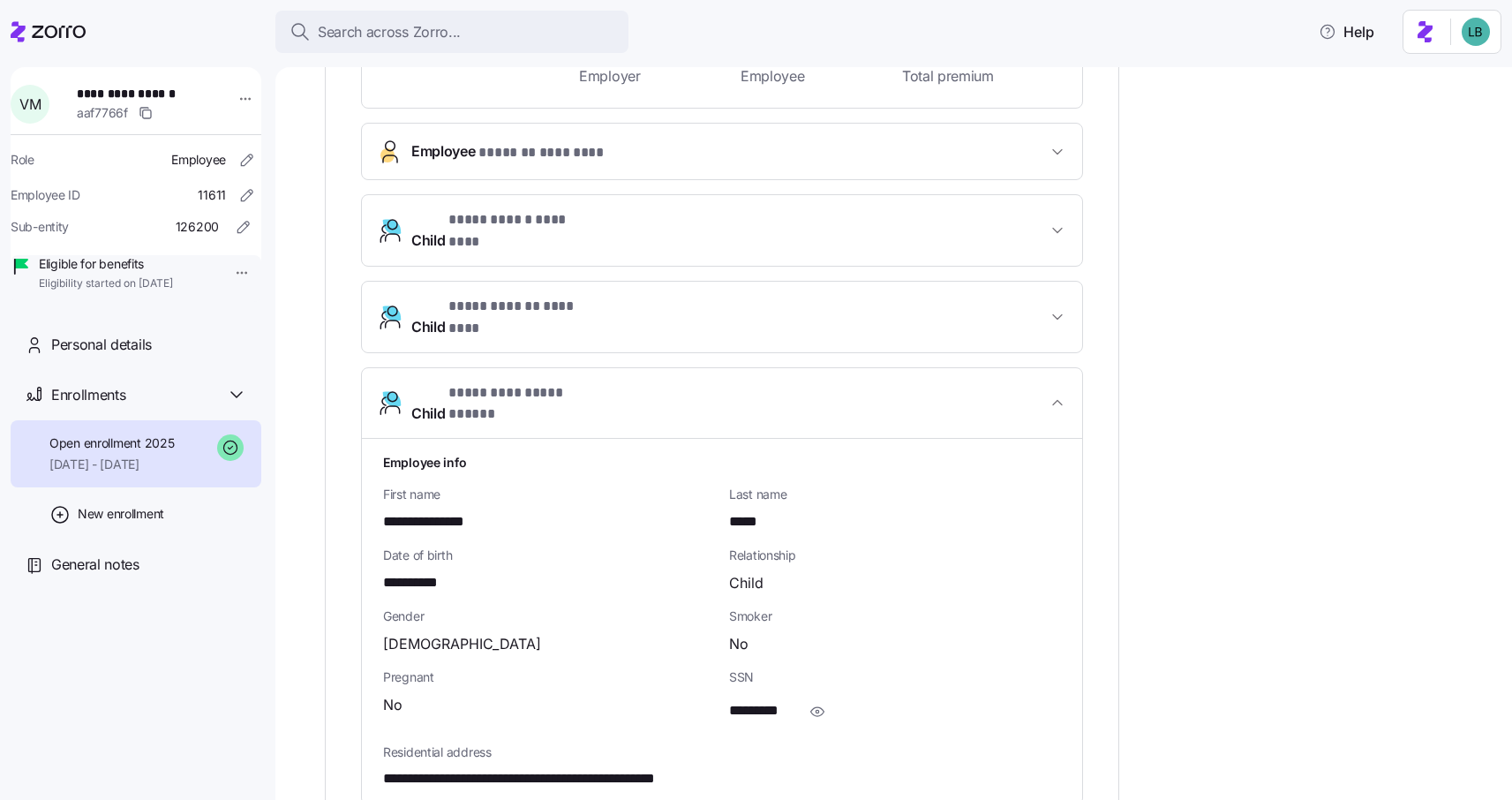
scroll to position [568, 0]
click at [407, 26] on span "Search across Zorro..." at bounding box center [390, 32] width 143 height 22
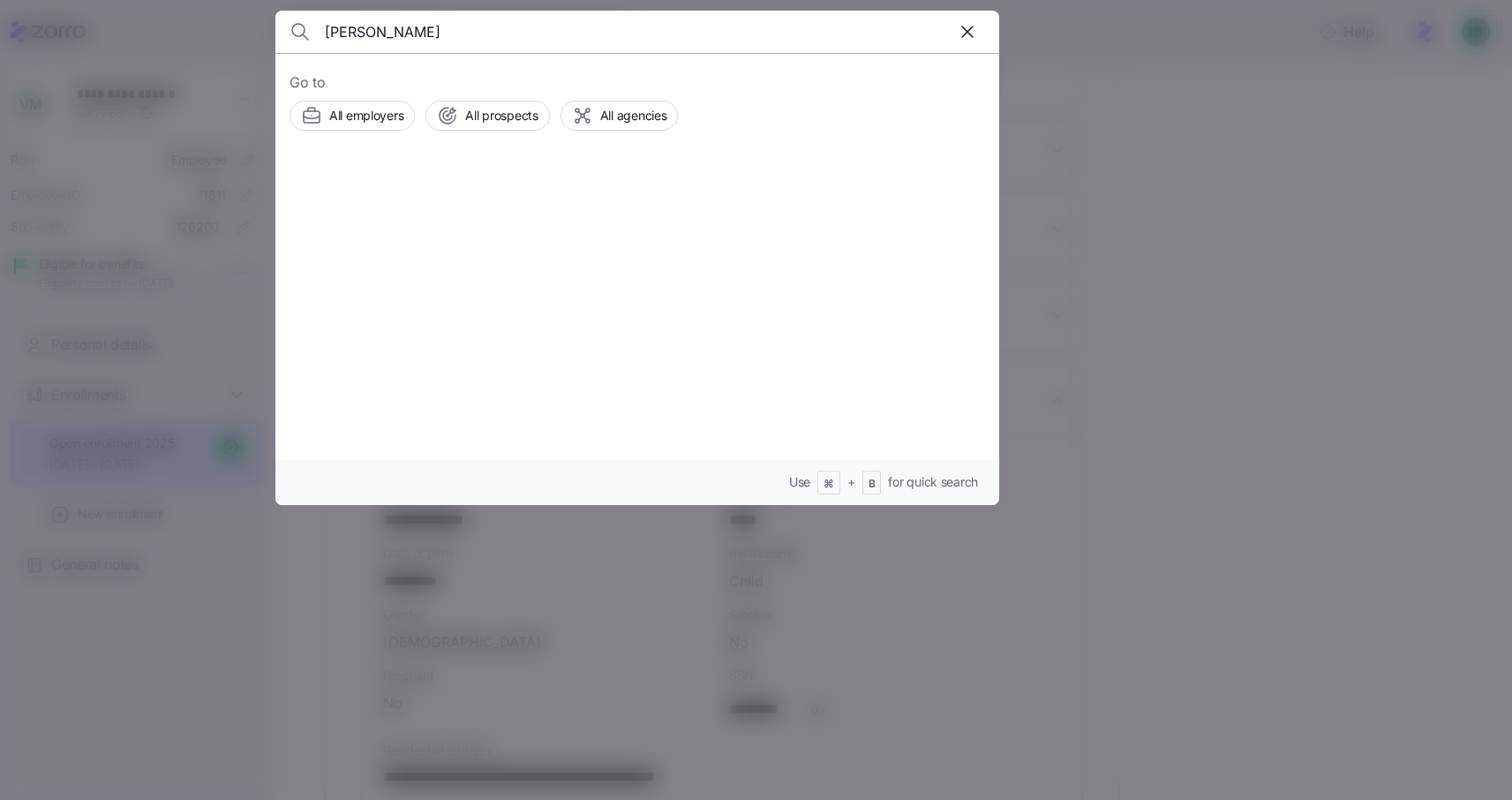
type input "liz dobs"
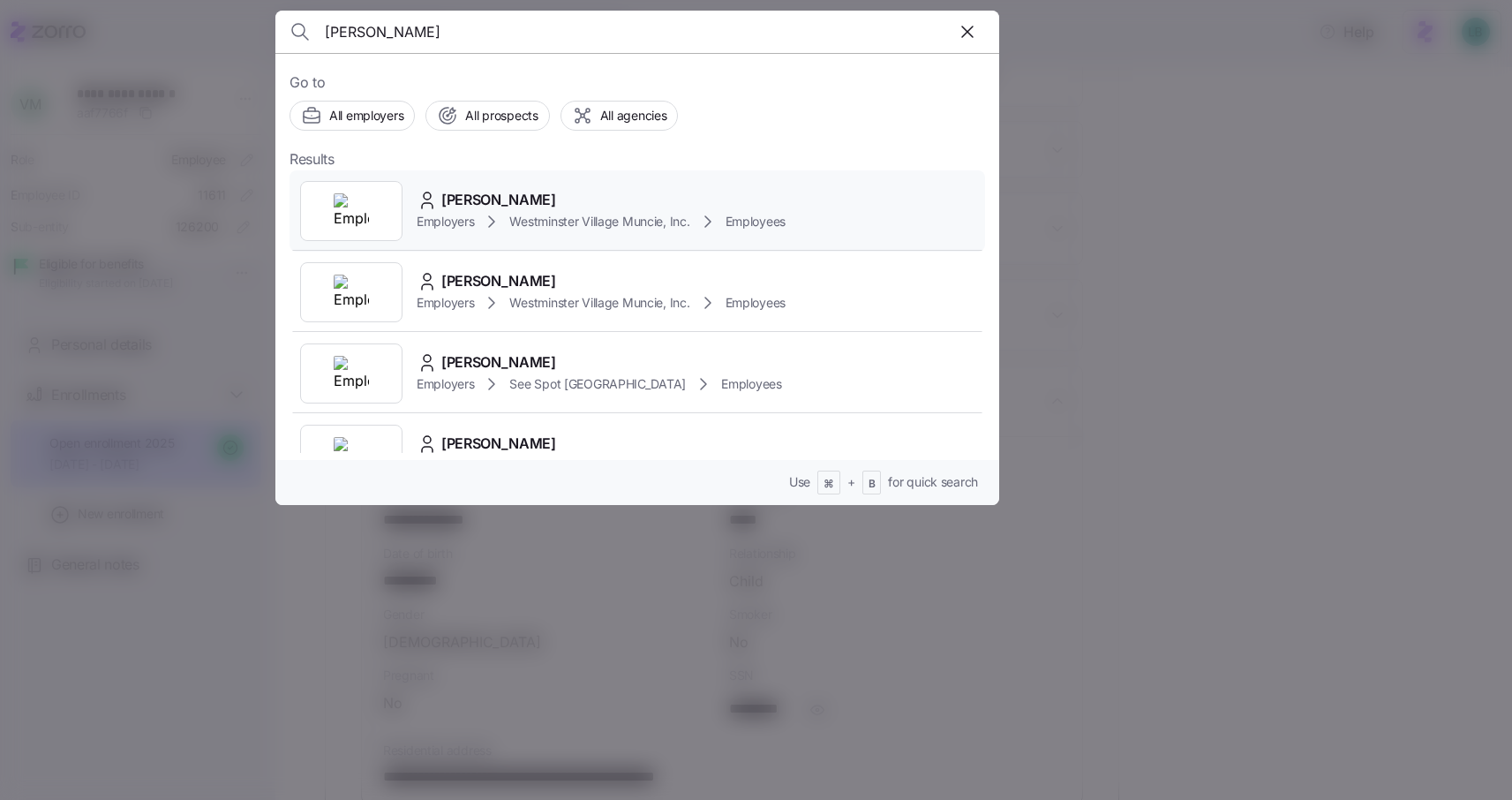
click at [494, 203] on span "Elizabeth Dobbs" at bounding box center [498, 199] width 115 height 22
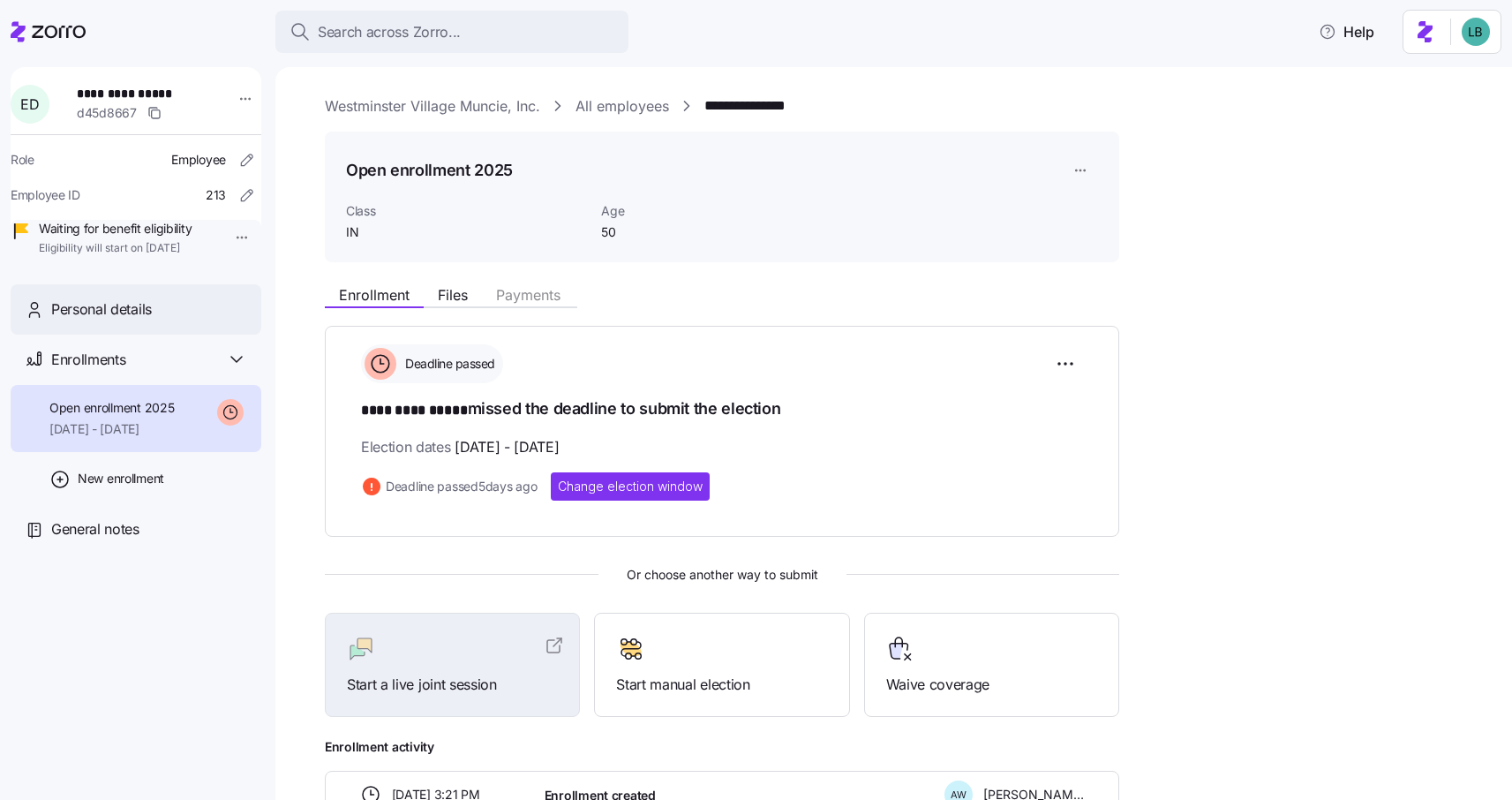
click at [132, 320] on span "Personal details" at bounding box center [101, 309] width 101 height 22
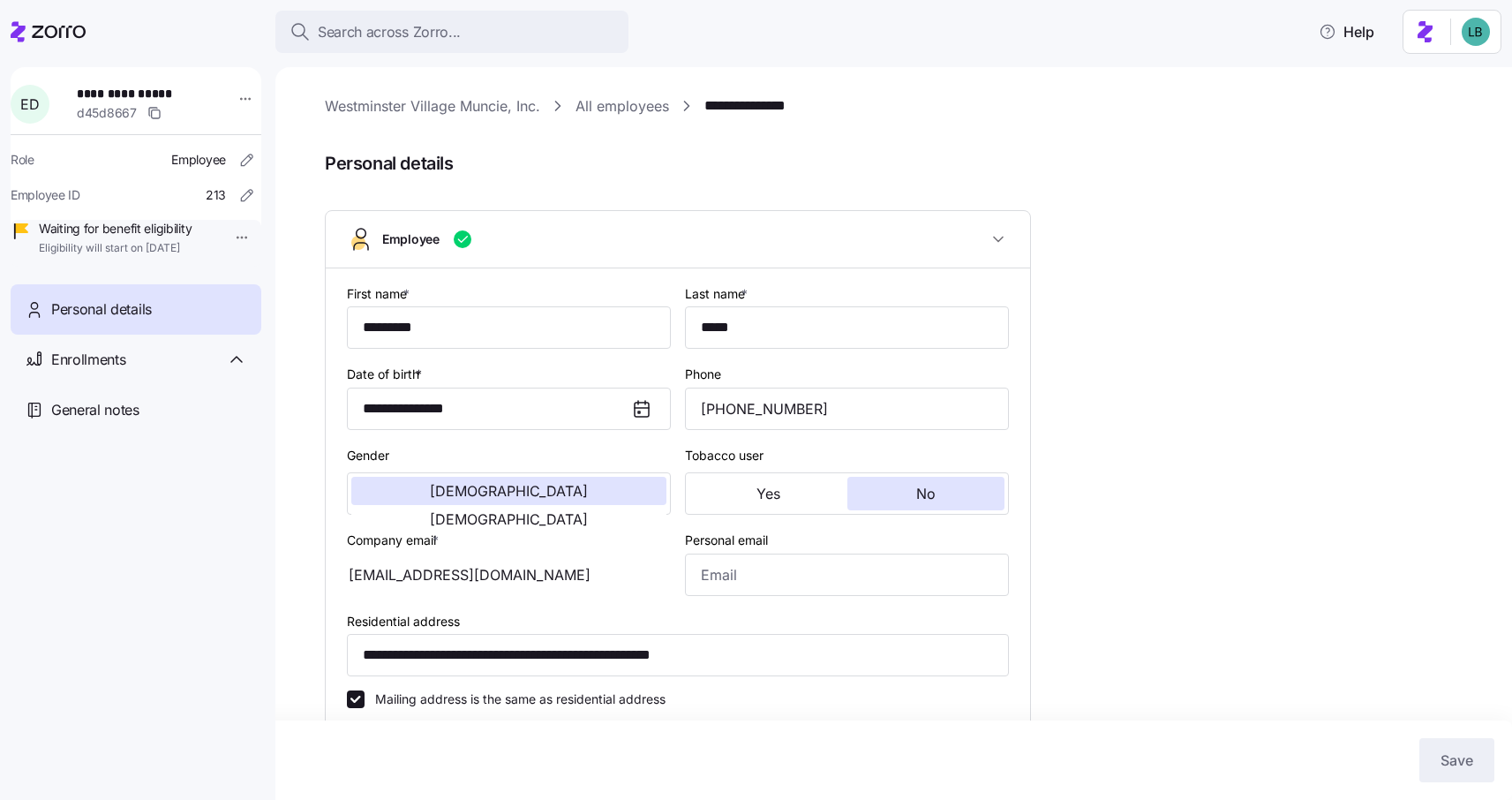
type input "IN"
click at [158, 371] on div "Enrollments" at bounding box center [149, 359] width 196 height 22
click at [164, 438] on span "10/01/2025 - 12/31/2025" at bounding box center [111, 429] width 125 height 18
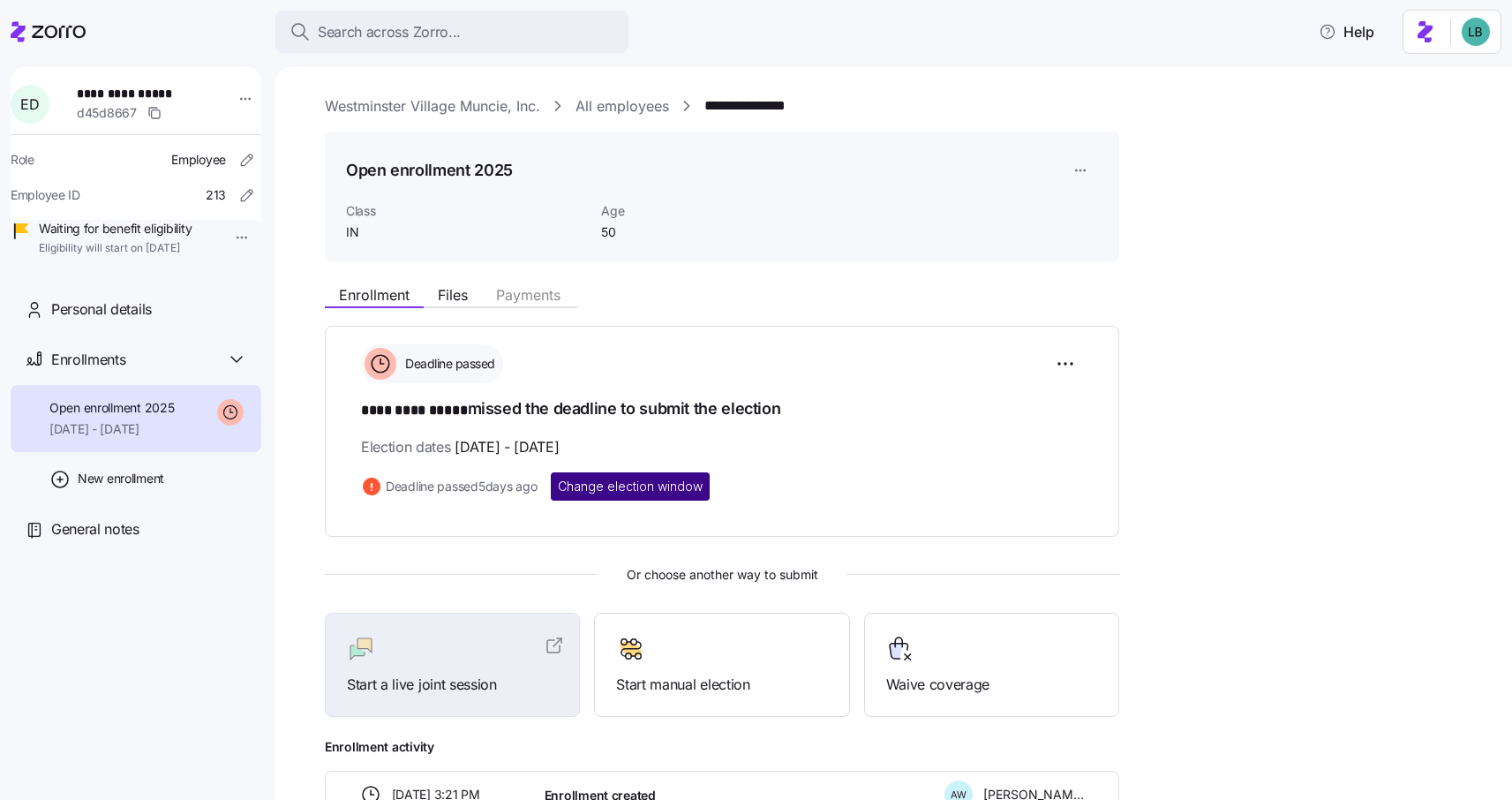
click at [619, 486] on span "Change election window" at bounding box center [629, 487] width 144 height 18
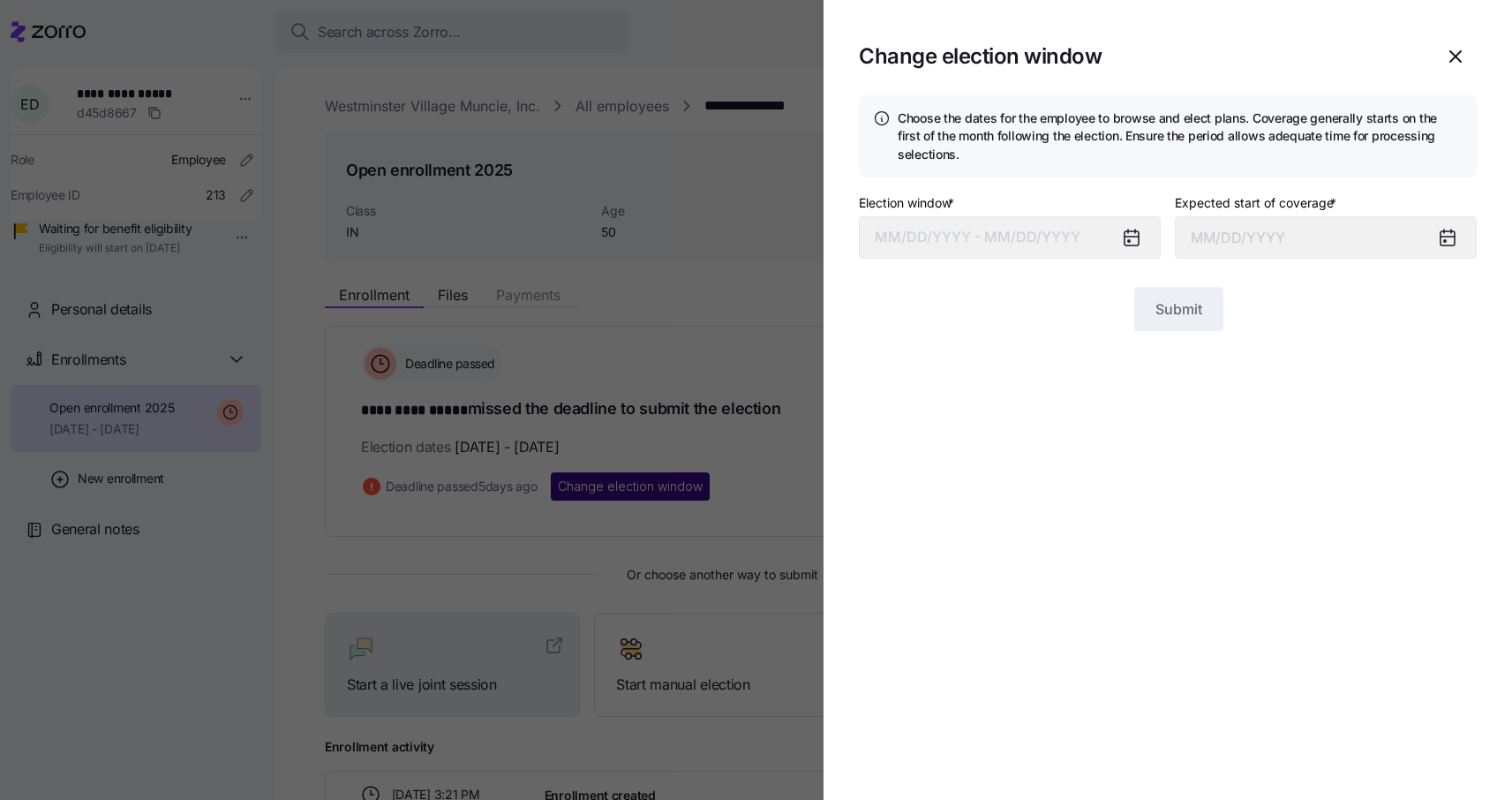
type input "October 1, 2025"
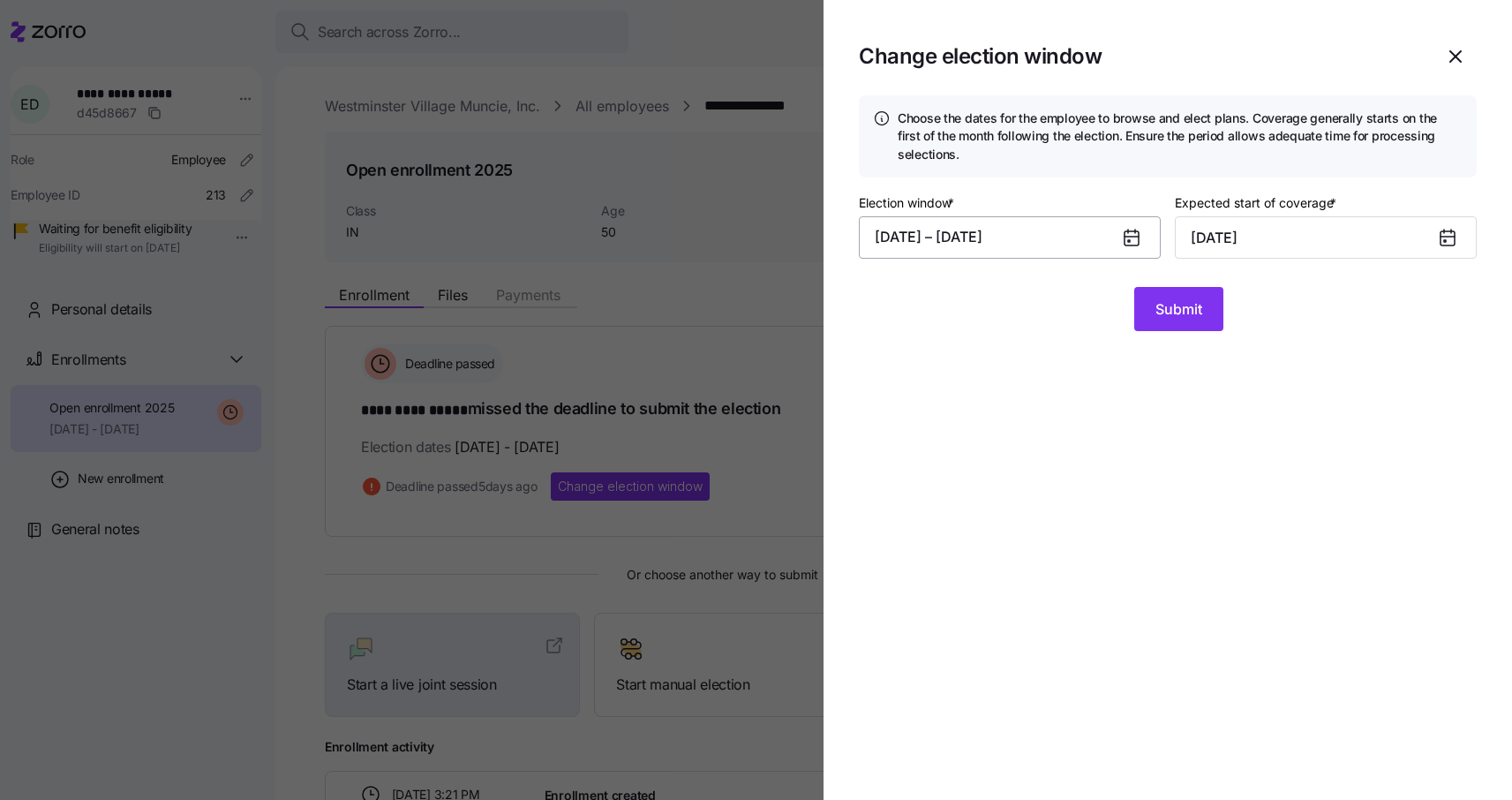
click at [1067, 237] on button "08/28/2025 – 09/10/2025" at bounding box center [1010, 237] width 302 height 42
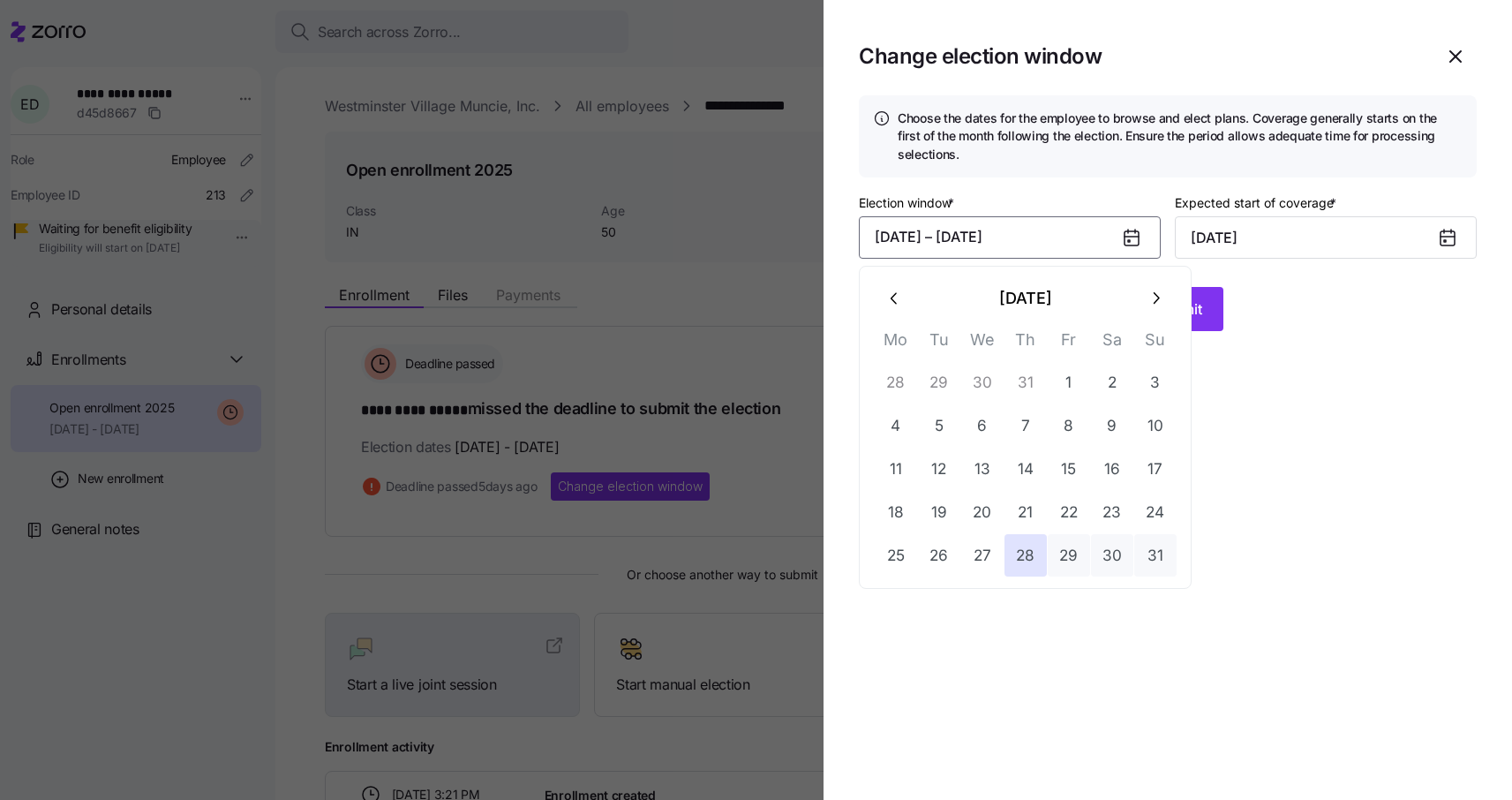
click at [1152, 298] on icon "button" at bounding box center [1155, 298] width 20 height 20
click at [939, 471] on button "16" at bounding box center [938, 468] width 42 height 42
click at [900, 464] on button "15" at bounding box center [895, 468] width 42 height 42
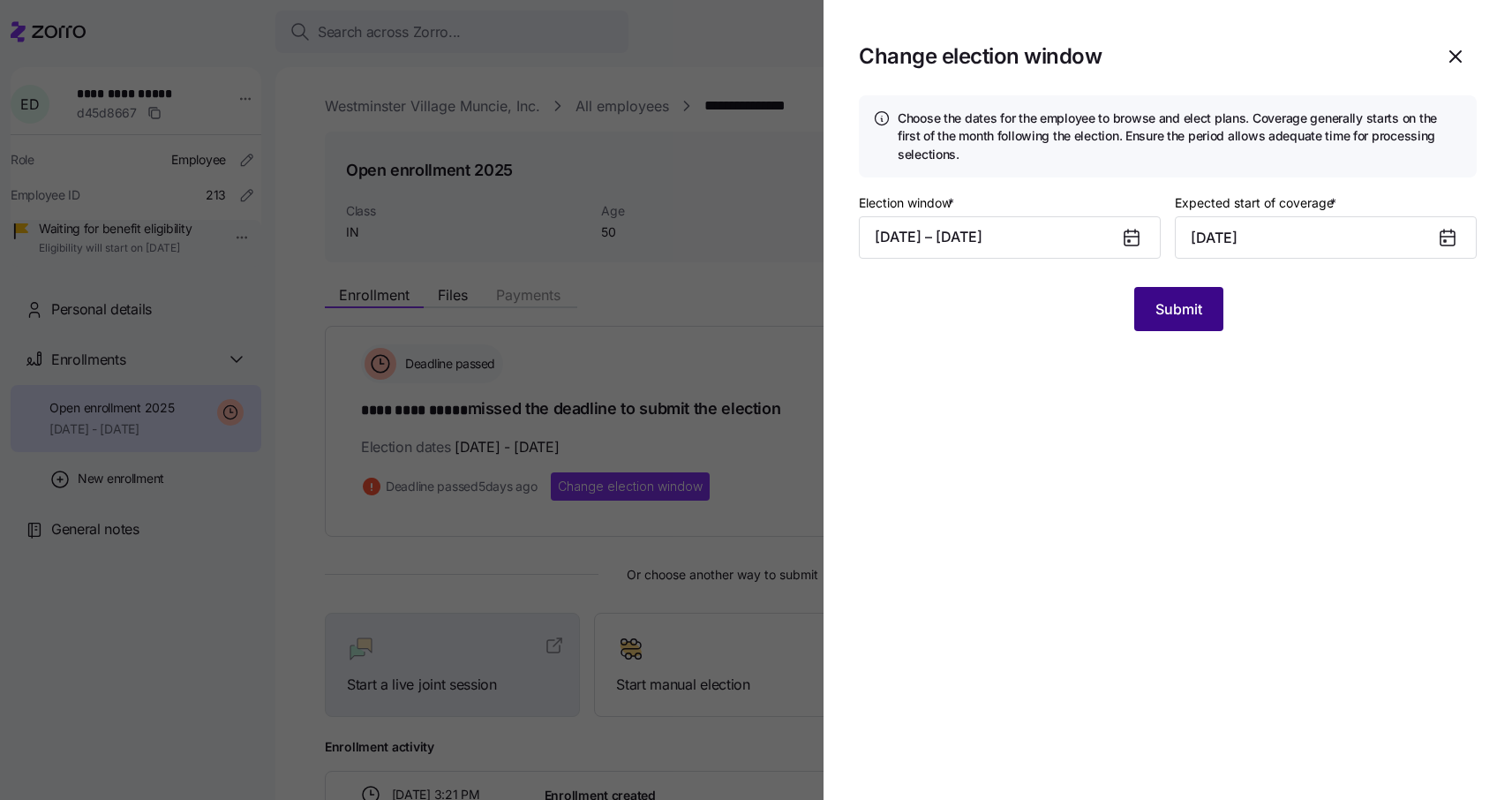
click at [1190, 310] on span "Submit" at bounding box center [1178, 309] width 47 height 22
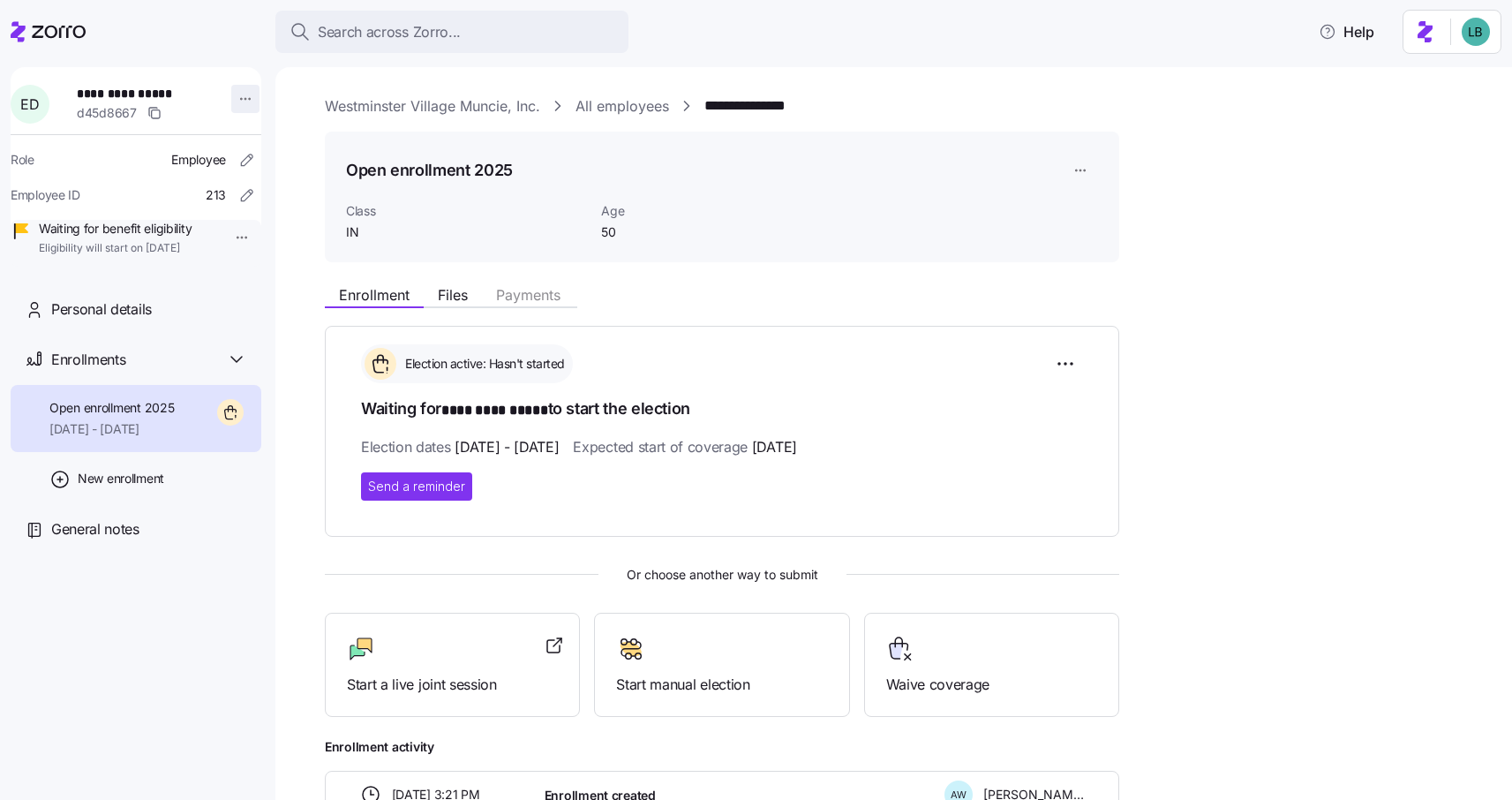
click at [237, 101] on html "**********" at bounding box center [756, 395] width 1512 height 789
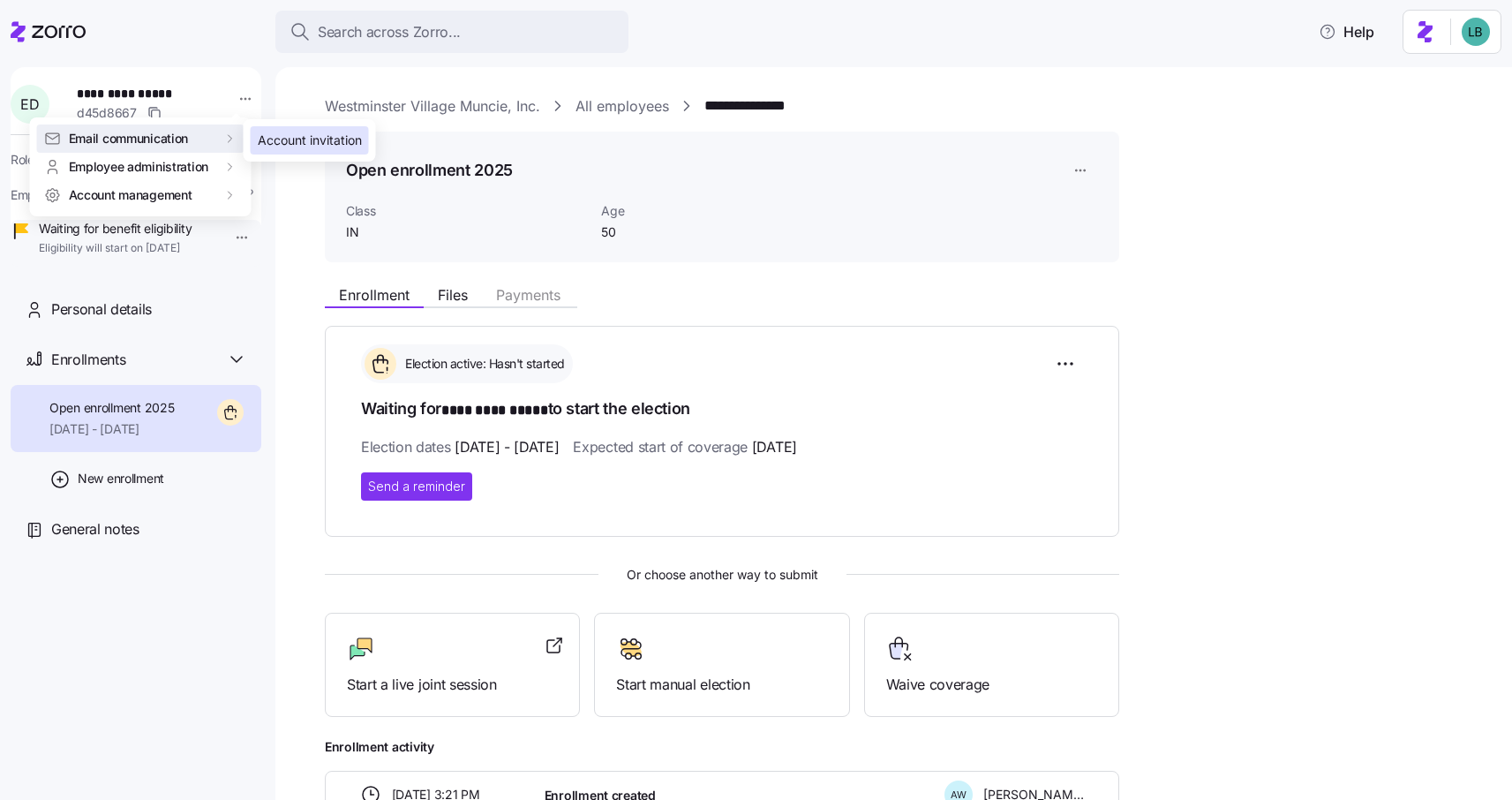
click at [295, 145] on div "Account invitation" at bounding box center [310, 140] width 104 height 20
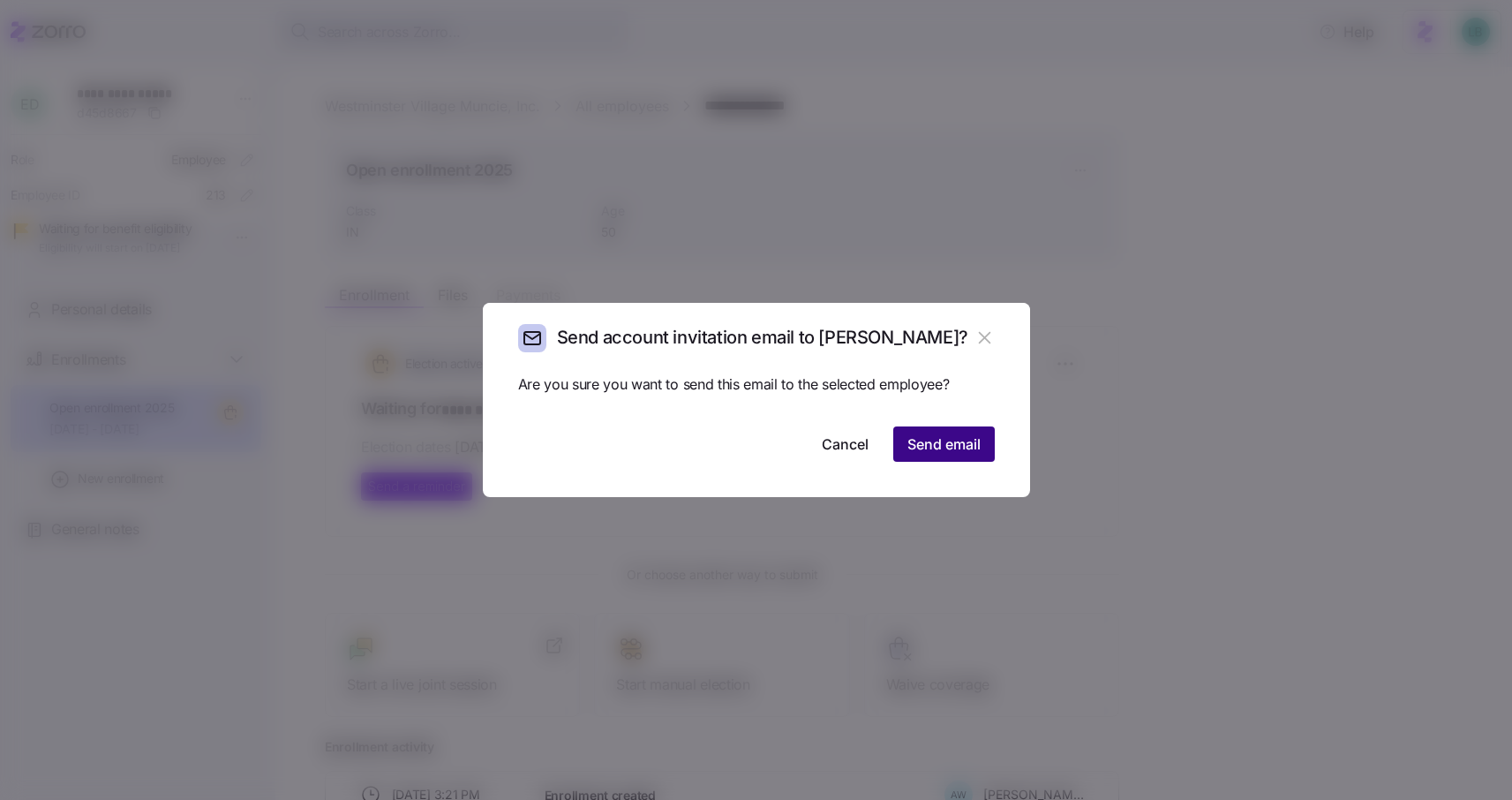
click at [955, 446] on span "Send email" at bounding box center [944, 445] width 74 height 22
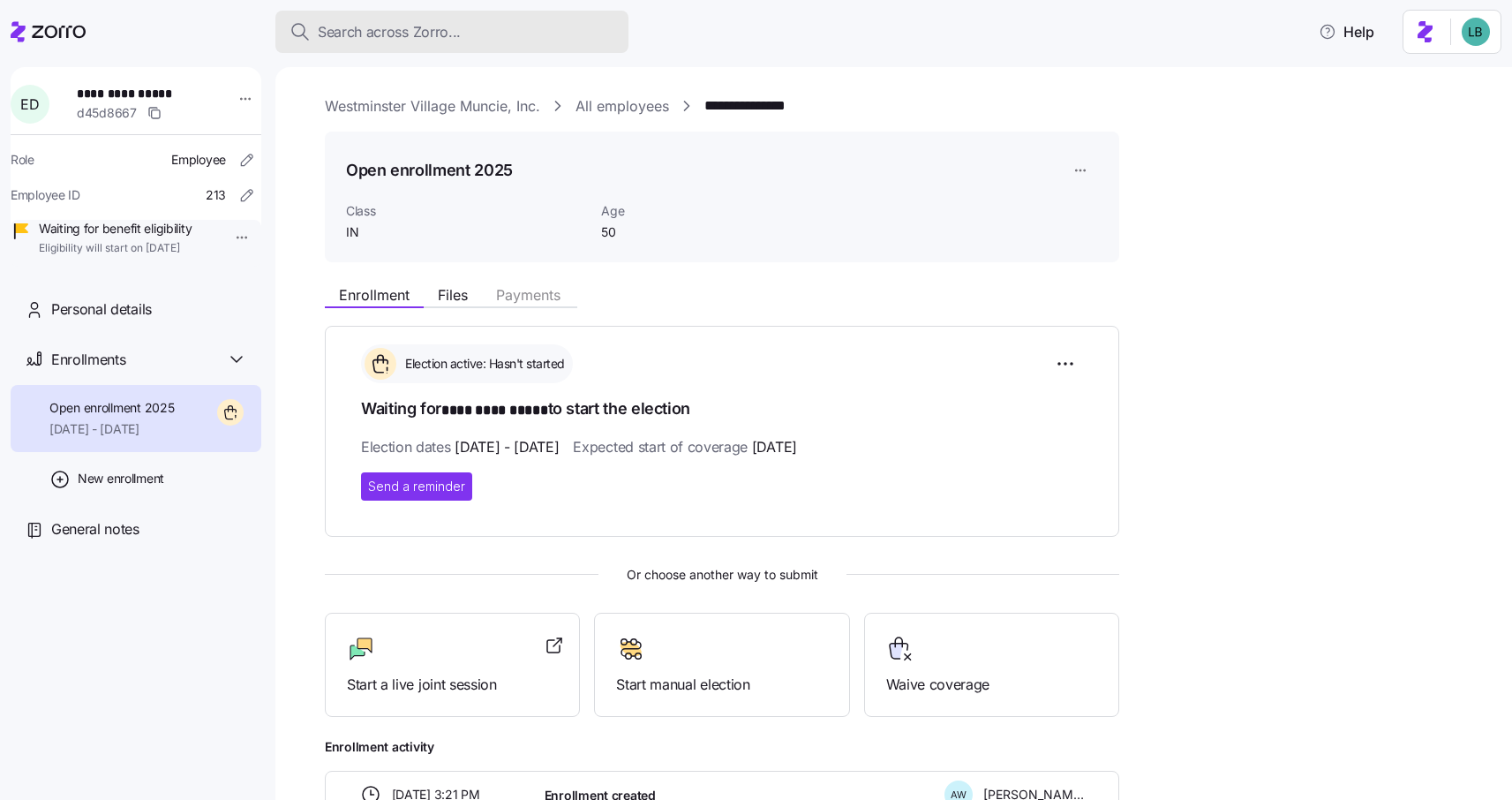
click at [387, 33] on span "Search across Zorro..." at bounding box center [390, 32] width 143 height 22
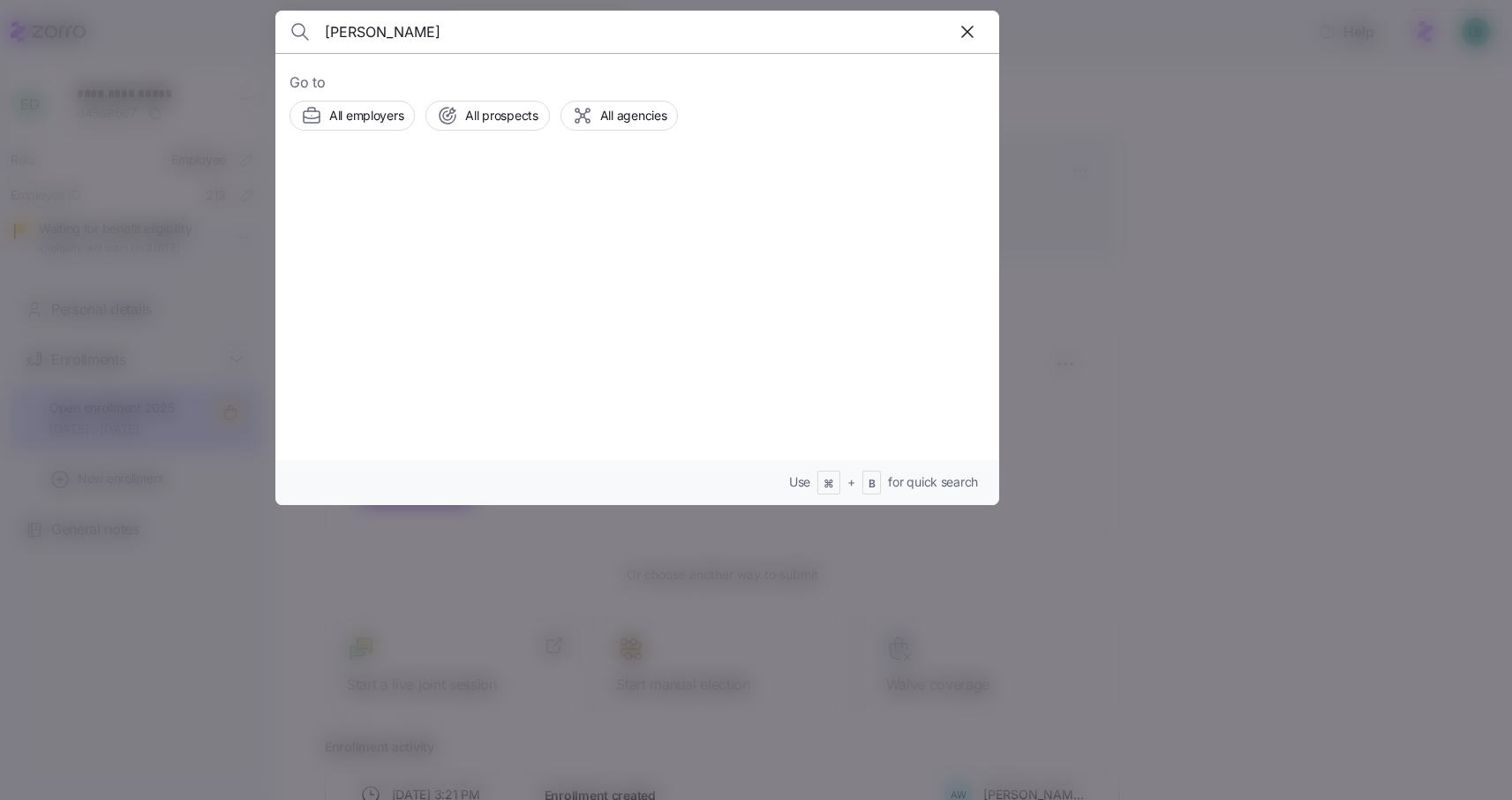
type input "Matthew Kourajian"
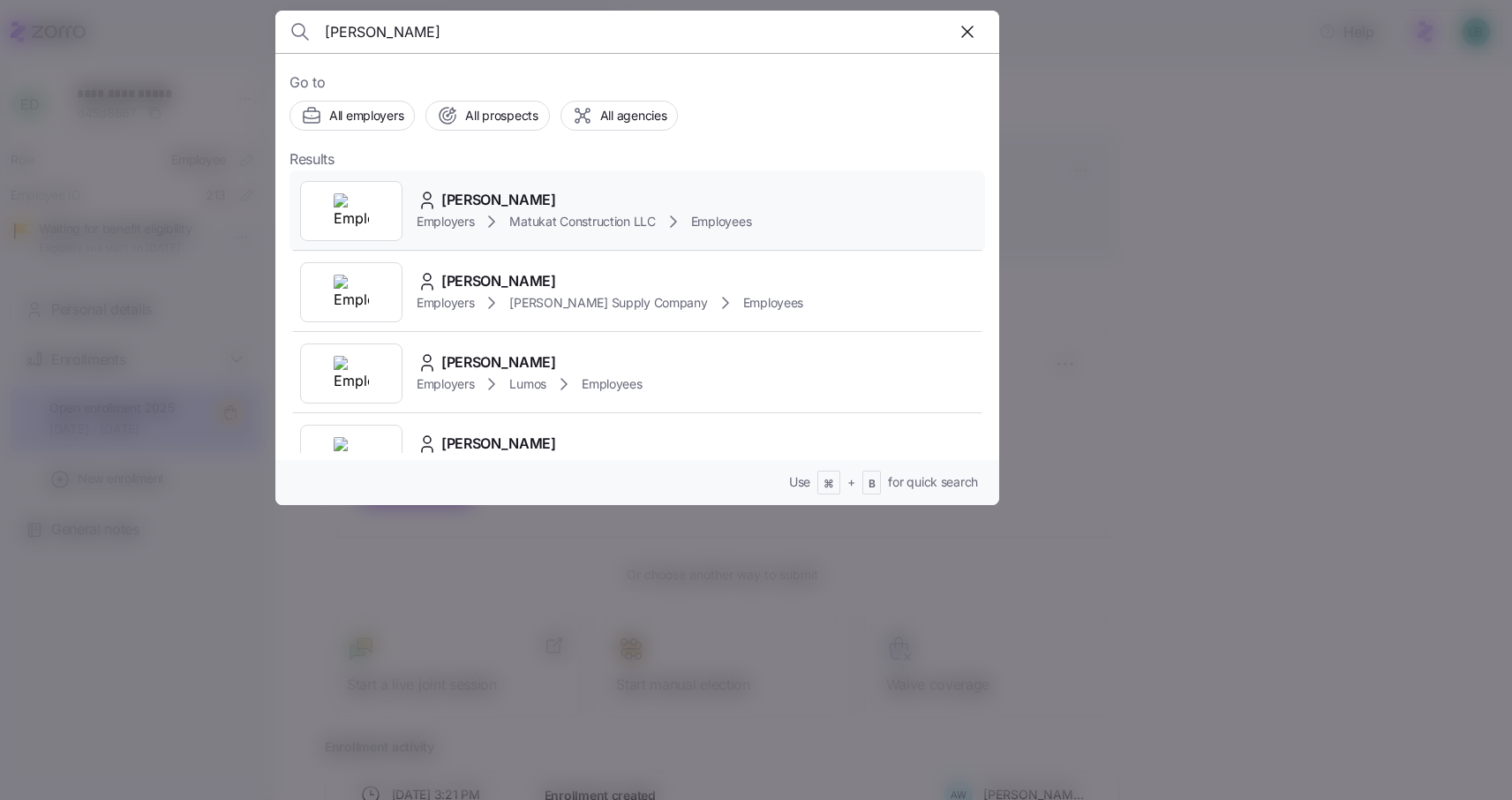
click at [476, 205] on span "Matthew Kourajian" at bounding box center [498, 199] width 115 height 22
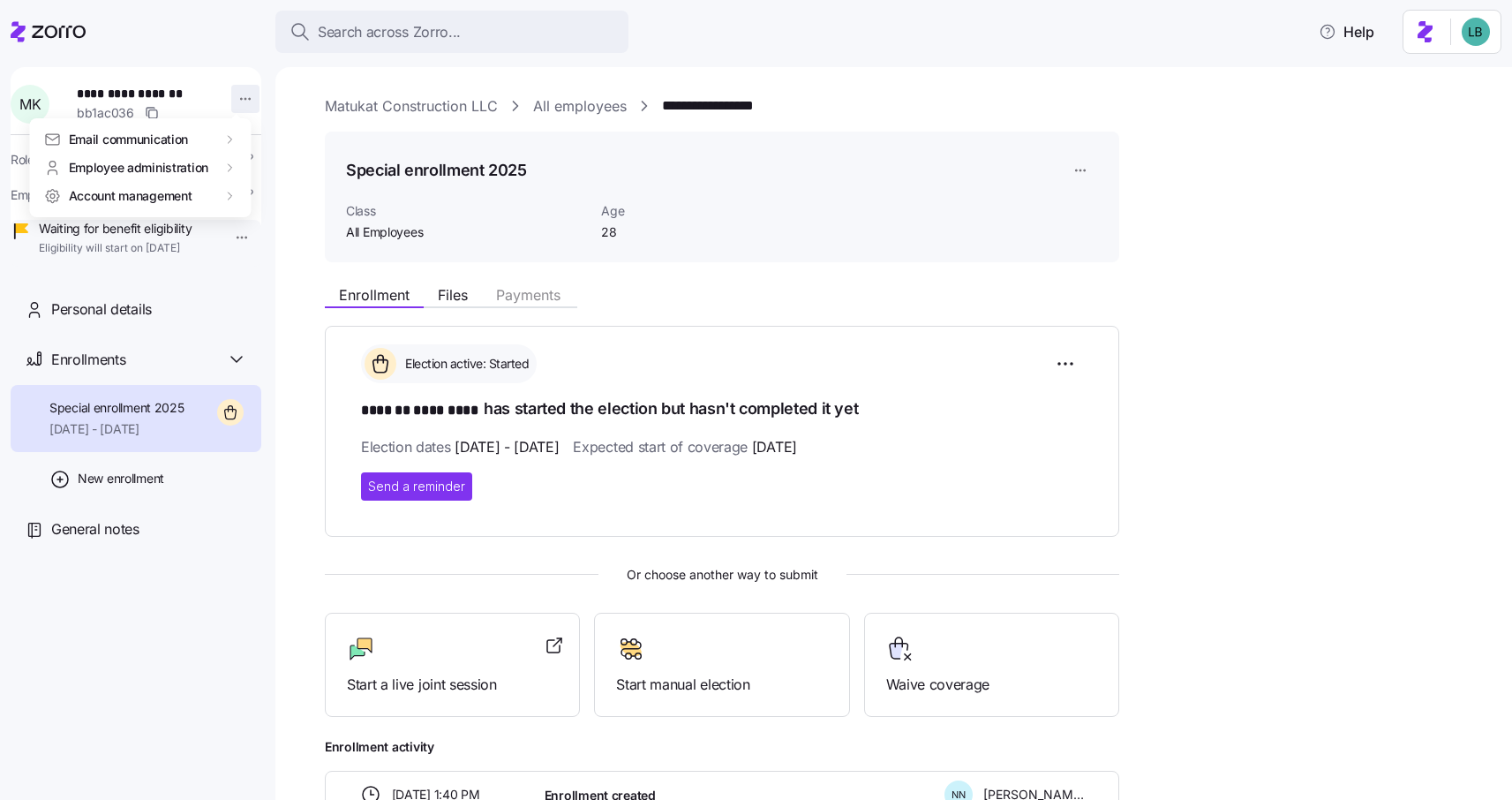
click at [235, 96] on html "**********" at bounding box center [756, 395] width 1512 height 789
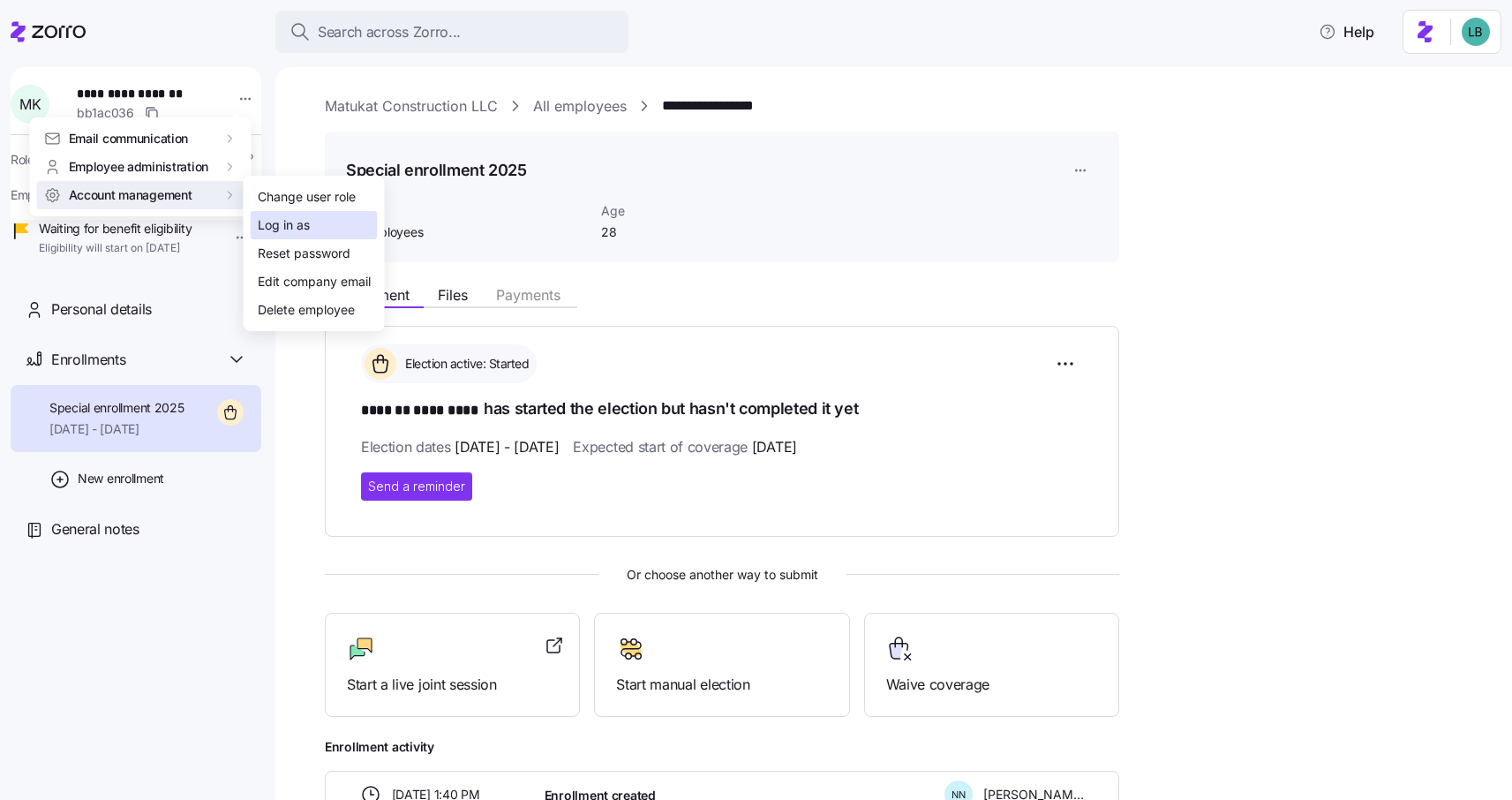
click at [276, 225] on div "Log in as" at bounding box center [284, 225] width 52 height 20
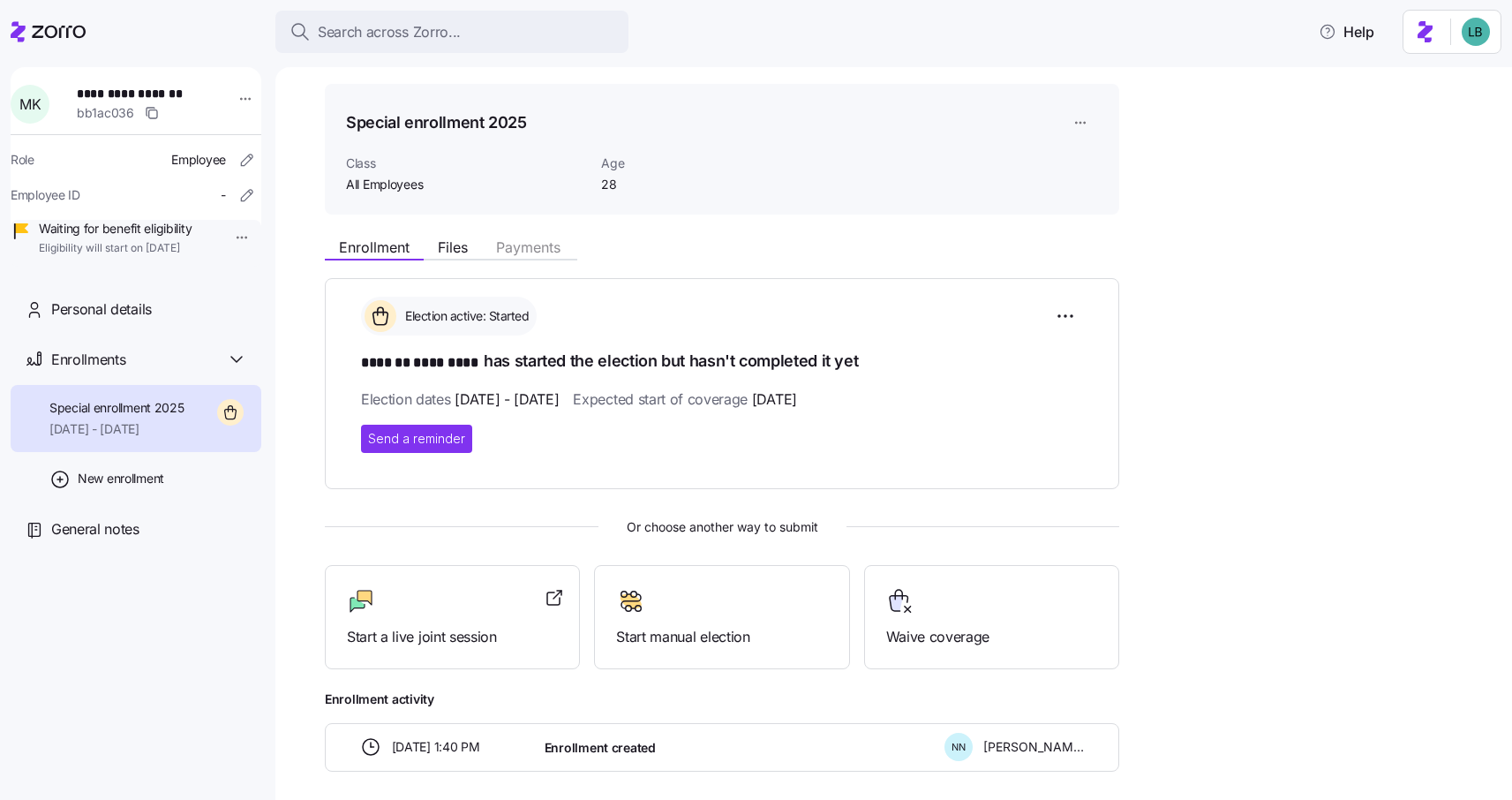
scroll to position [49, 0]
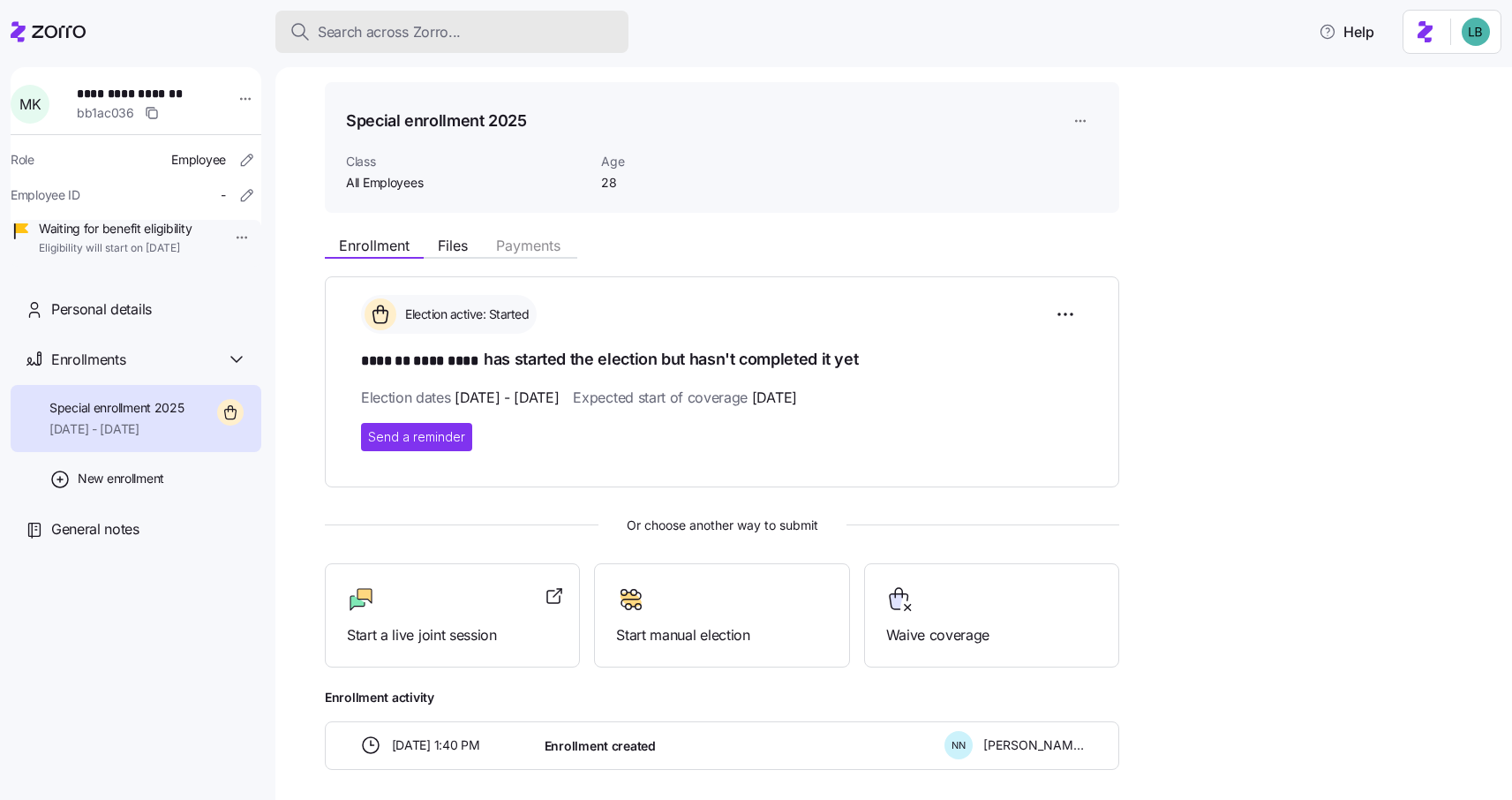
click at [370, 34] on span "Search across Zorro..." at bounding box center [390, 32] width 143 height 22
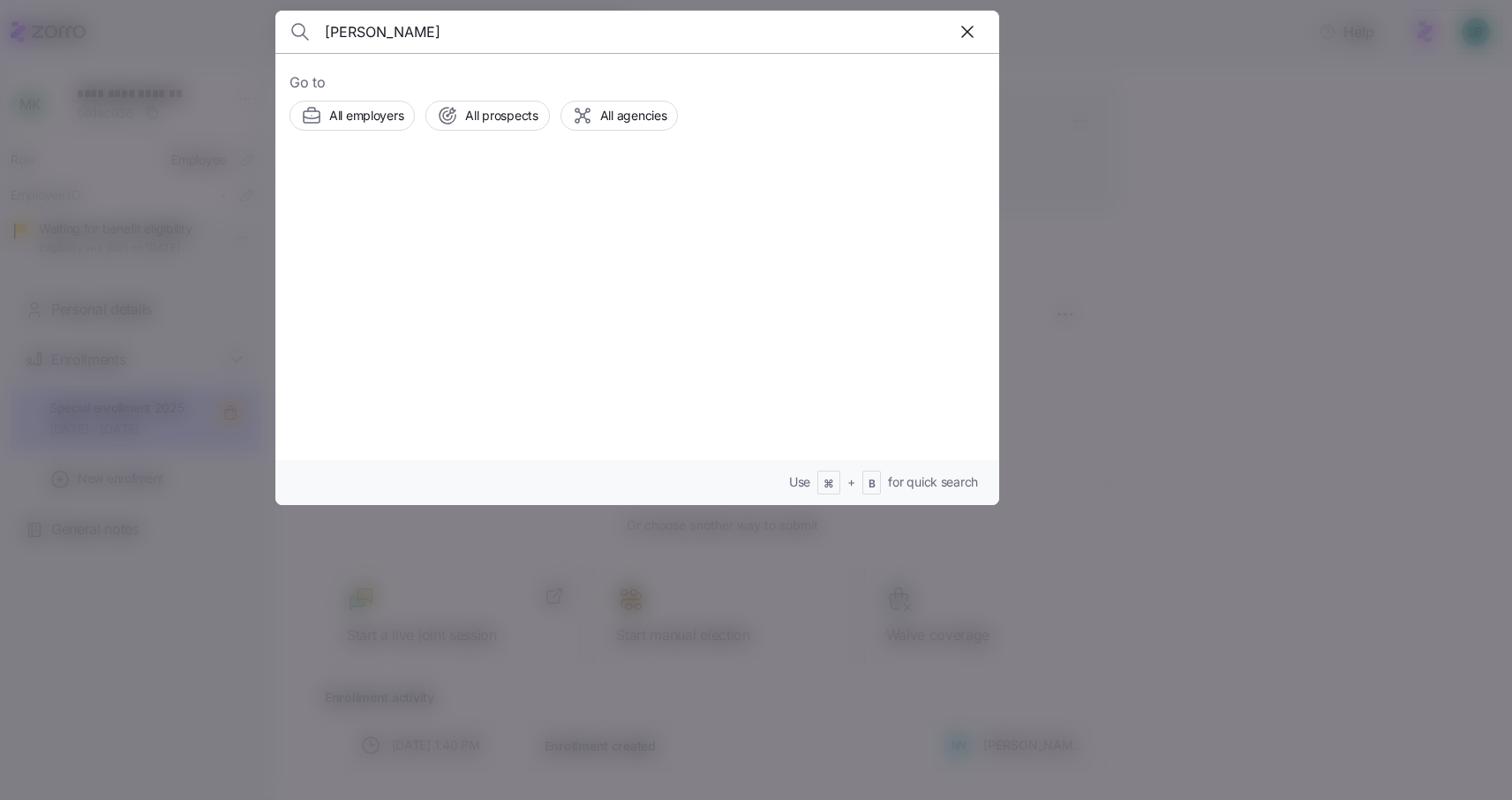
type input "Steve Schratz"
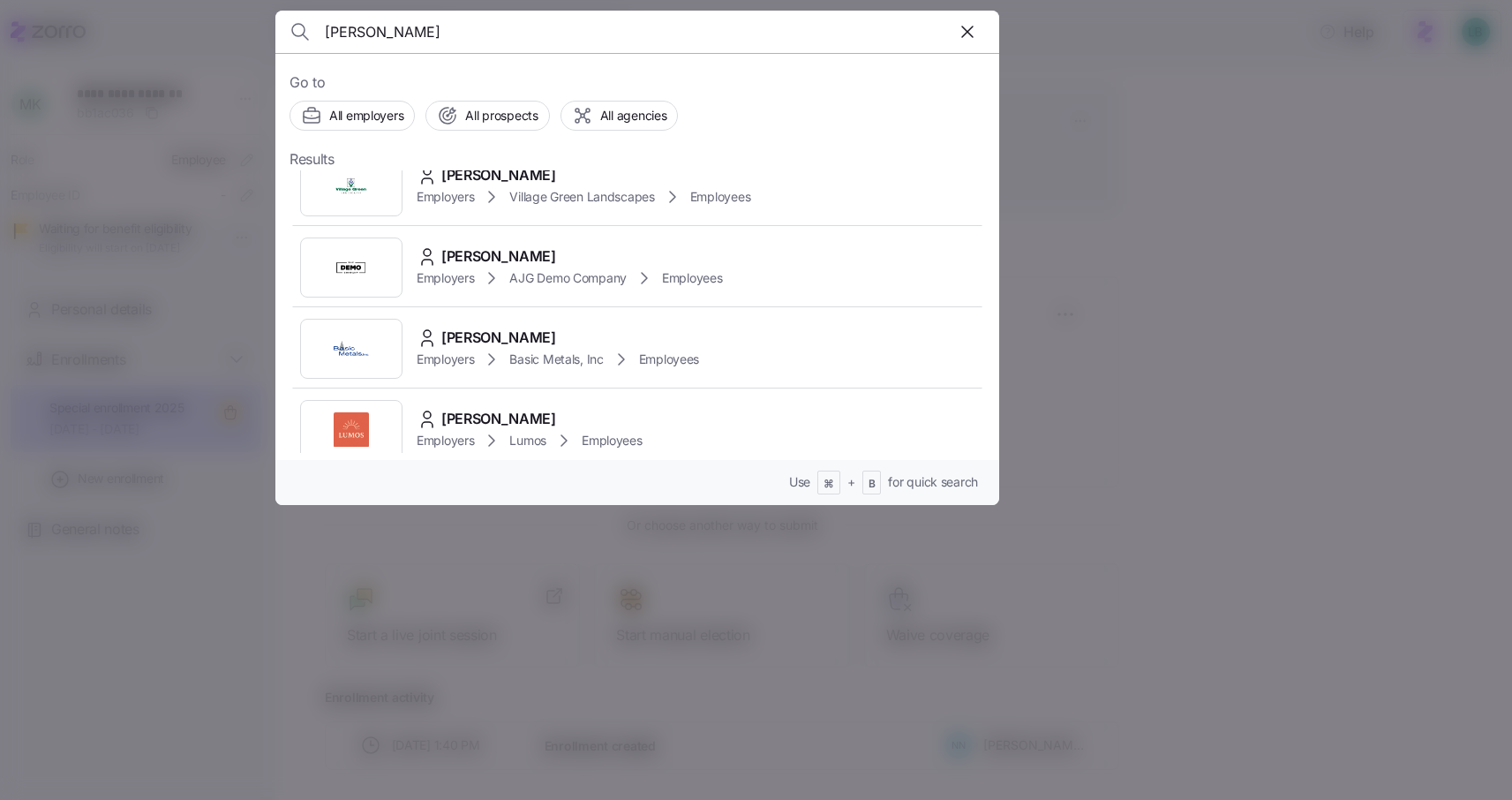
scroll to position [0, 0]
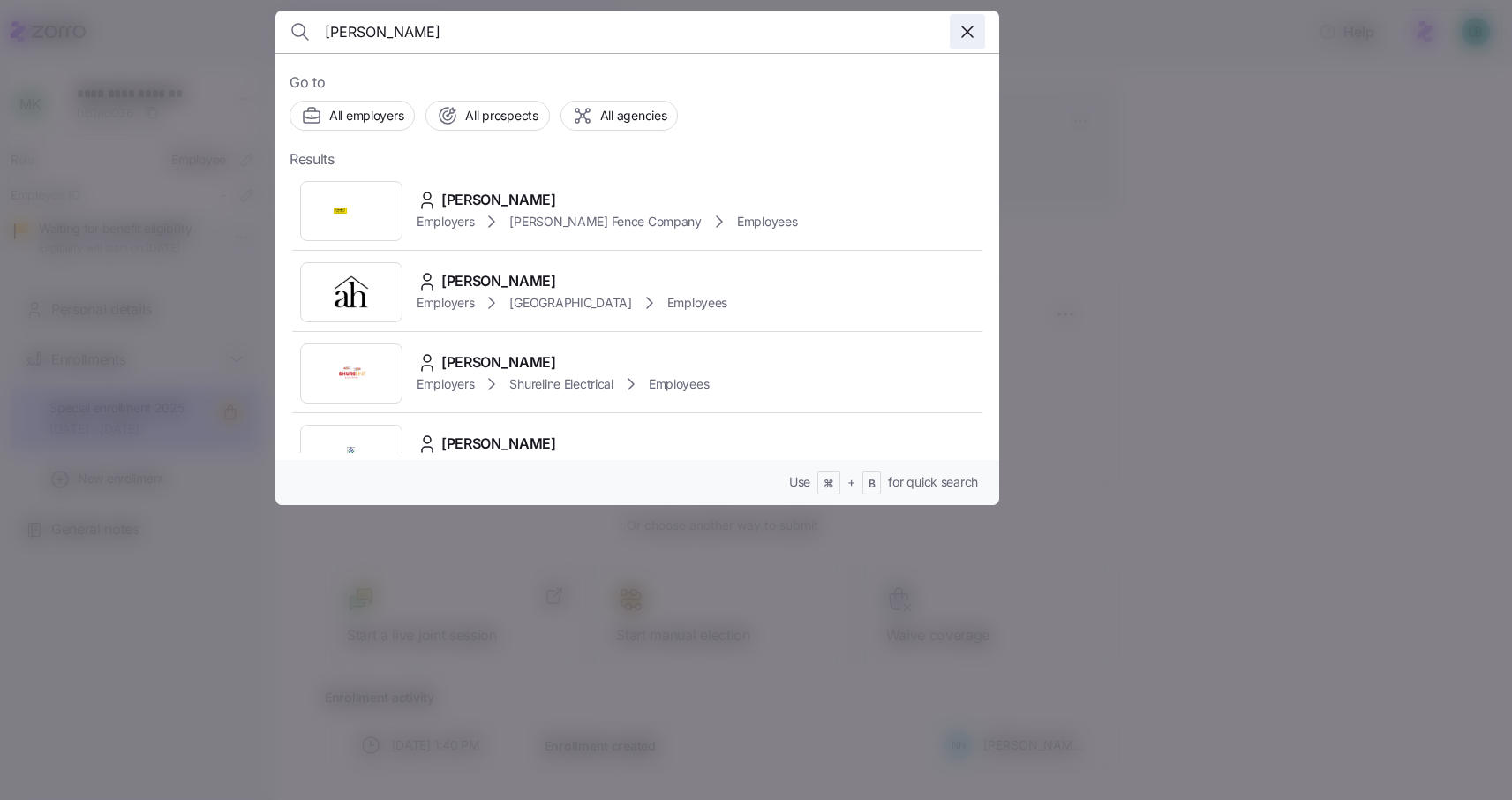
click at [971, 30] on icon "button" at bounding box center [967, 32] width 22 height 22
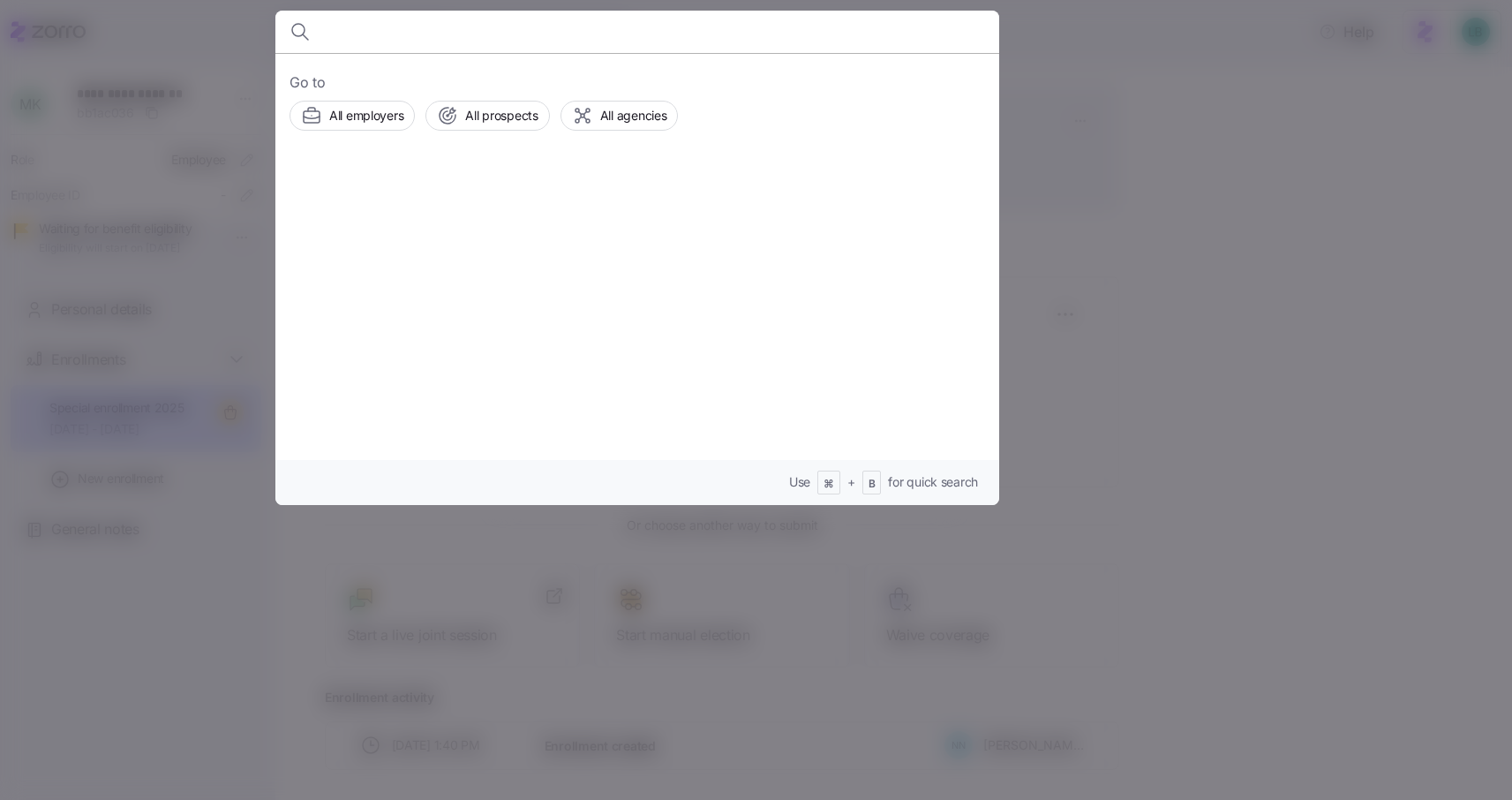
click at [376, 40] on input at bounding box center [550, 31] width 451 height 42
paste input "Jason De Ruggiero"
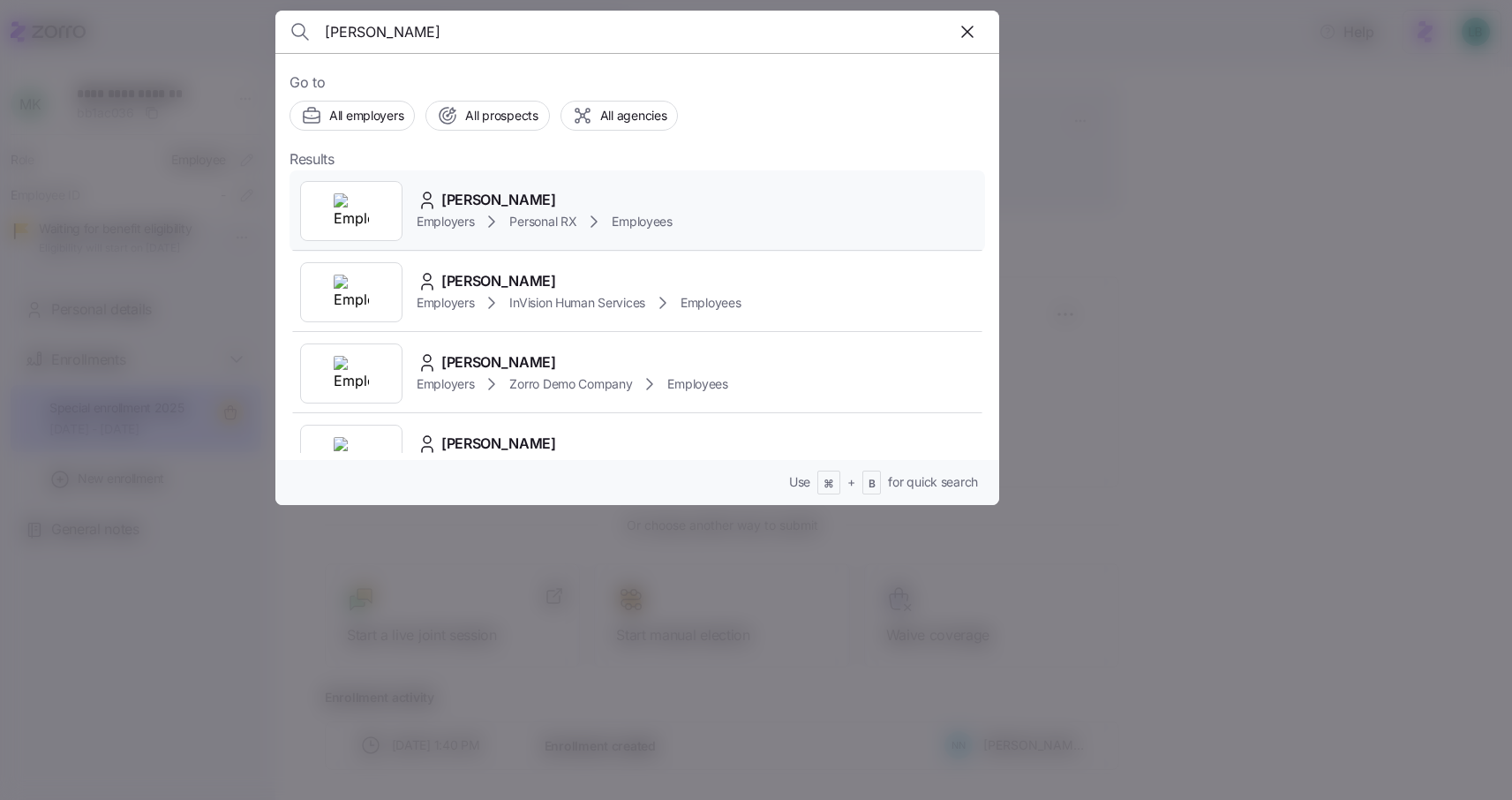
type input "Jason De Ruggiero"
click at [482, 205] on span "Jason De Ruggiero" at bounding box center [498, 199] width 115 height 22
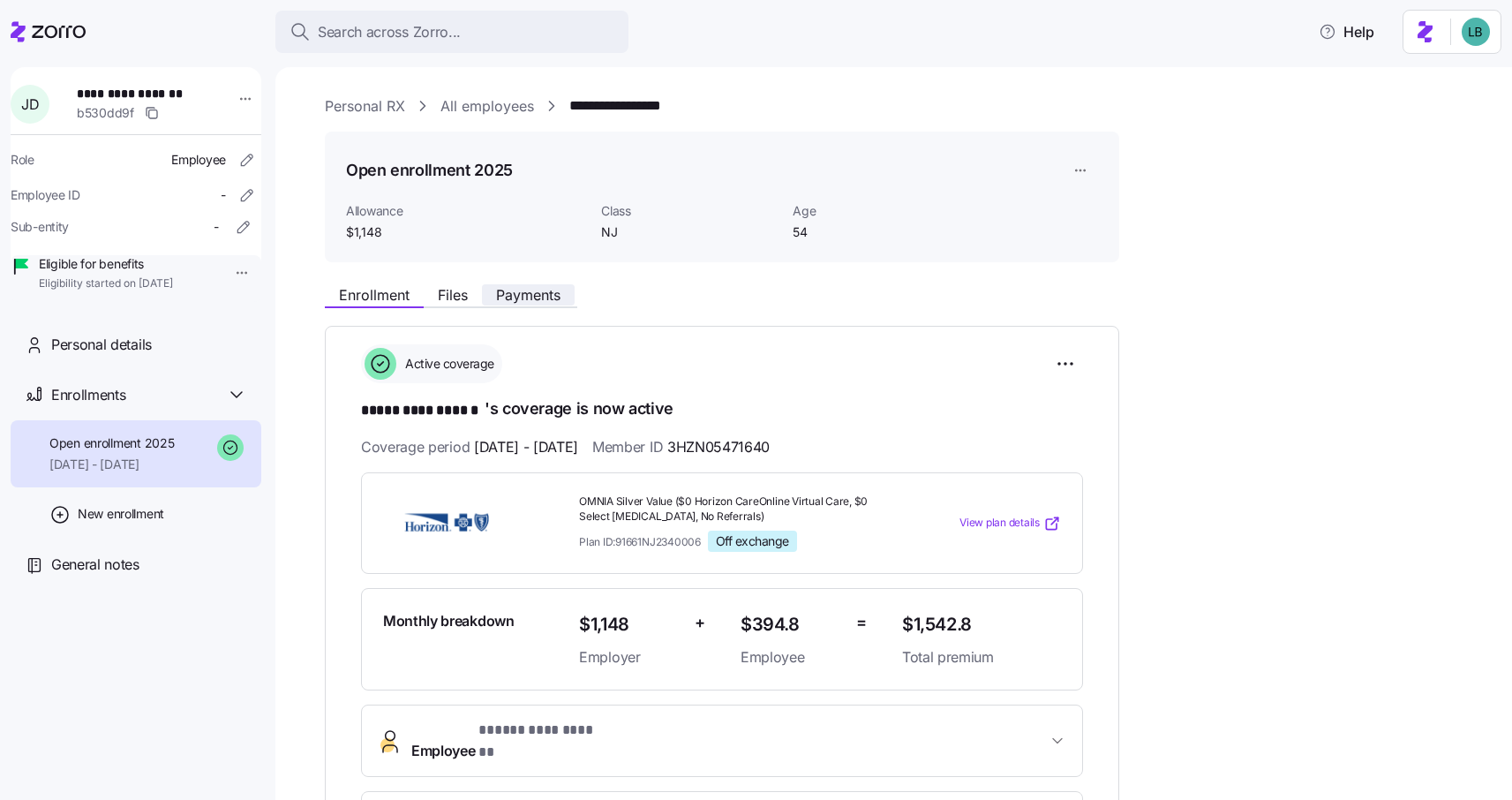
click at [530, 297] on span "Payments" at bounding box center [528, 294] width 65 height 14
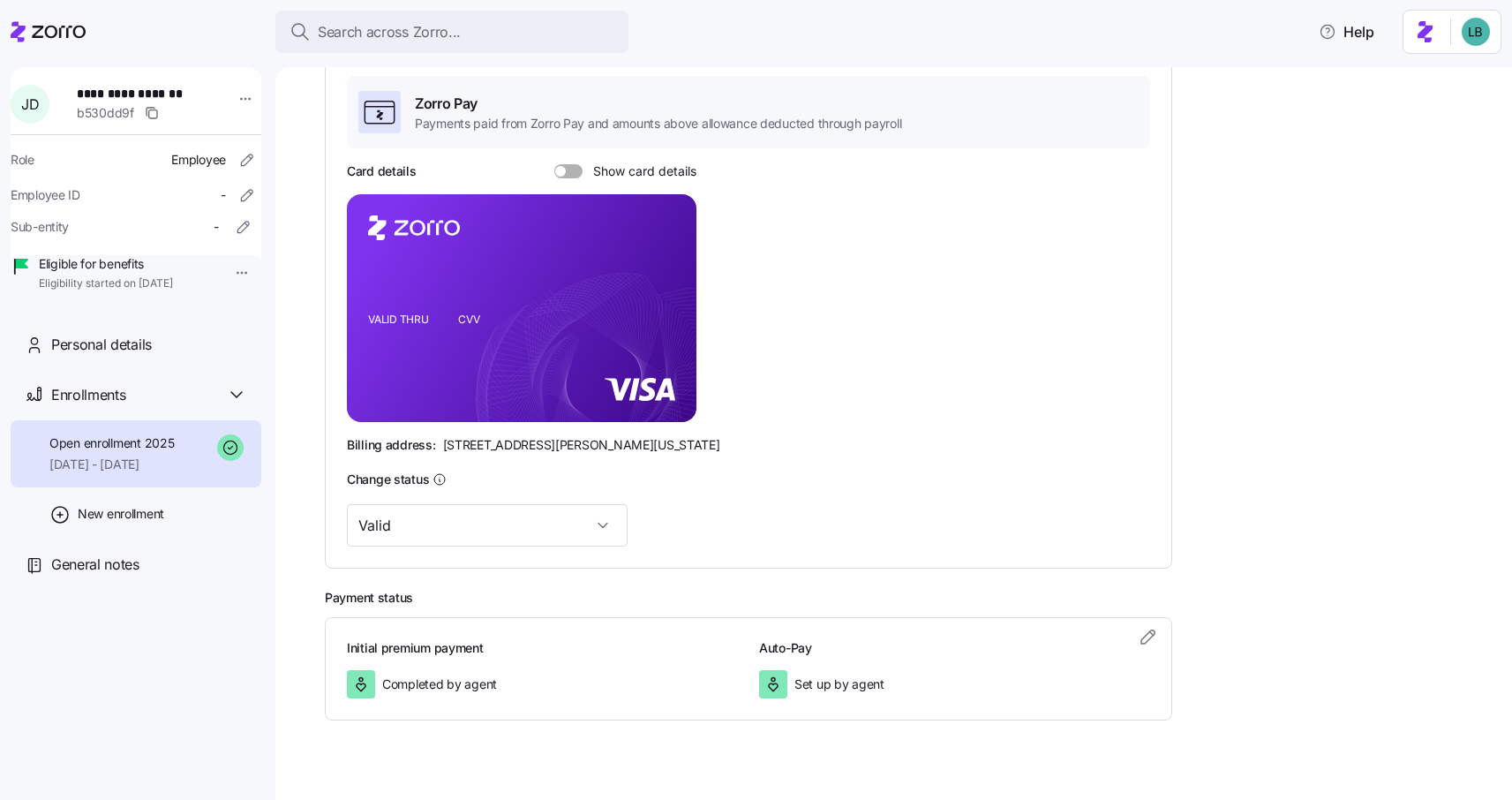
scroll to position [326, 0]
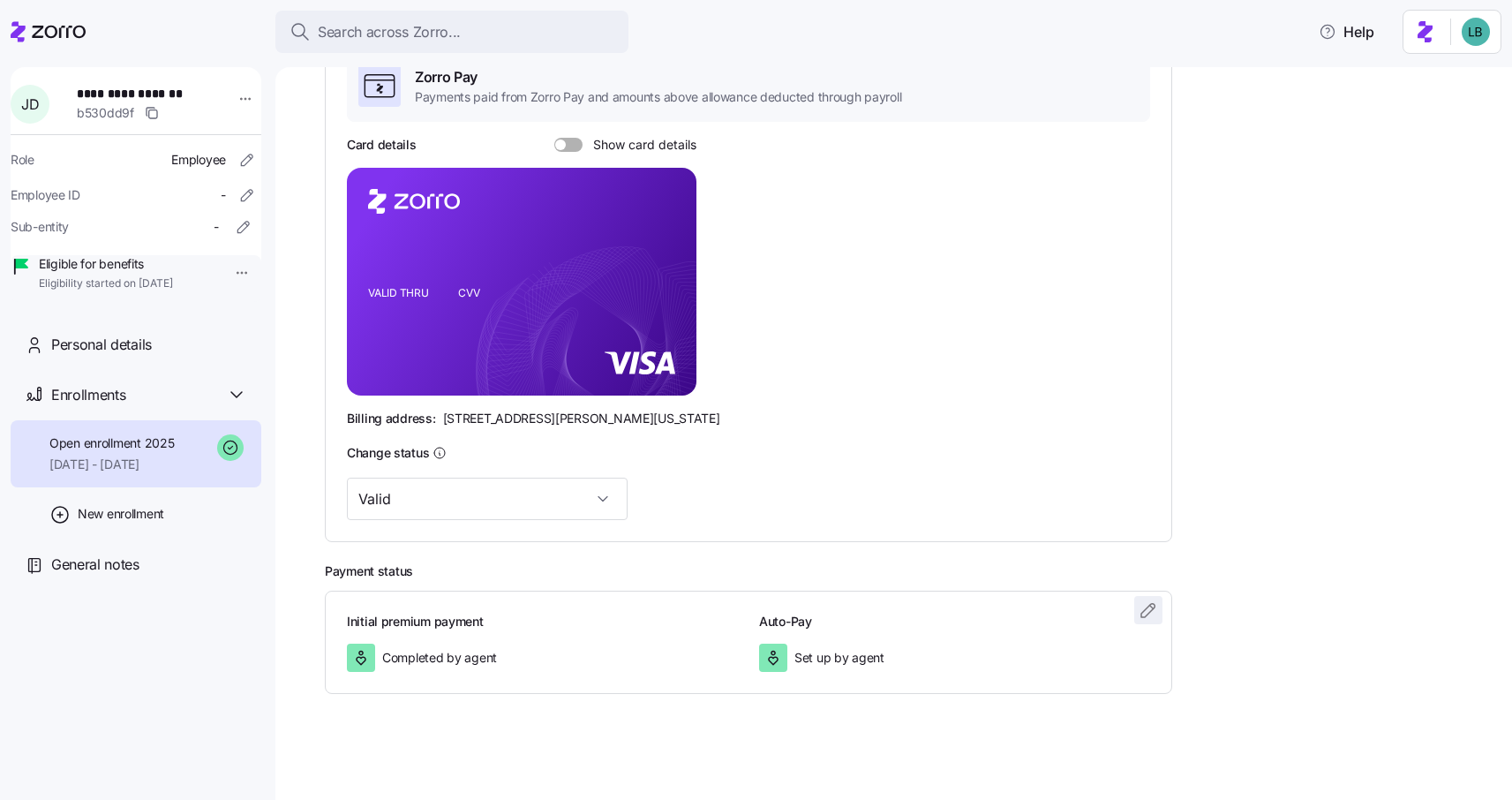
click at [1149, 612] on icon "button" at bounding box center [1147, 610] width 13 height 13
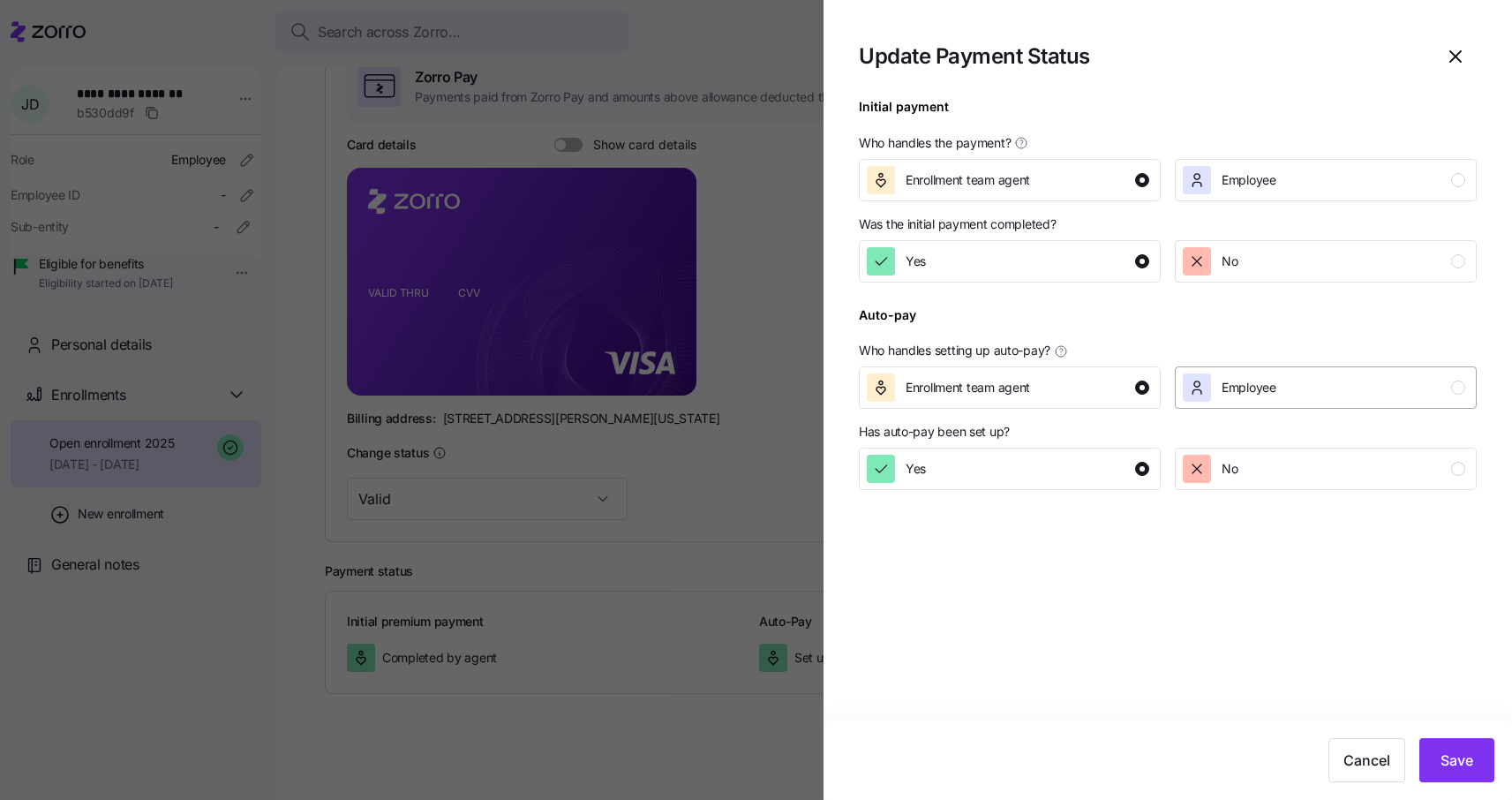
click at [1304, 389] on div "Employee" at bounding box center [1324, 387] width 283 height 28
click at [1473, 761] on button "Save" at bounding box center [1456, 760] width 75 height 44
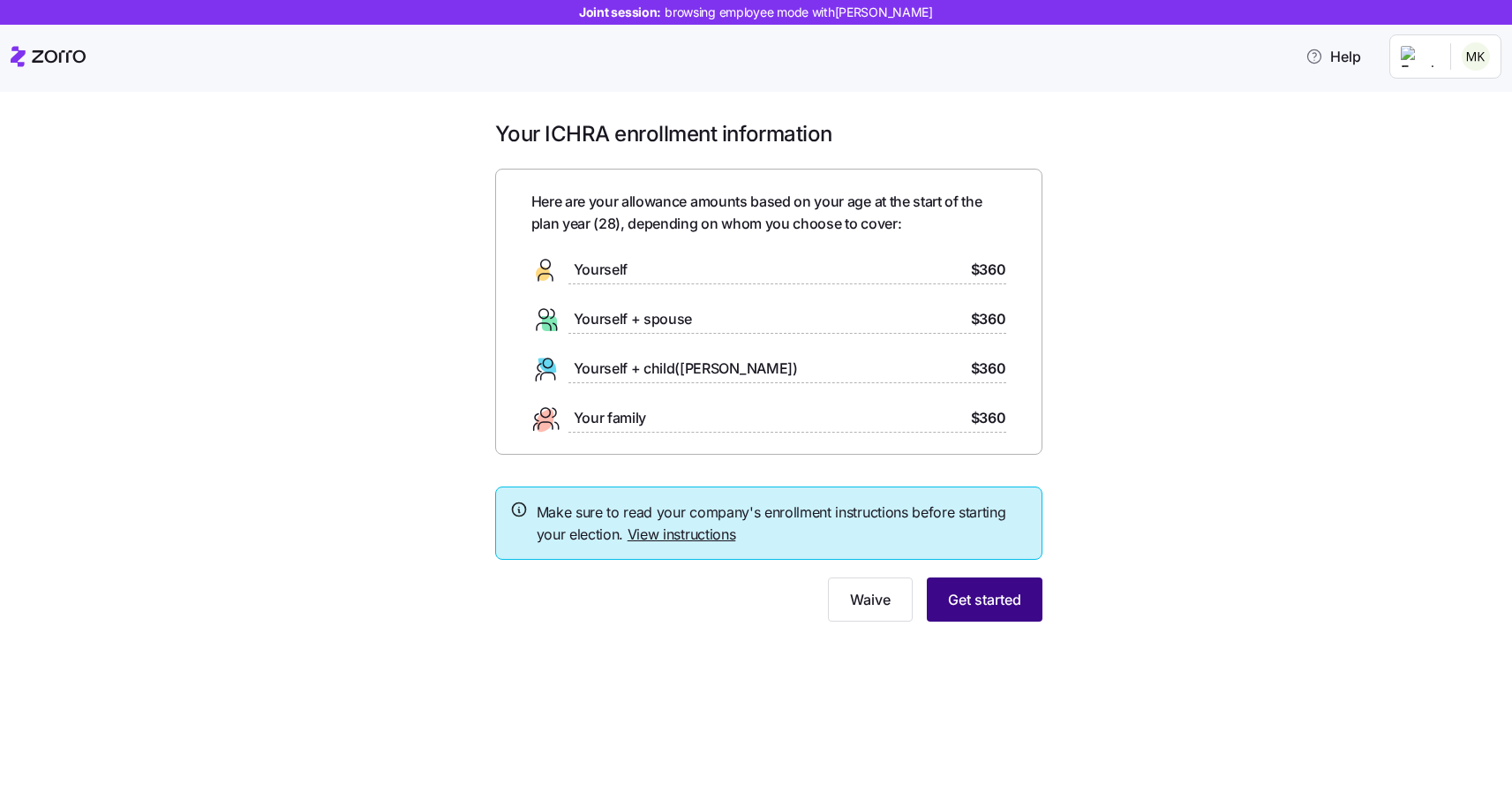
click at [970, 610] on span "Get started" at bounding box center [984, 600] width 74 height 22
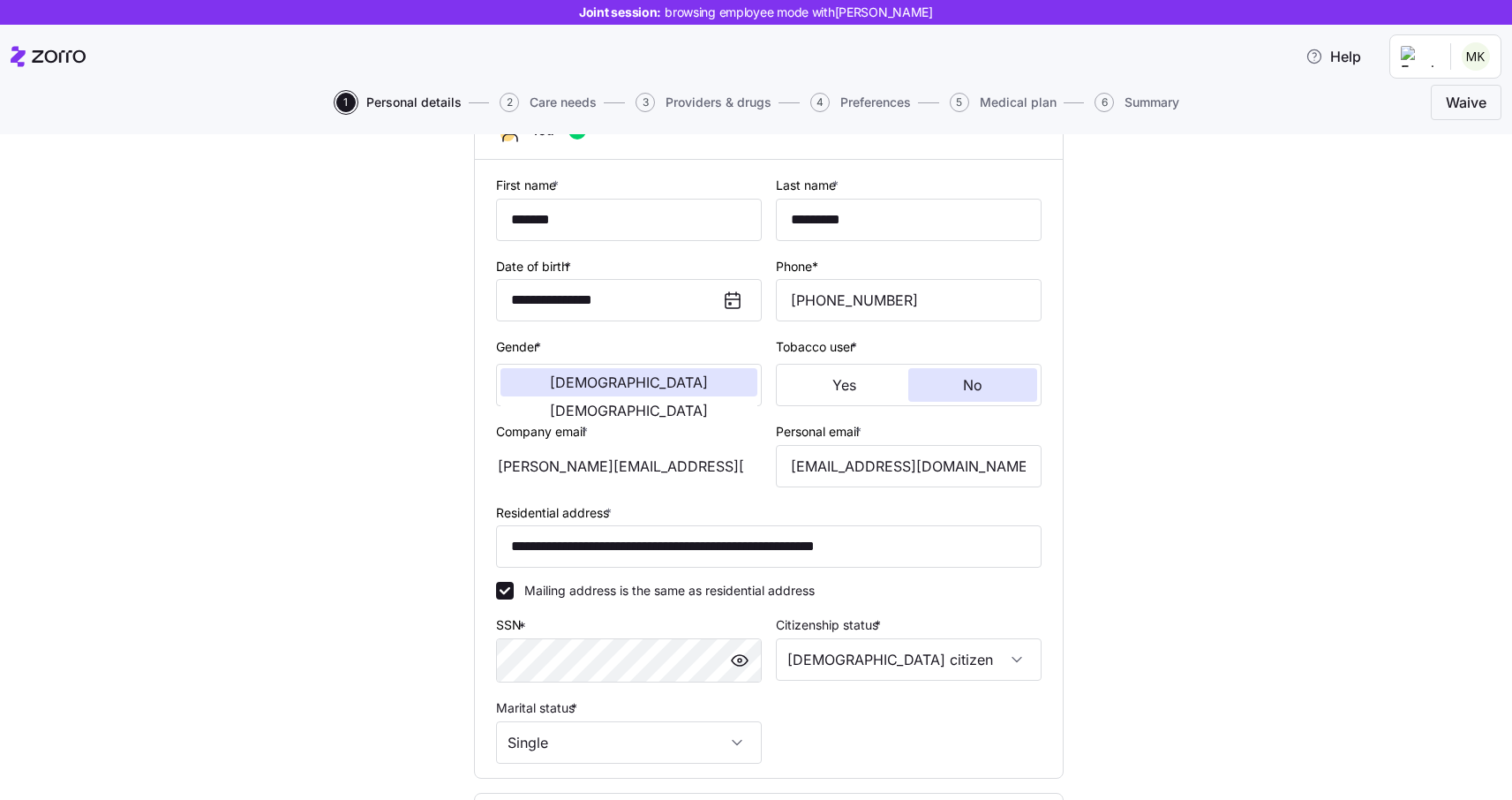
scroll to position [364, 0]
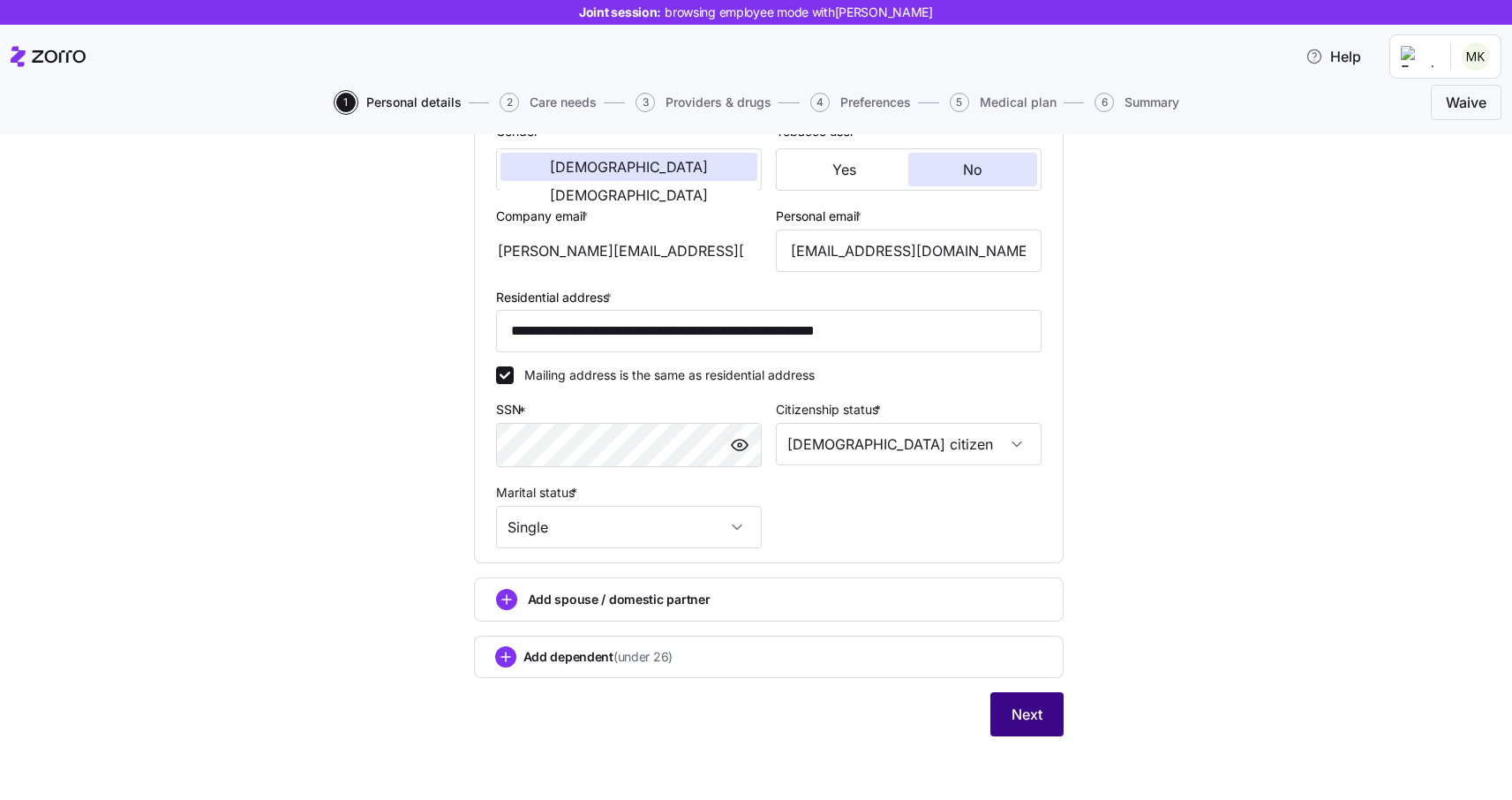
click at [1034, 713] on span "Next" at bounding box center [1026, 715] width 30 height 22
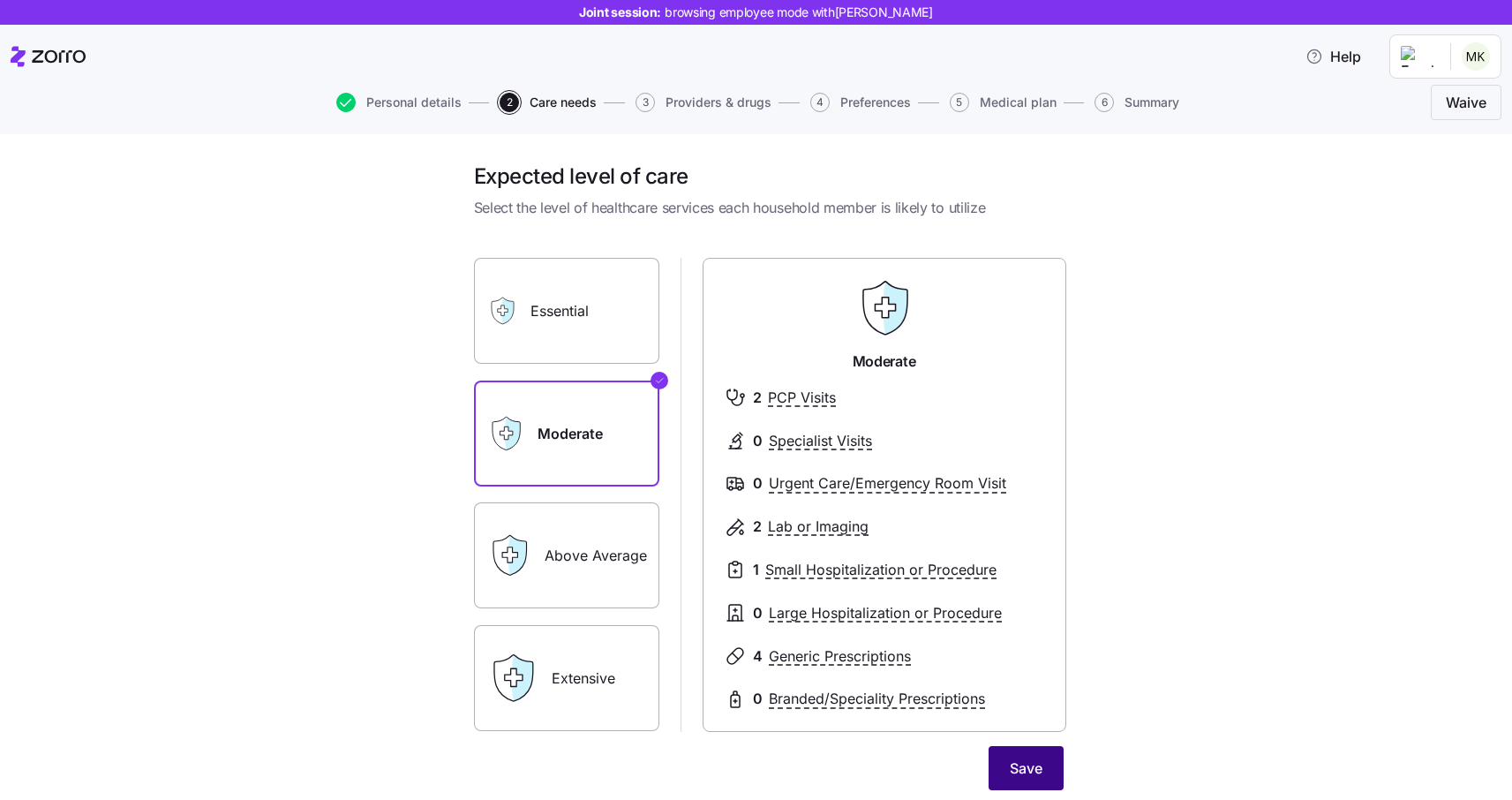
click at [1034, 776] on span "Save" at bounding box center [1025, 769] width 32 height 22
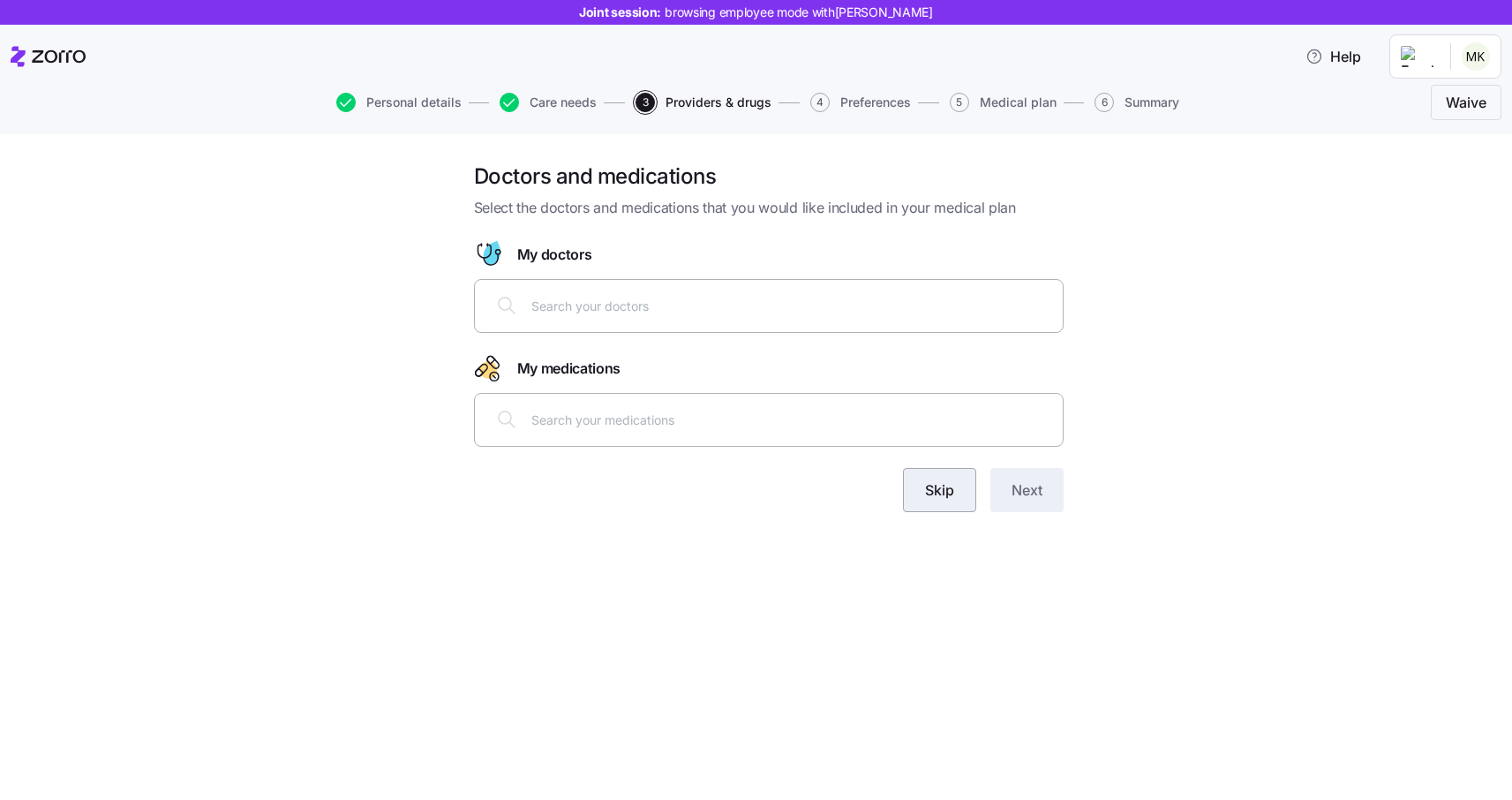
click at [922, 489] on button "Skip" at bounding box center [939, 490] width 74 height 44
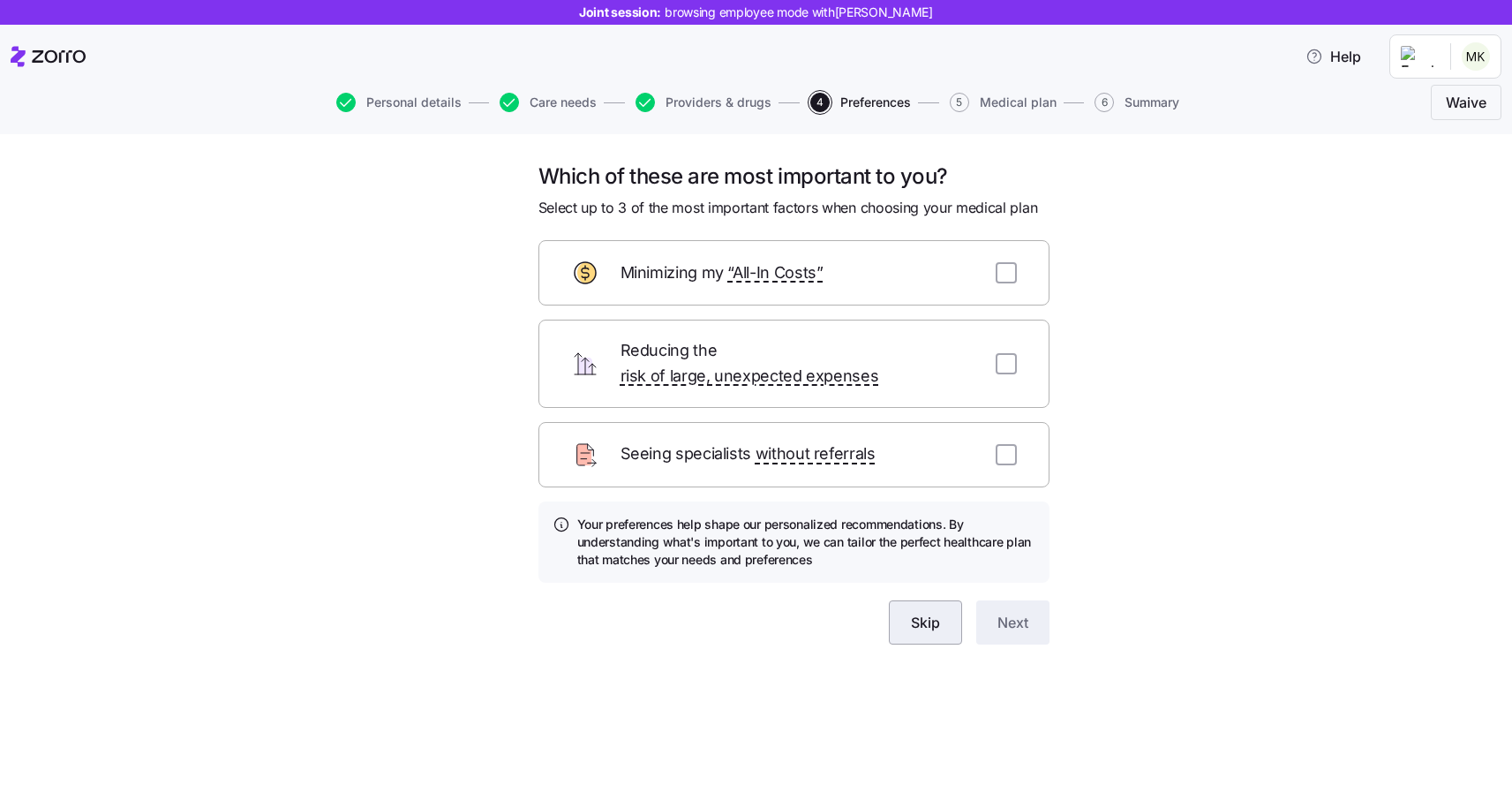
click at [928, 612] on span "Skip" at bounding box center [925, 622] width 29 height 22
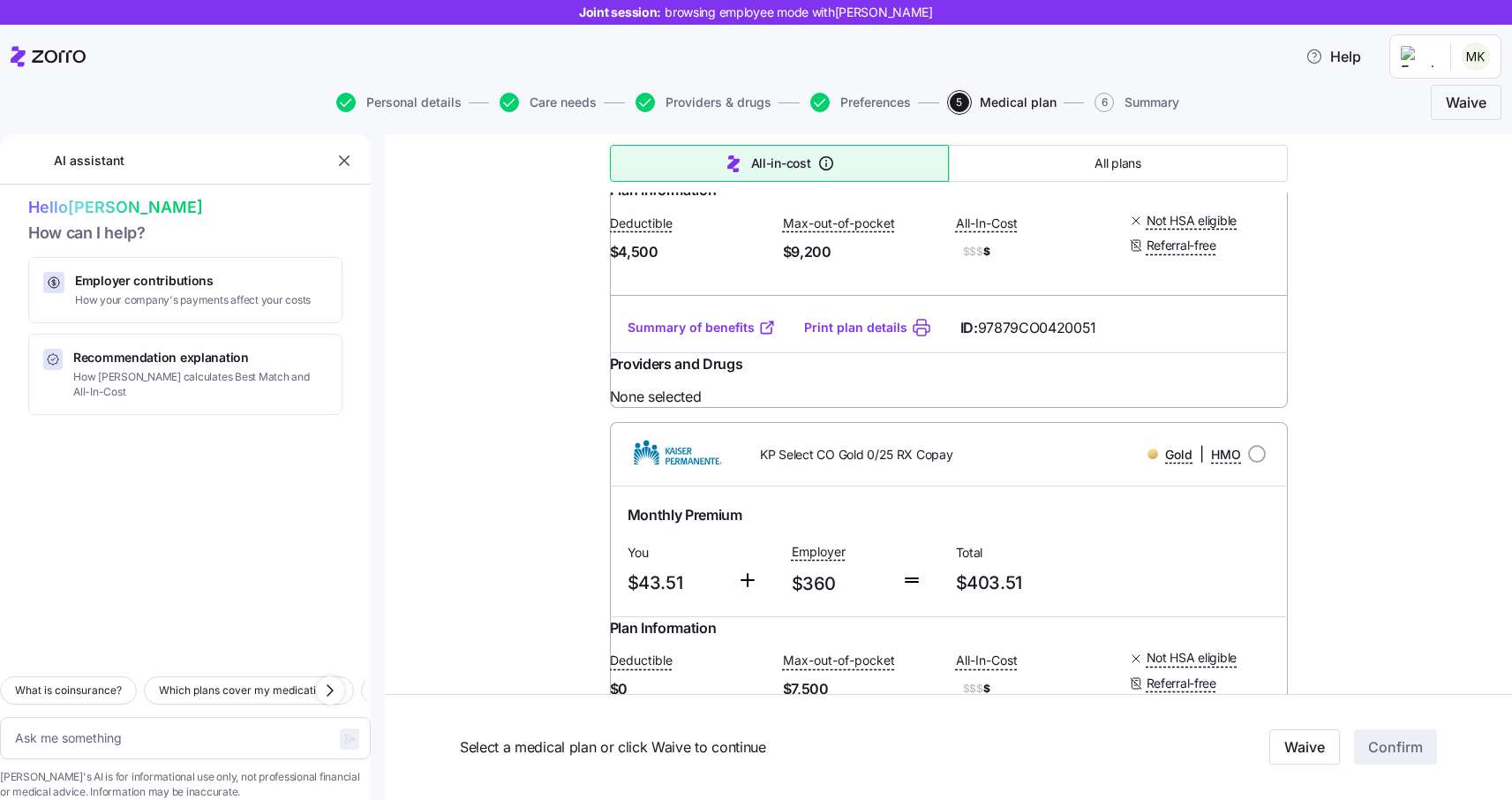
scroll to position [991, 0]
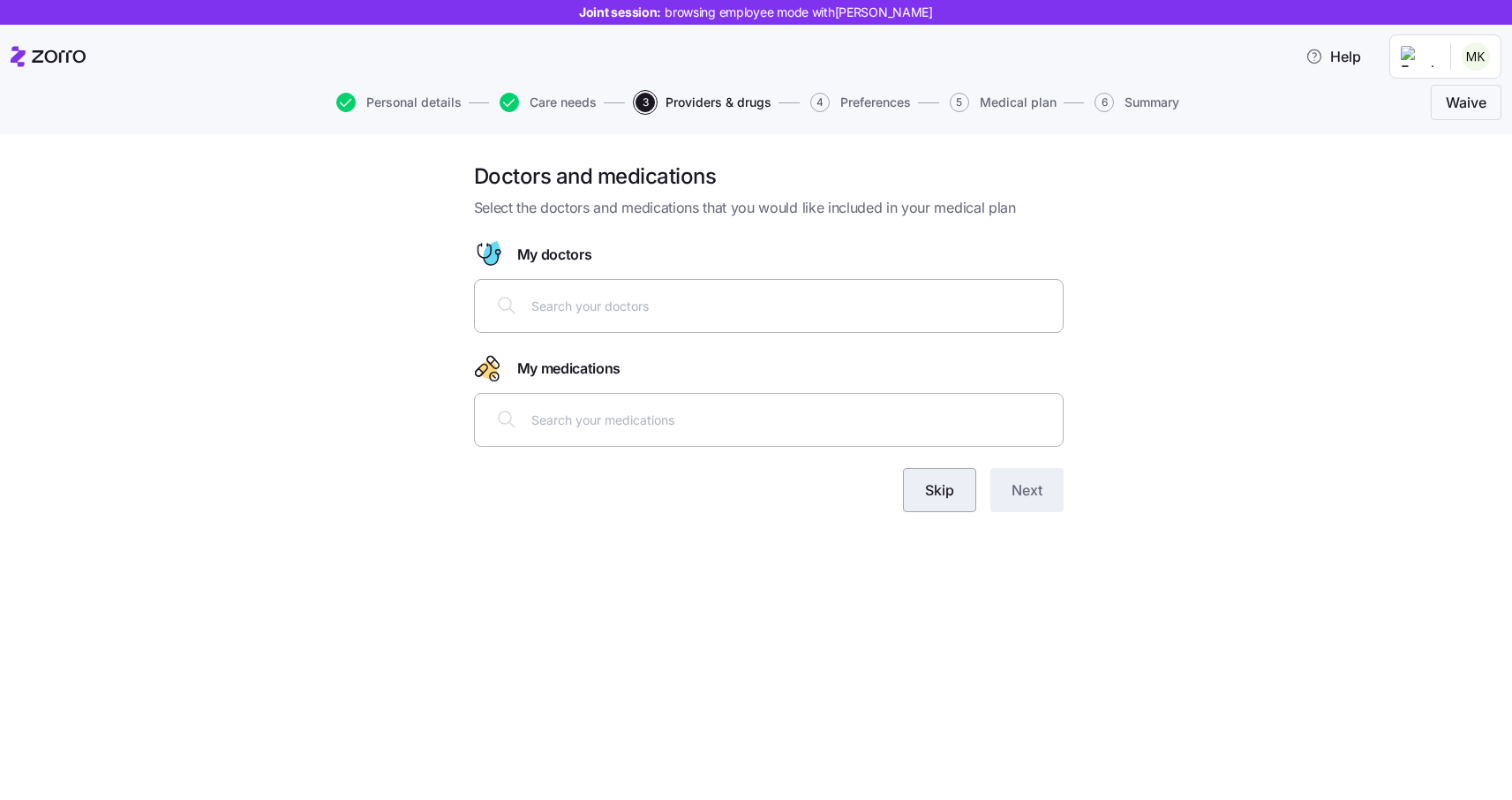
click at [938, 503] on button "Skip" at bounding box center [939, 490] width 74 height 44
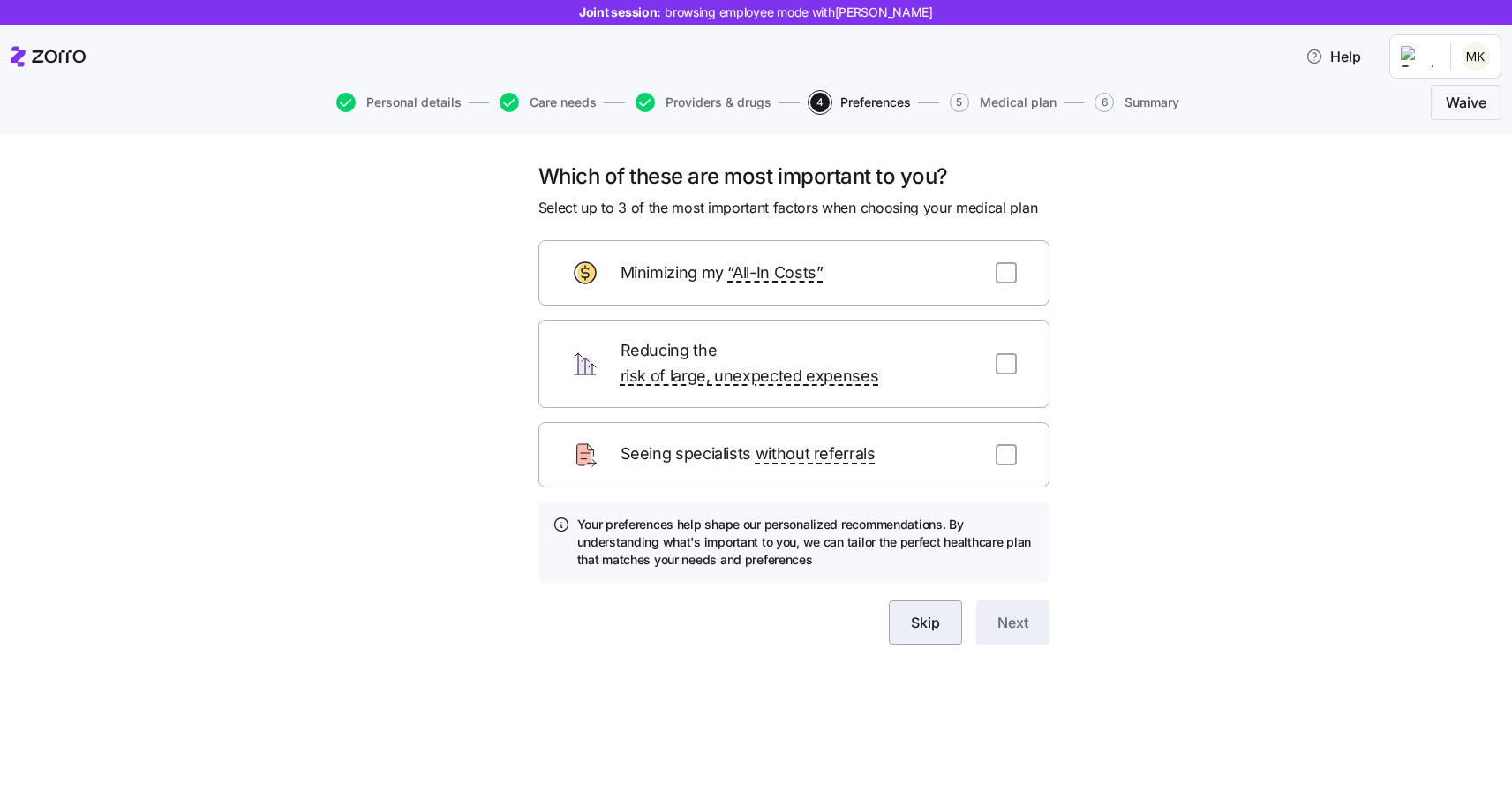
click at [924, 601] on button "Skip" at bounding box center [925, 622] width 74 height 44
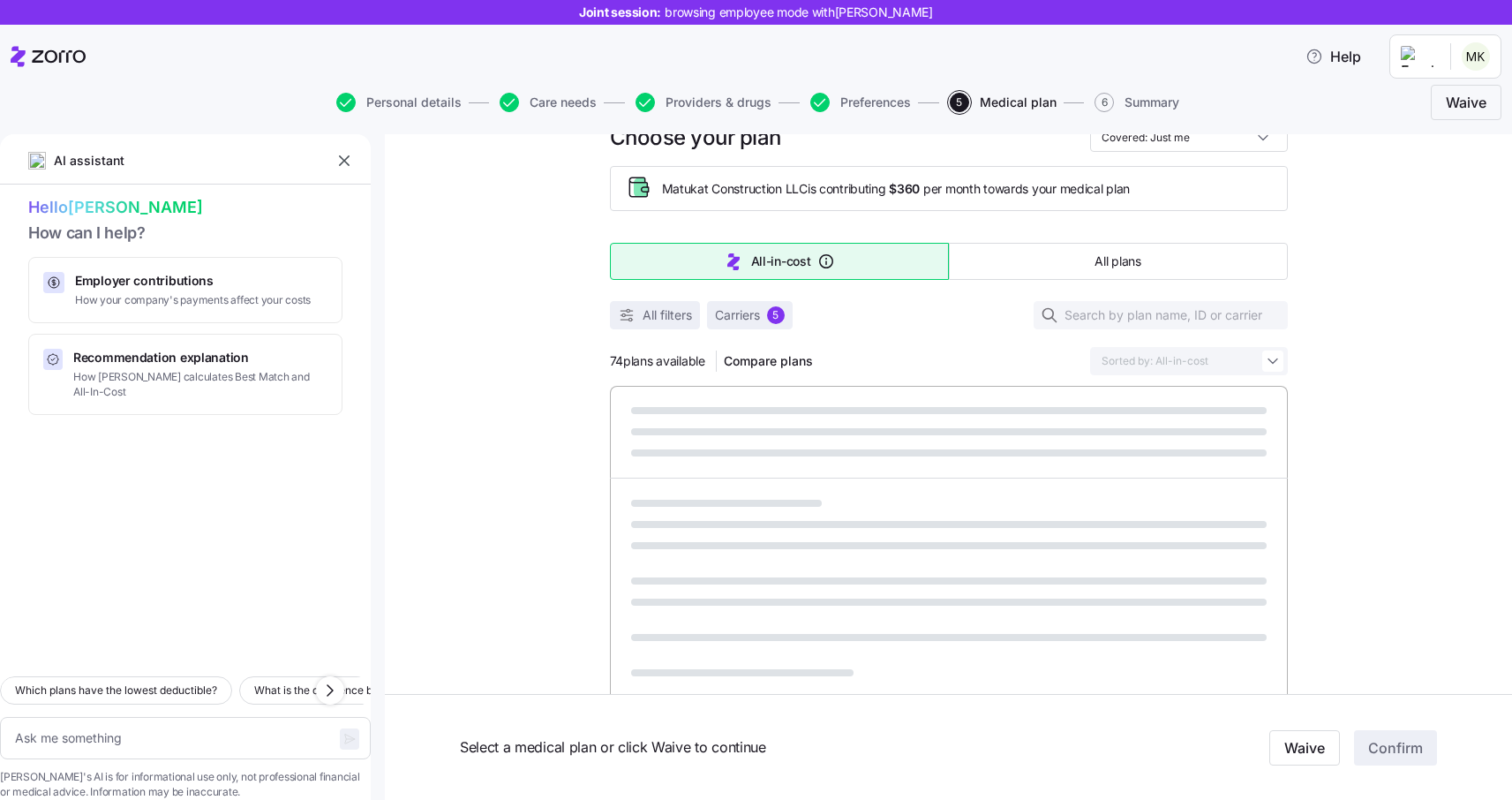
scroll to position [65, 0]
type textarea "x"
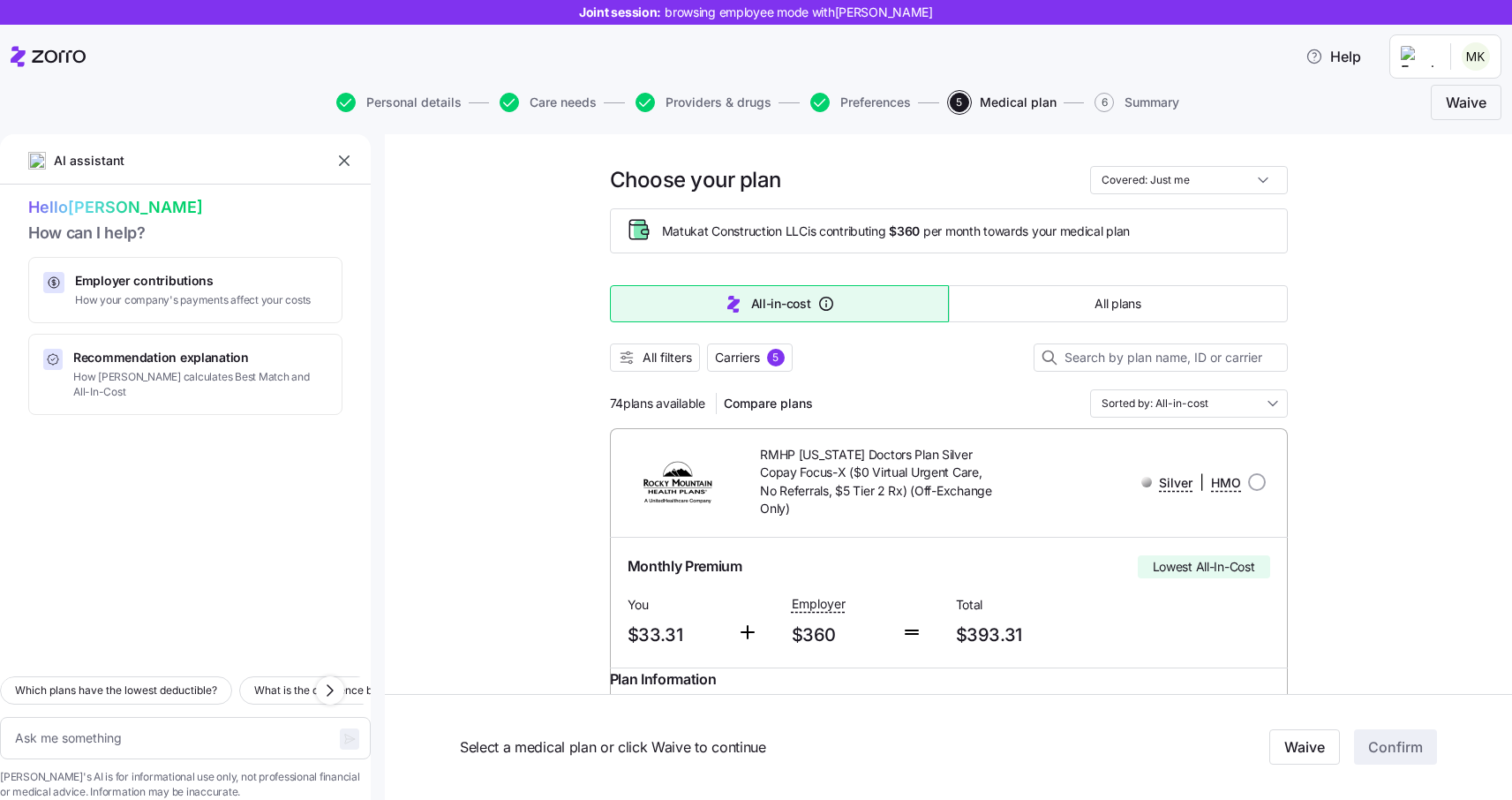
scroll to position [24, 0]
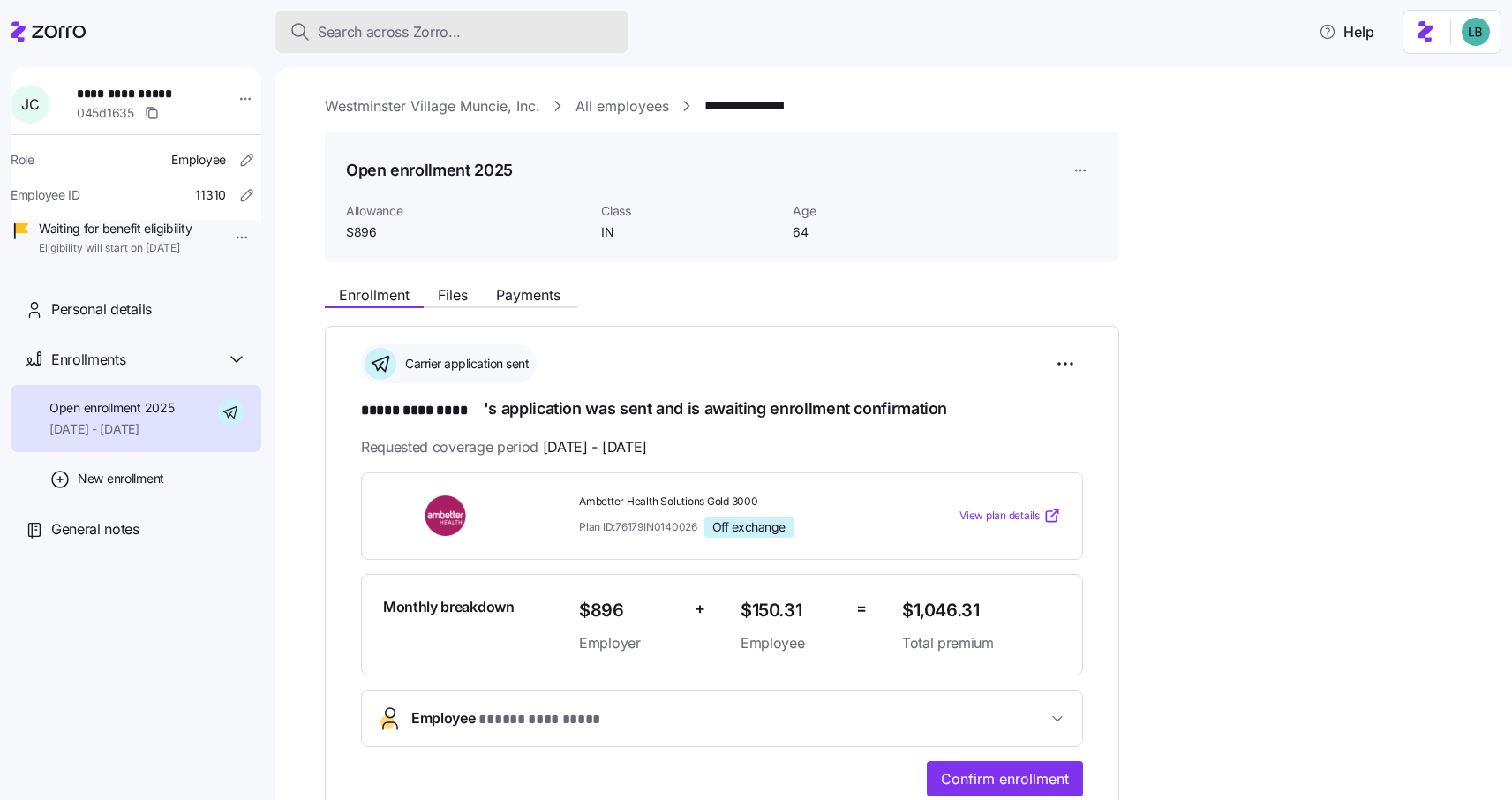
click at [343, 30] on span "Search across Zorro..." at bounding box center [390, 32] width 143 height 22
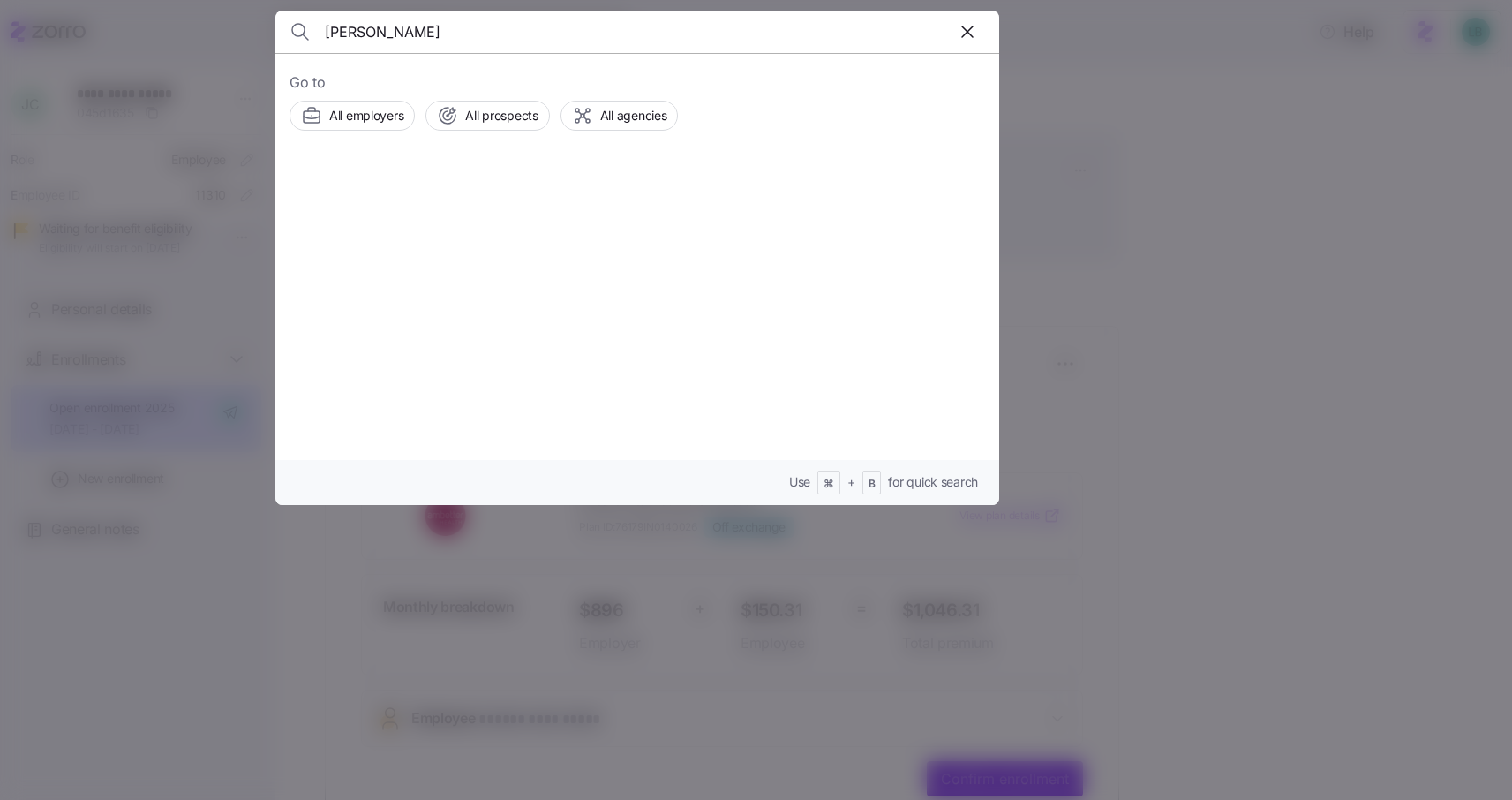
type input "[PERSON_NAME]"
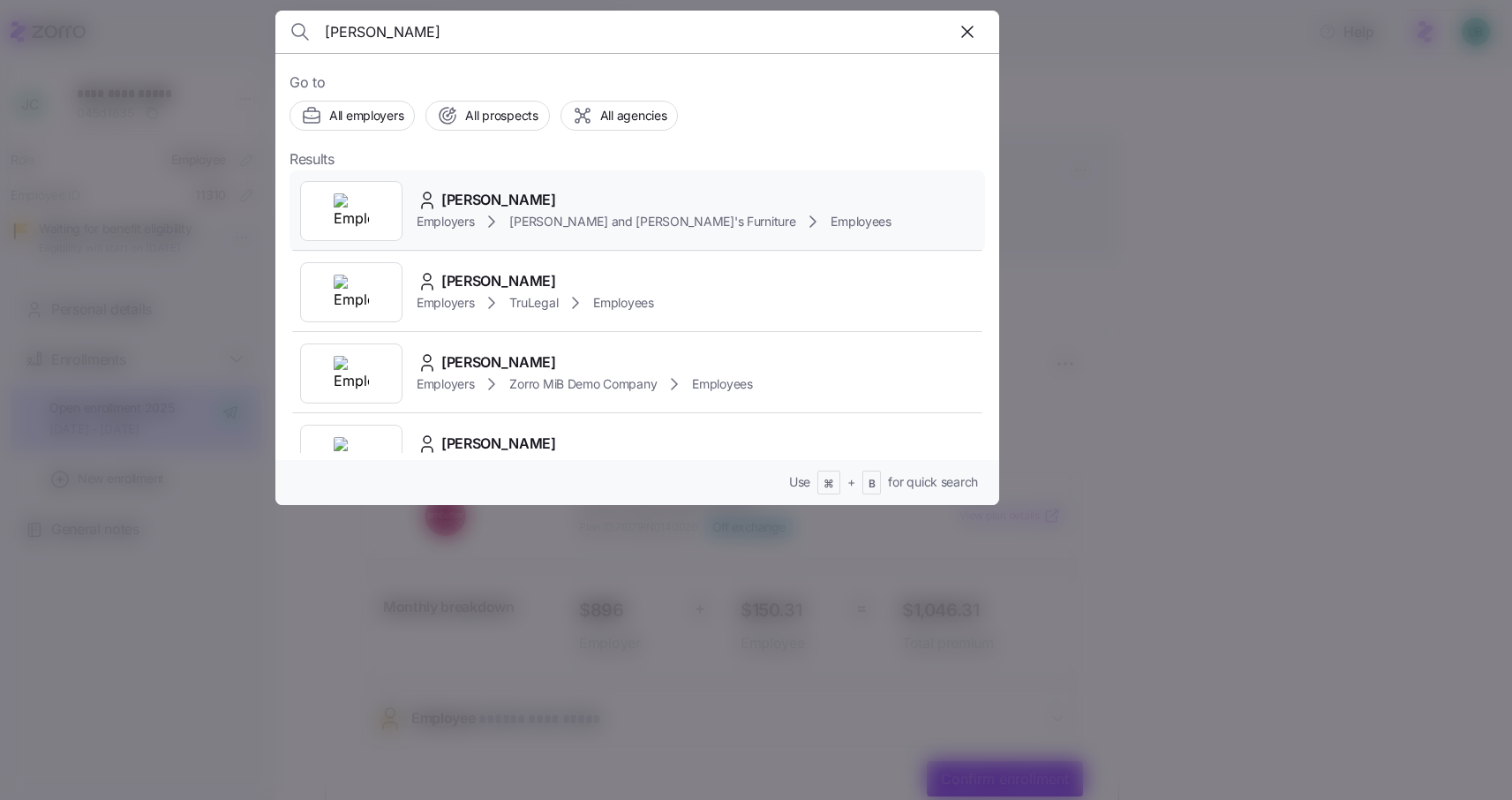
click at [516, 206] on span "[PERSON_NAME]" at bounding box center [498, 199] width 115 height 22
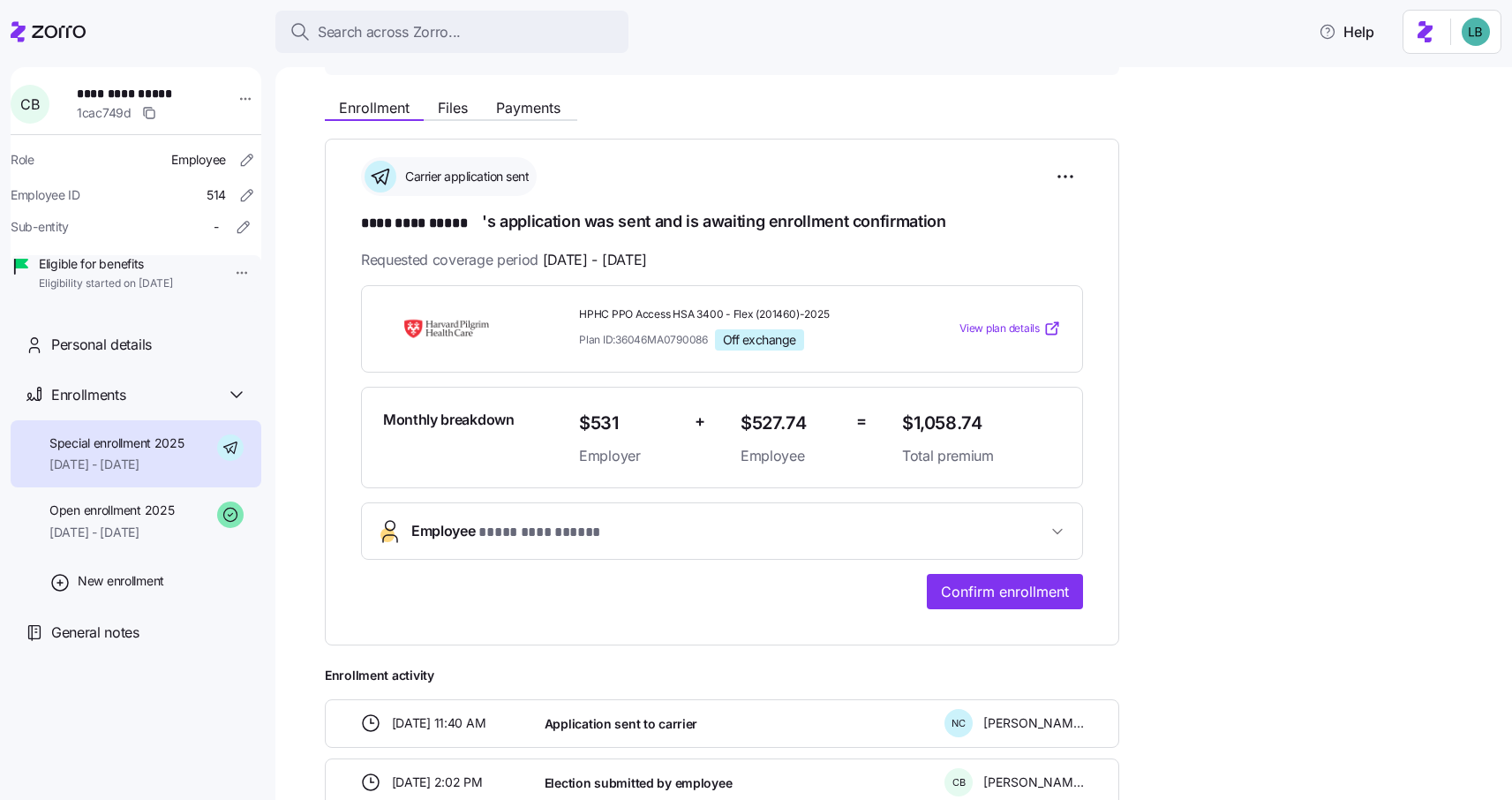
scroll to position [193, 0]
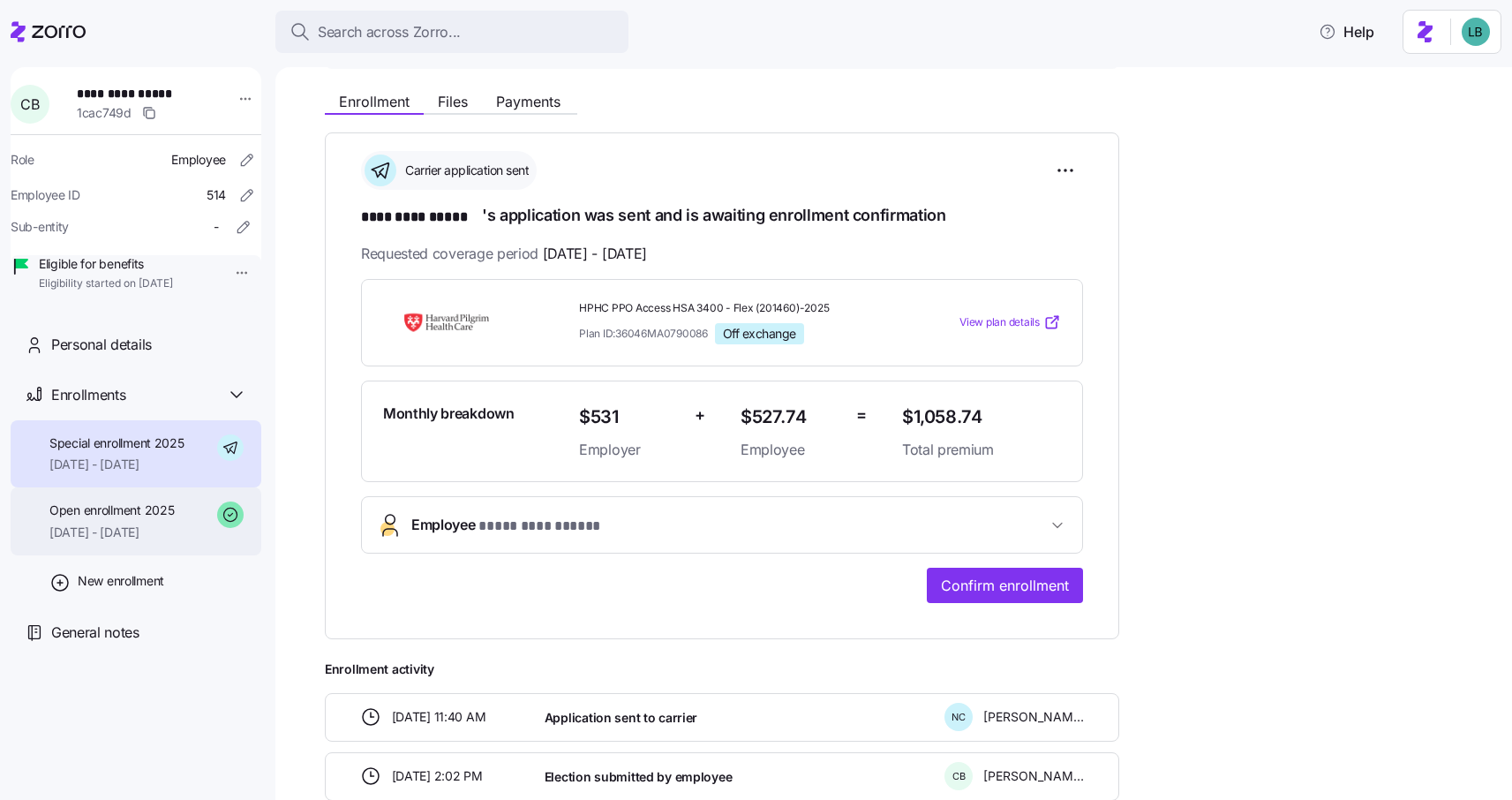
click at [89, 541] on span "[DATE] - [DATE]" at bounding box center [111, 532] width 125 height 18
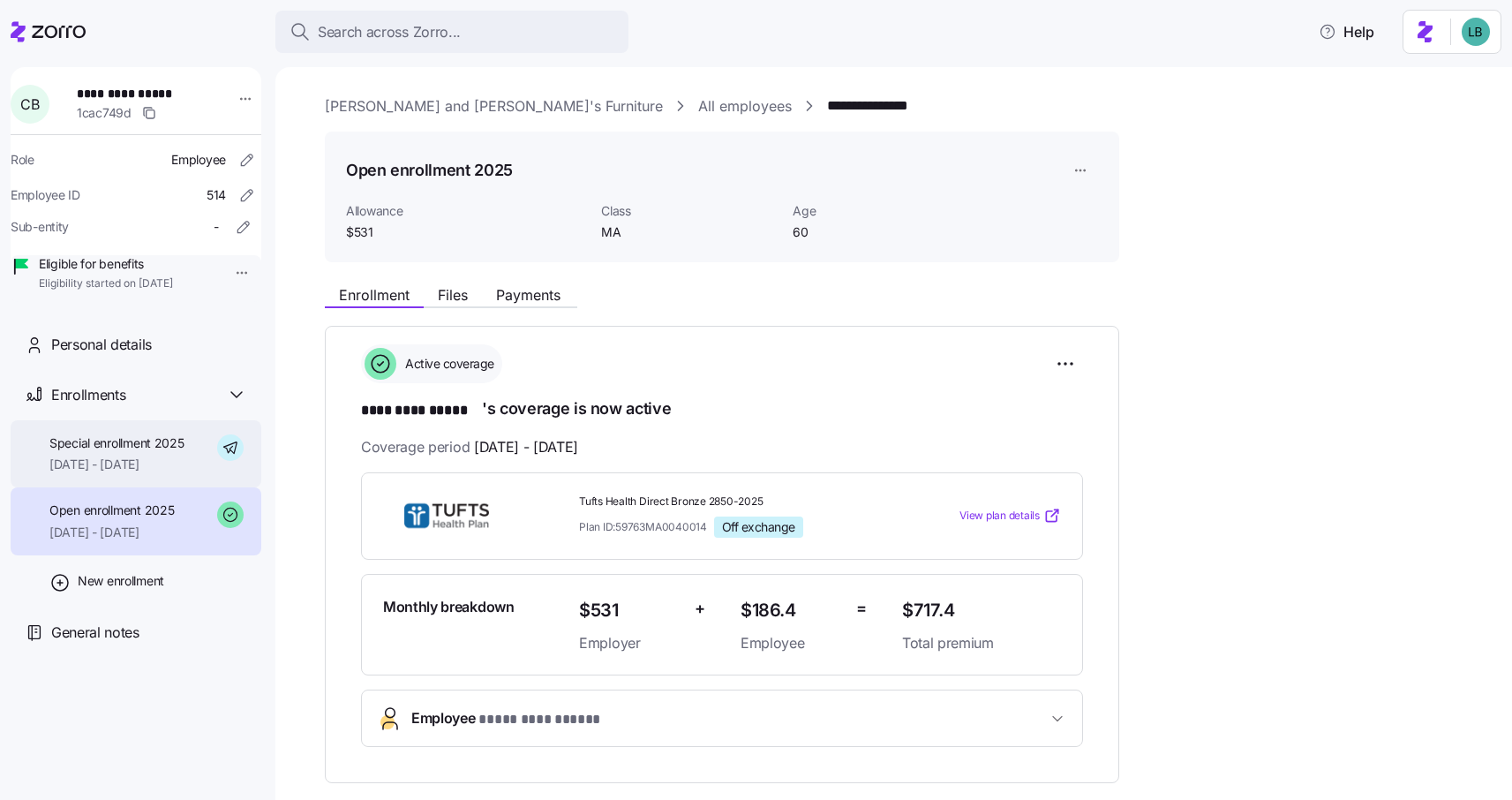
click at [144, 452] on span "Special enrollment 2025" at bounding box center [117, 443] width 135 height 18
